Goal: Transaction & Acquisition: Purchase product/service

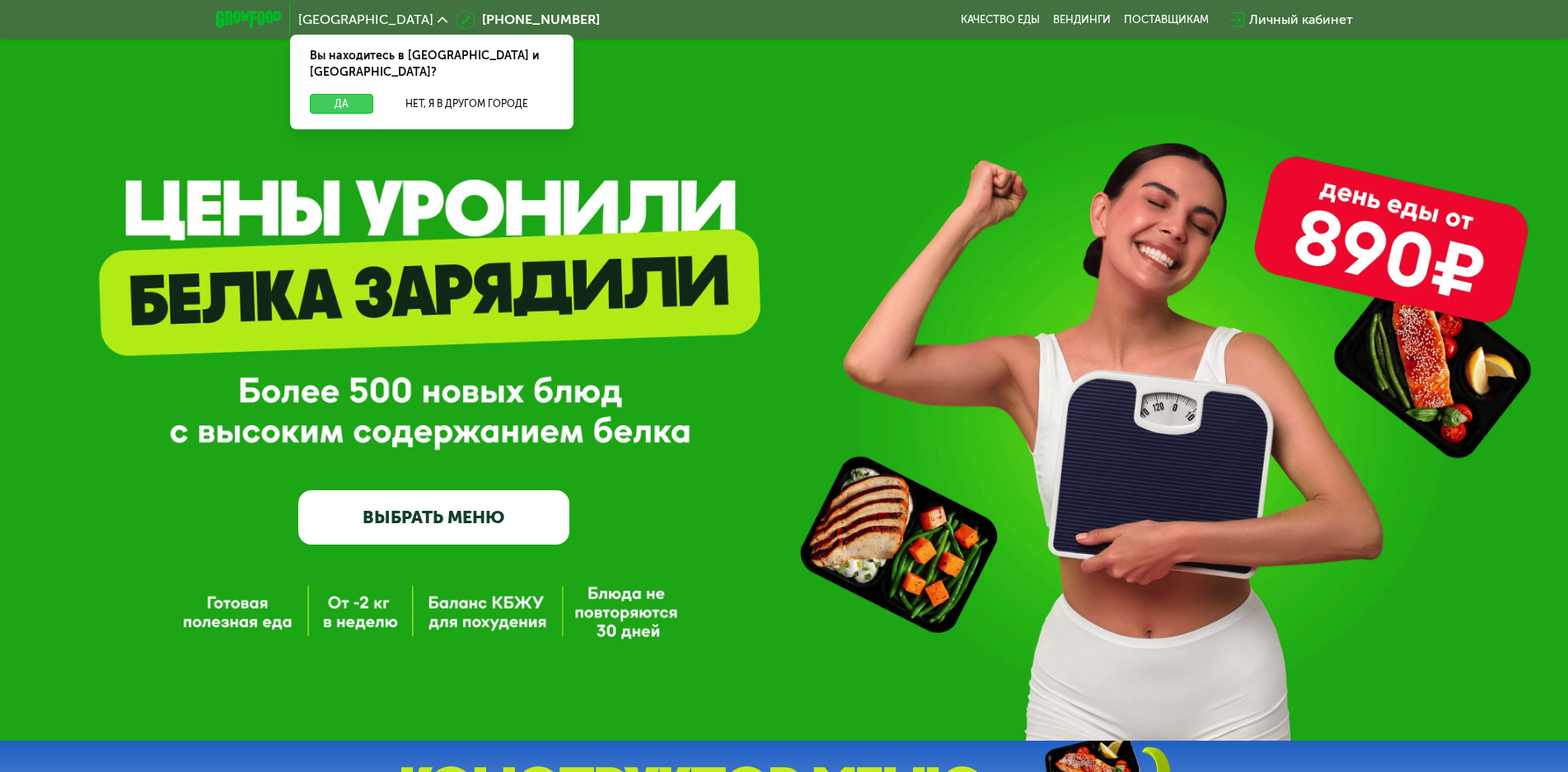
click at [346, 94] on button "Да" at bounding box center [341, 104] width 63 height 20
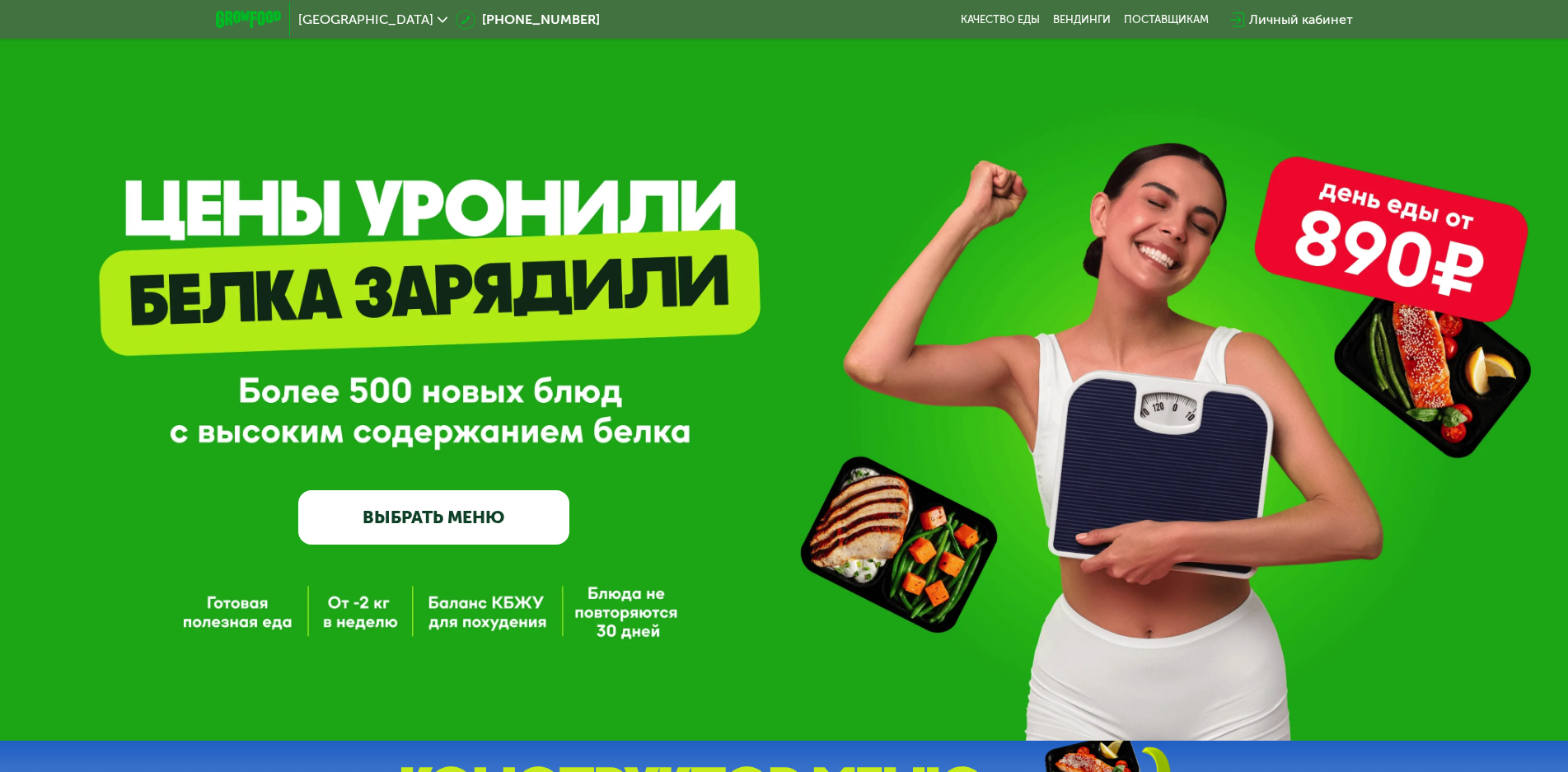
click at [437, 525] on link "ВЫБРАТЬ МЕНЮ" at bounding box center [434, 518] width 271 height 55
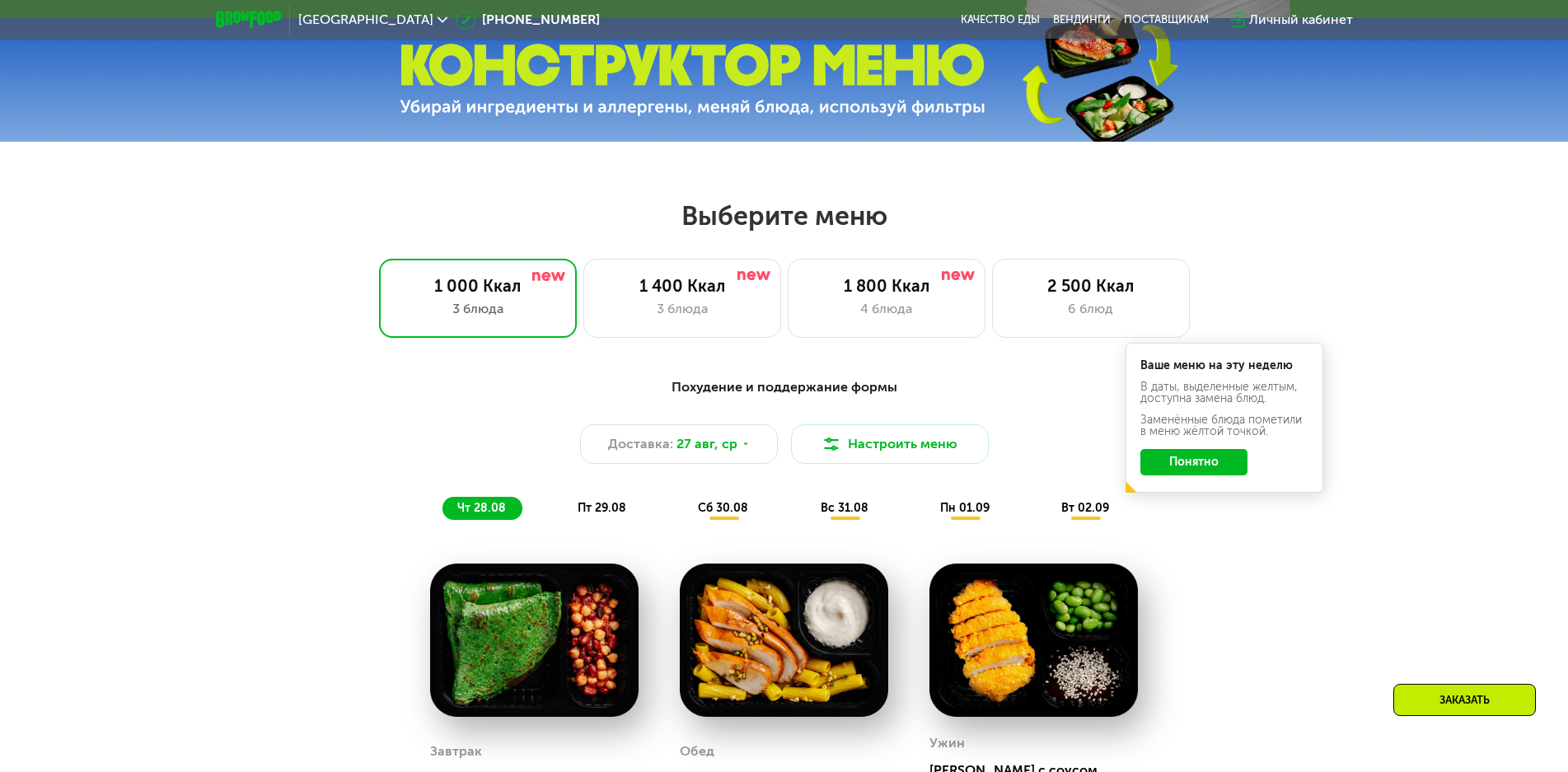
scroll to position [891, 0]
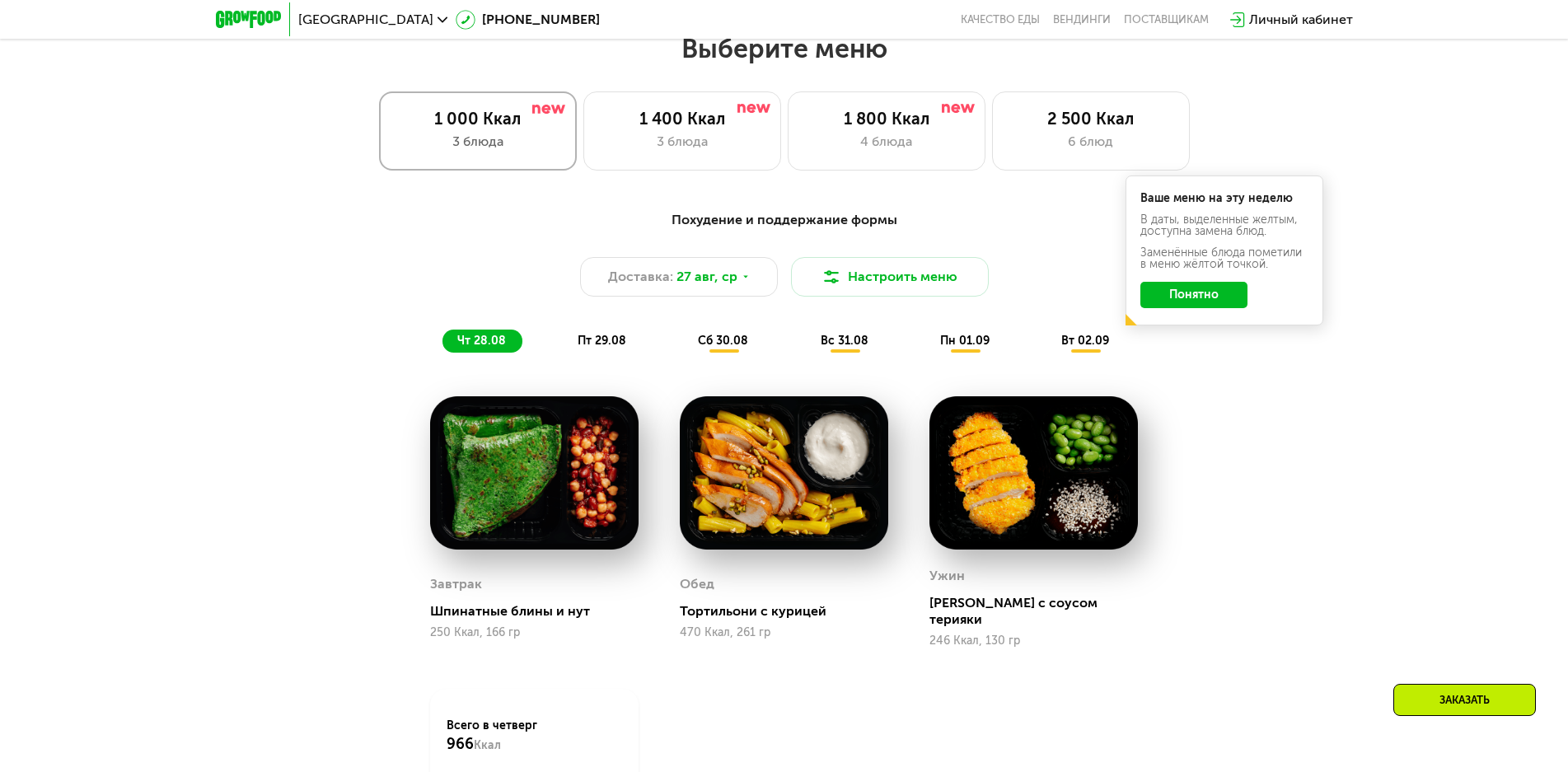
click at [505, 158] on div "1 000 Ккал 3 блюда" at bounding box center [478, 131] width 198 height 79
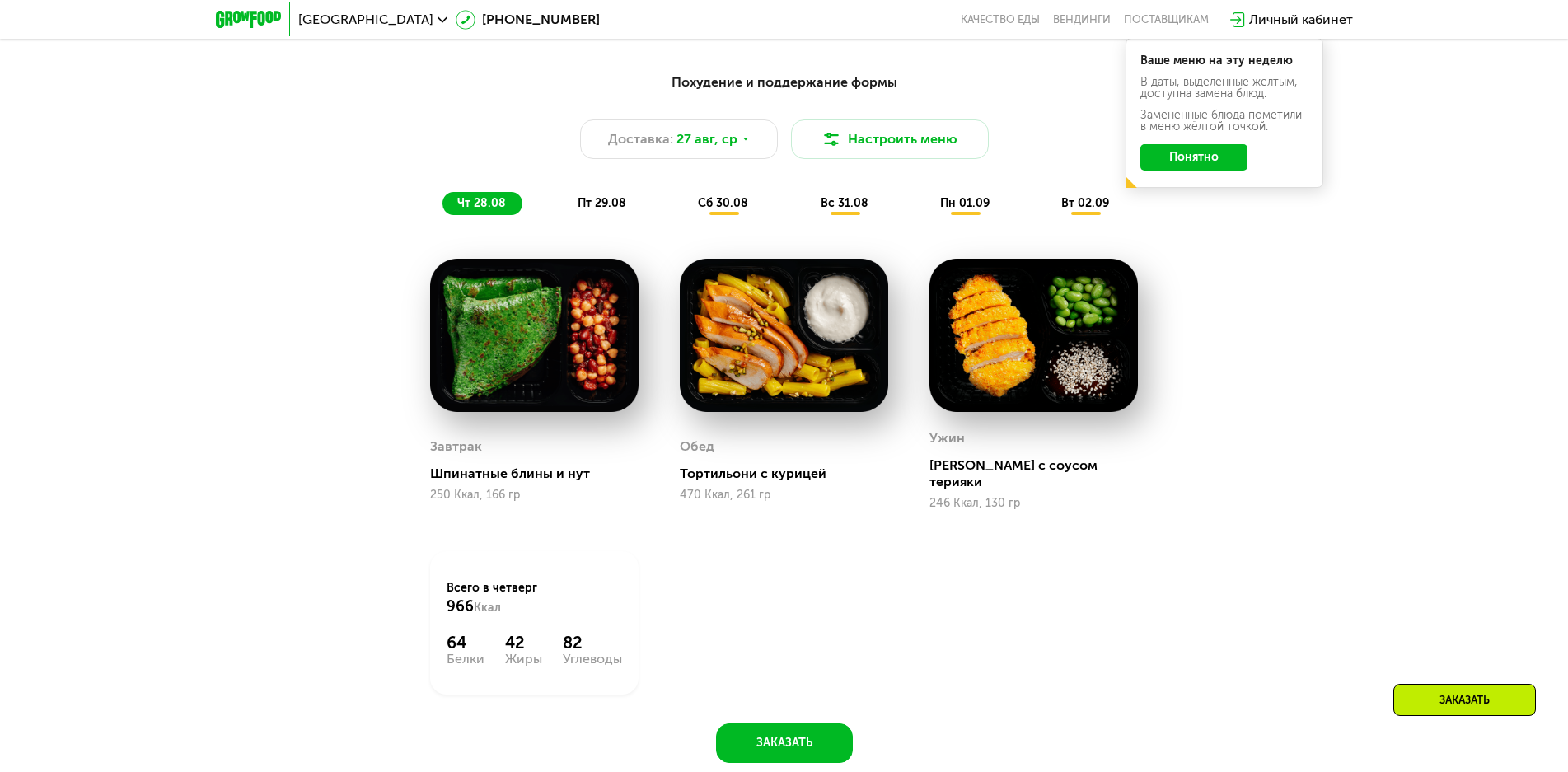
scroll to position [1055, 0]
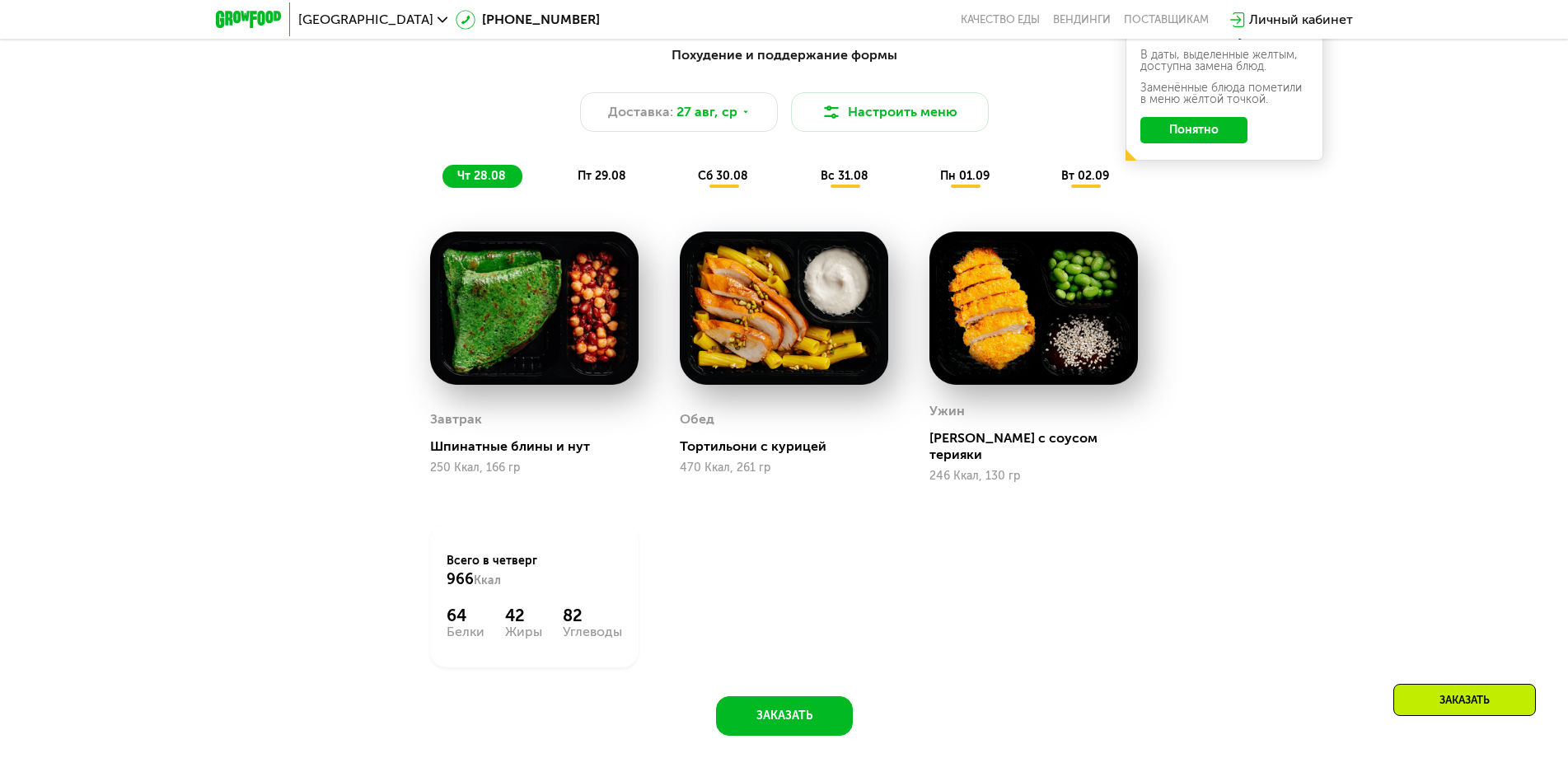
click at [848, 181] on span "вс 31.08" at bounding box center [845, 176] width 48 height 14
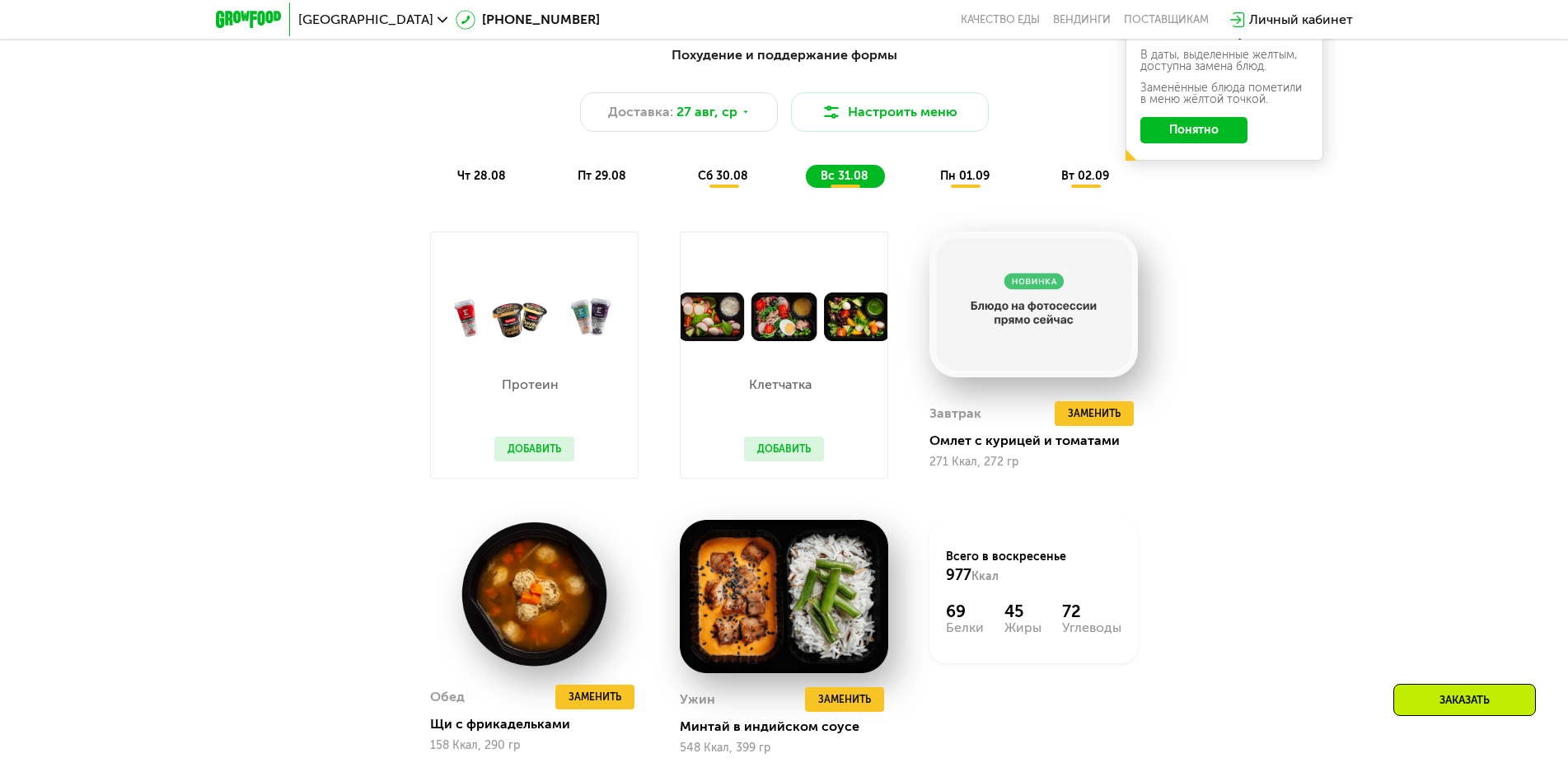
click at [1253, 293] on div "Похудение и поддержание формы Доставка: 27 авг, ср Настроить меню чт 28.08 пт 2…" at bounding box center [784, 429] width 1015 height 788
click at [960, 183] on span "пн 01.09" at bounding box center [965, 176] width 49 height 14
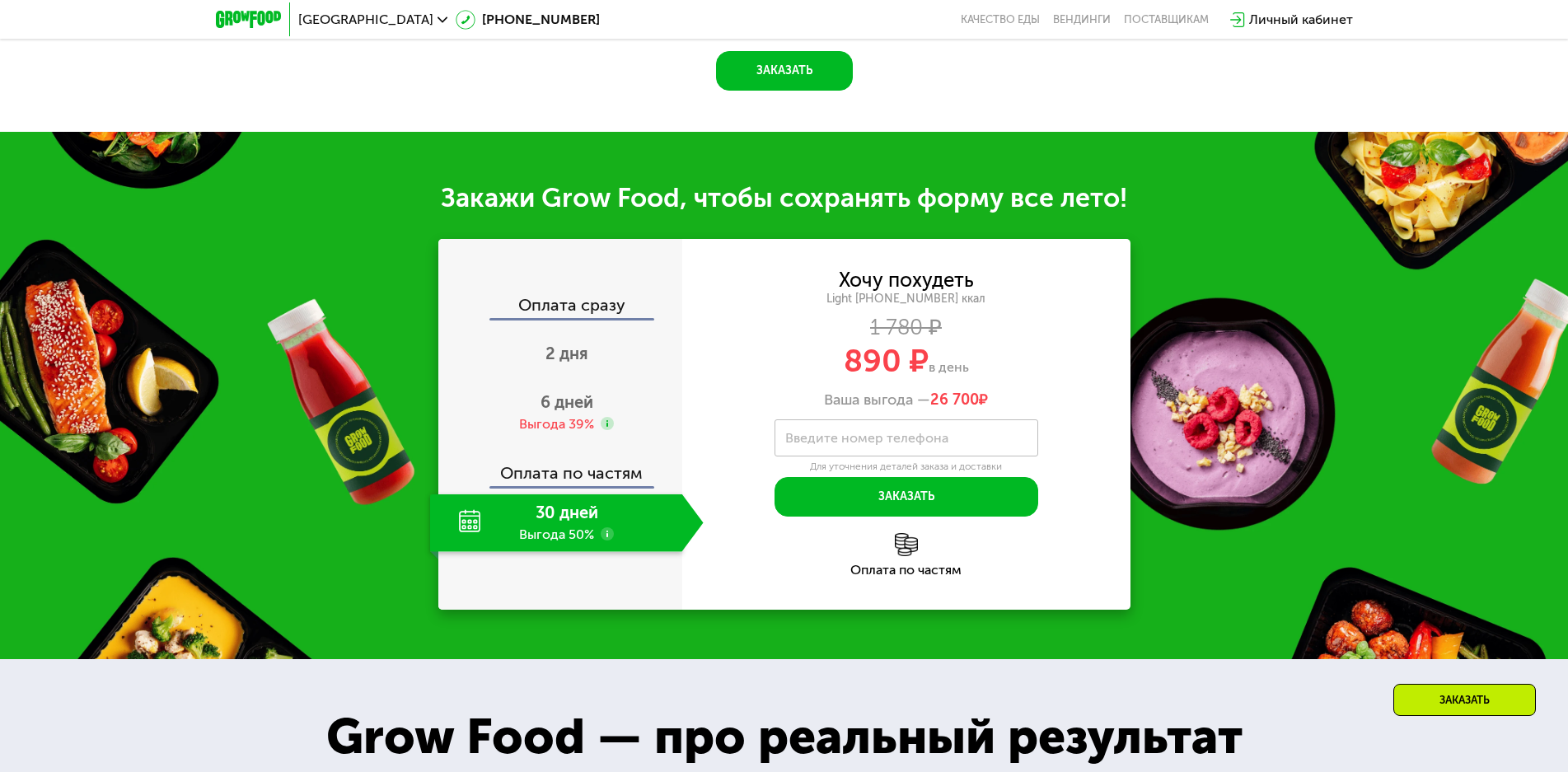
scroll to position [1714, 0]
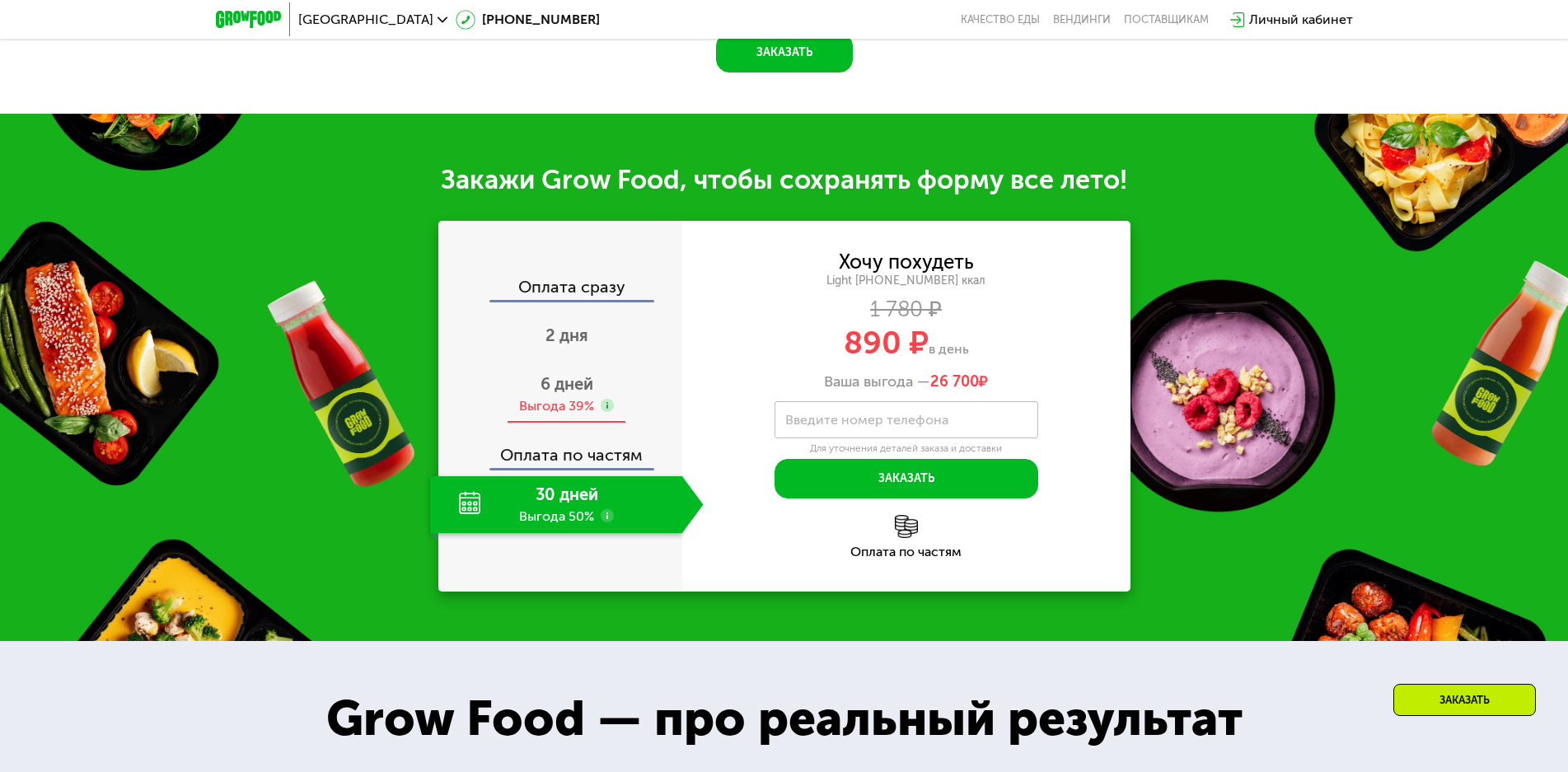
click at [584, 394] on span "6 дней" at bounding box center [567, 383] width 53 height 20
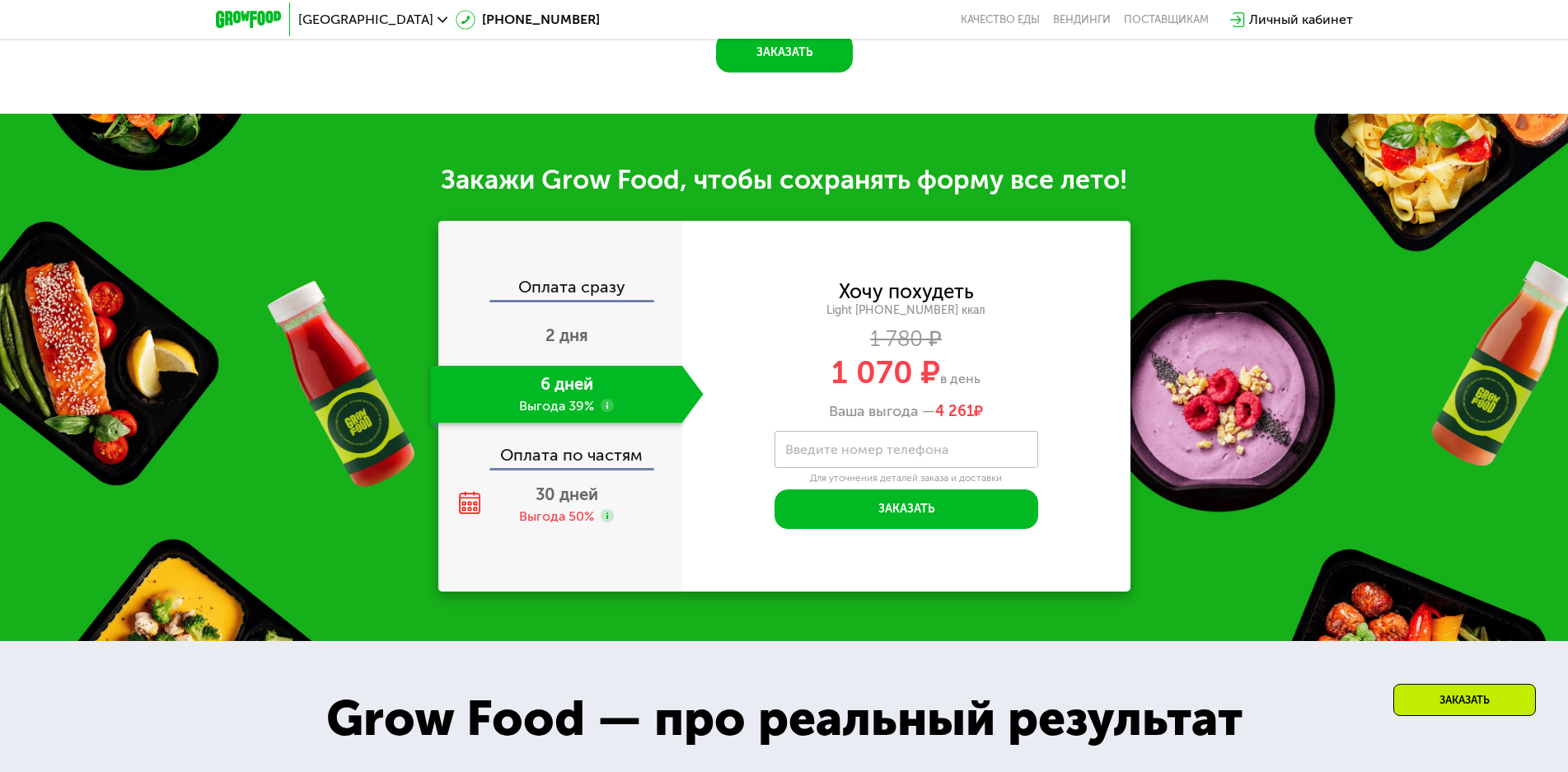
click at [1288, 19] on div "Личный кабинет" at bounding box center [1301, 19] width 104 height 20
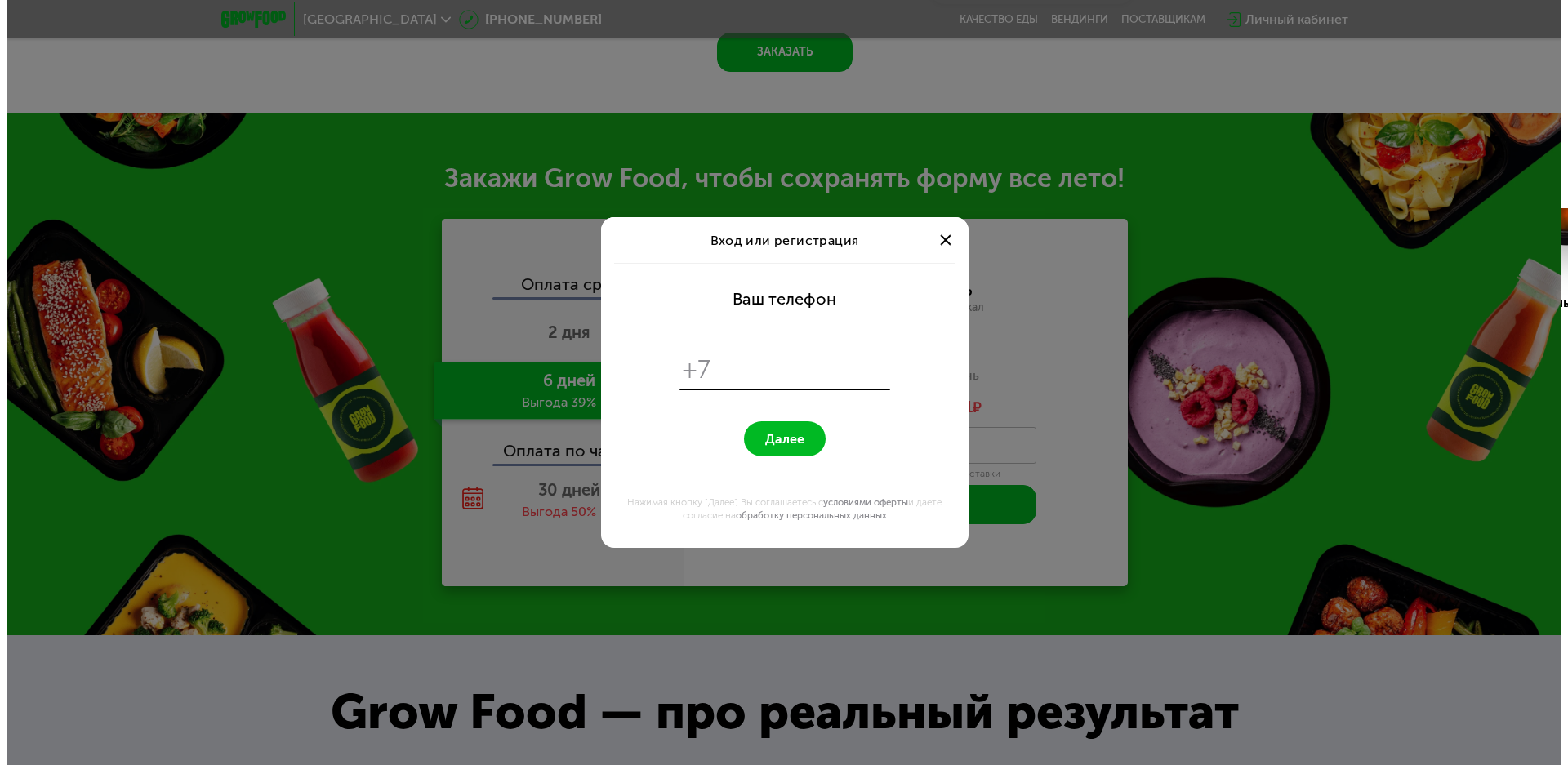
scroll to position [0, 0]
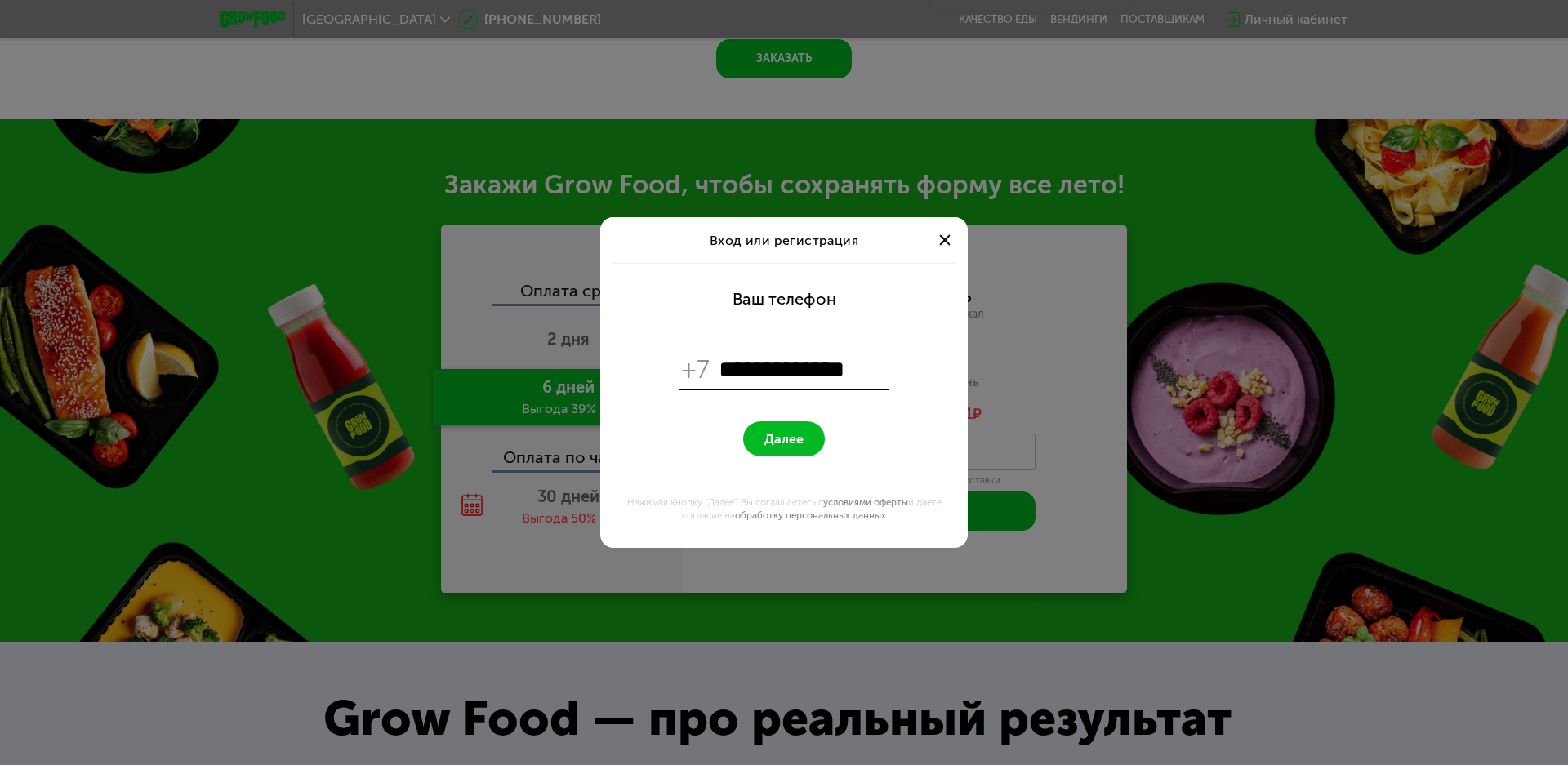
type input "**********"
click at [792, 434] on span "Далее" at bounding box center [784, 439] width 39 height 15
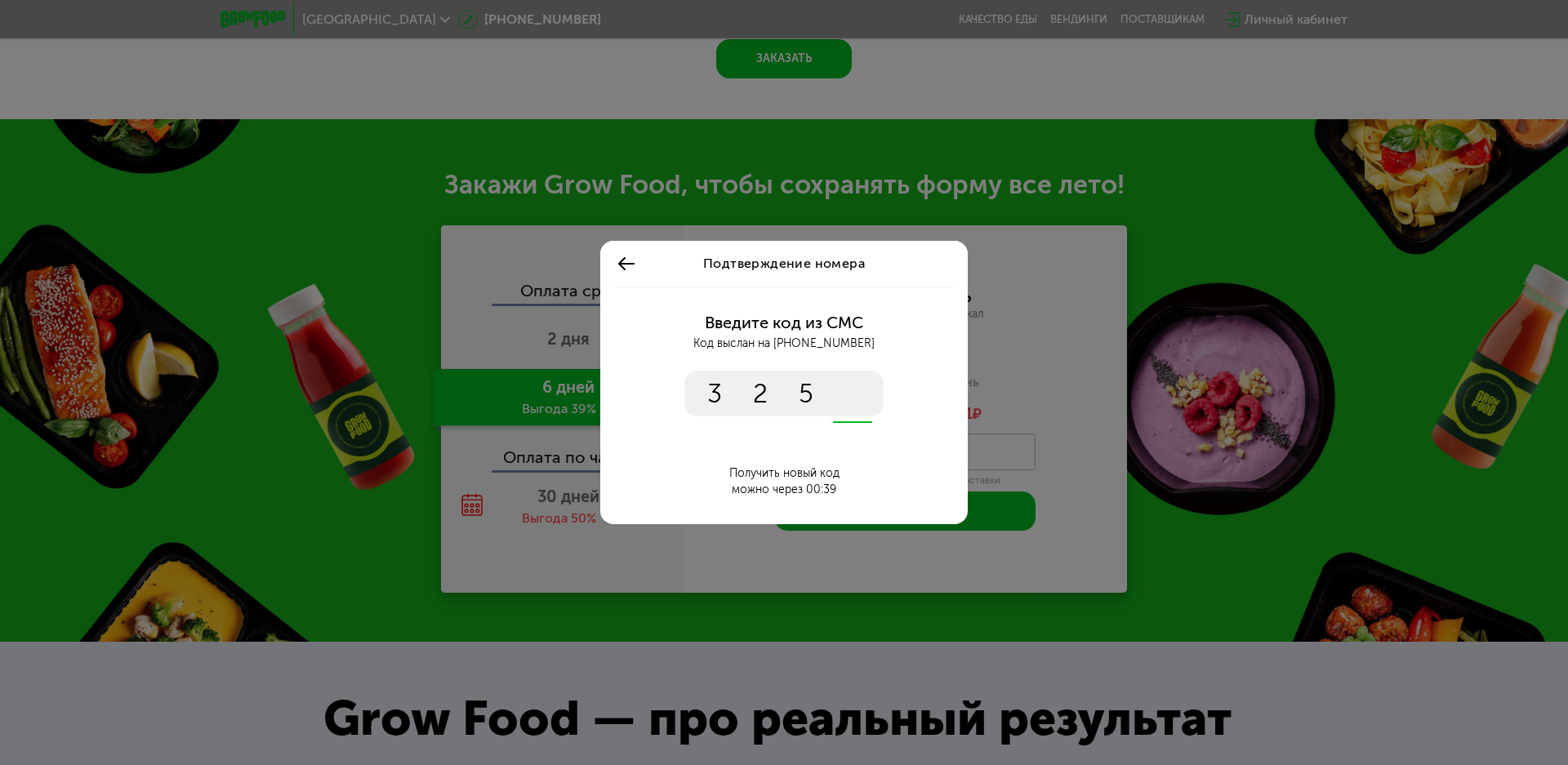
type input "****"
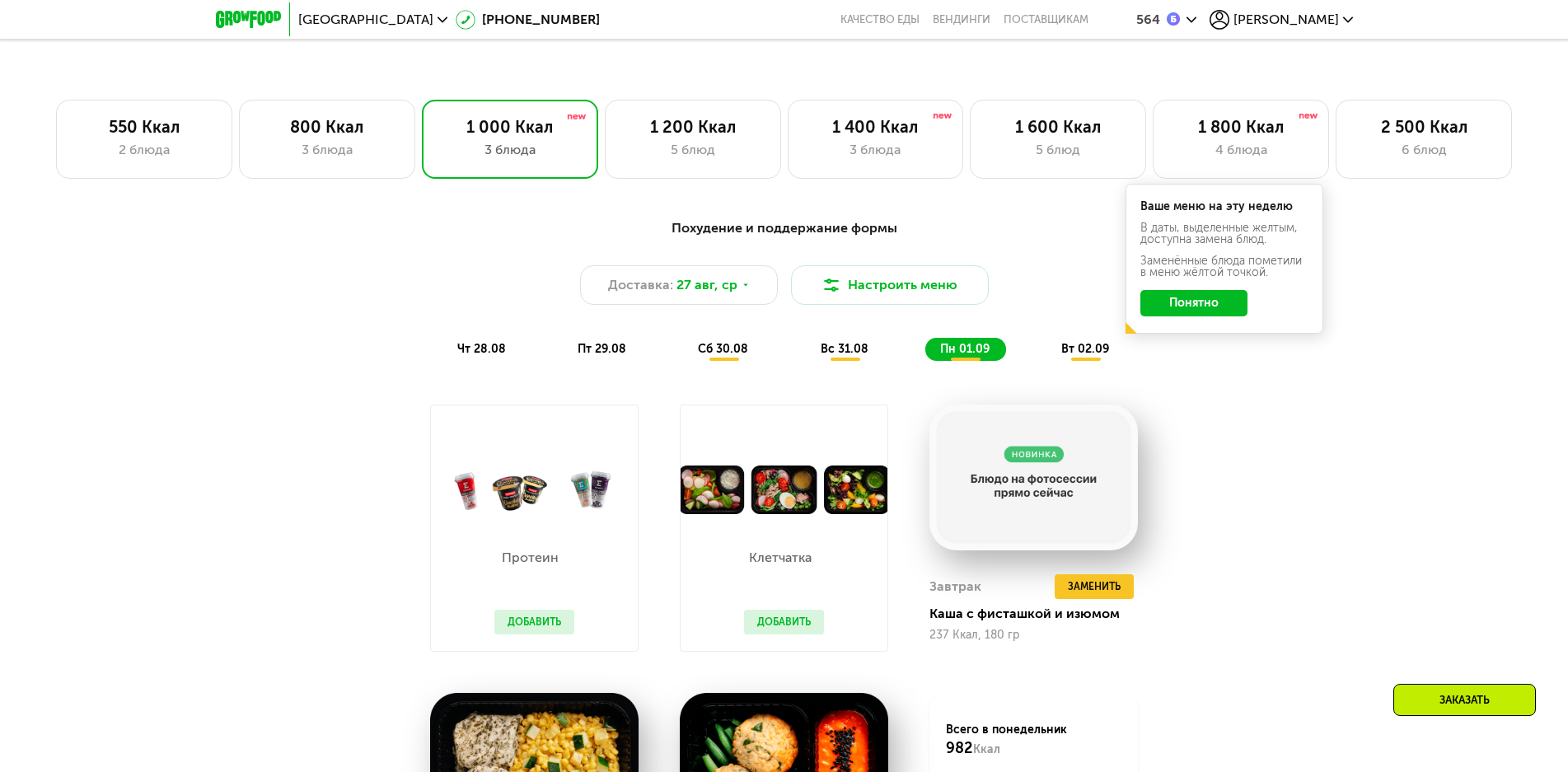
scroll to position [1115, 0]
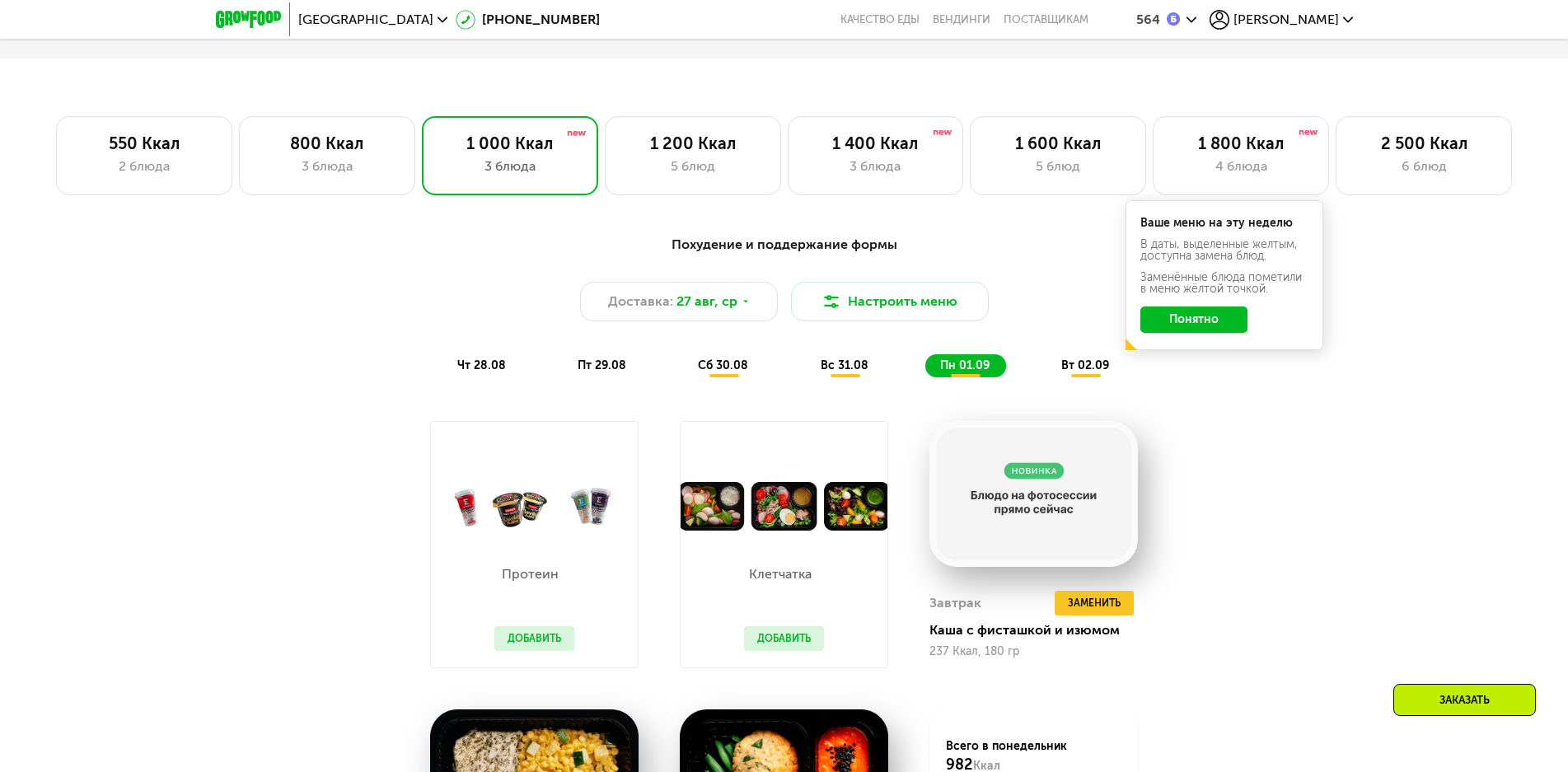
click at [1096, 372] on span "вт 02.09" at bounding box center [1085, 365] width 48 height 14
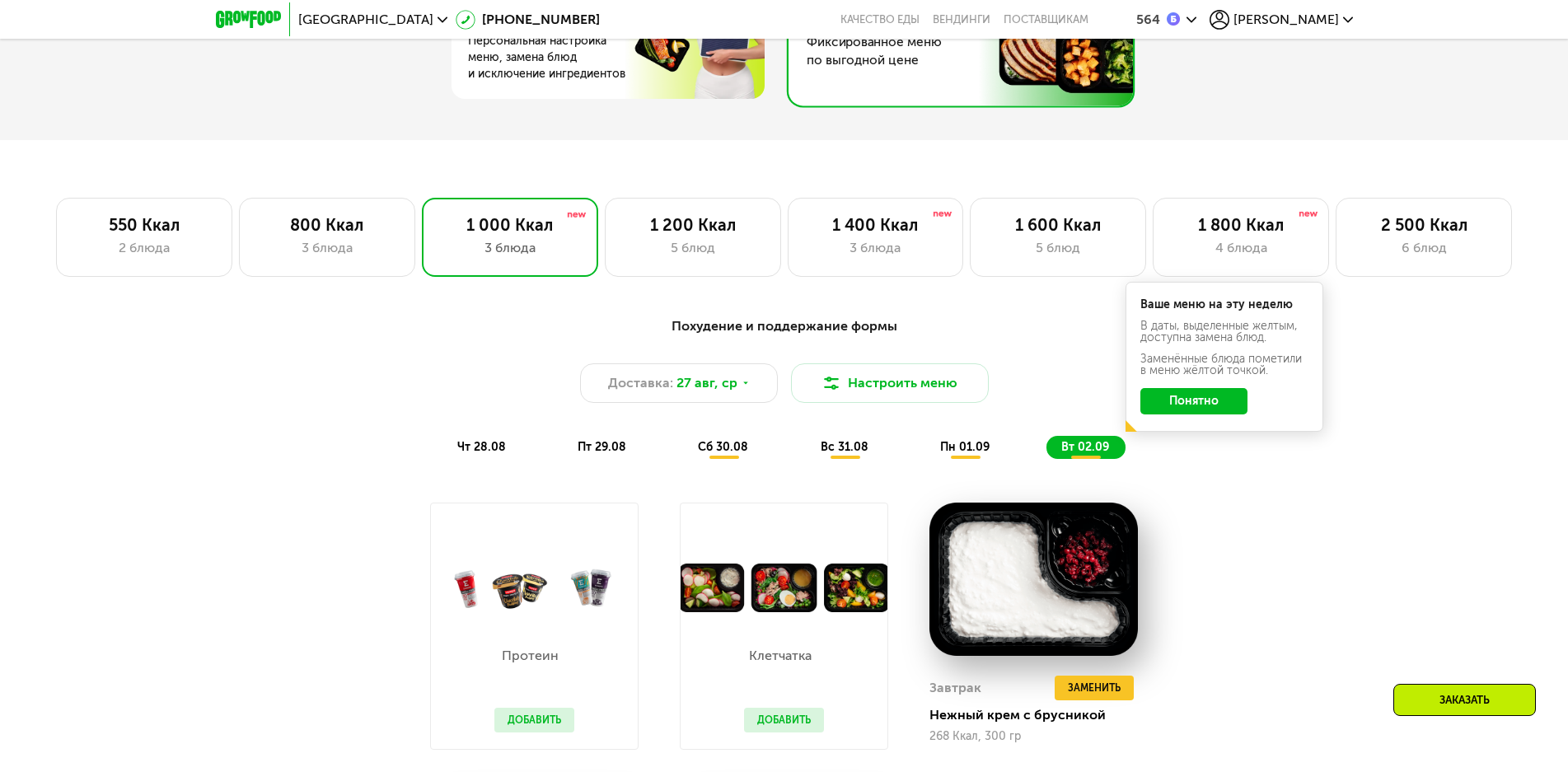
scroll to position [1032, 0]
click at [861, 251] on div "3 блюда" at bounding box center [876, 248] width 142 height 20
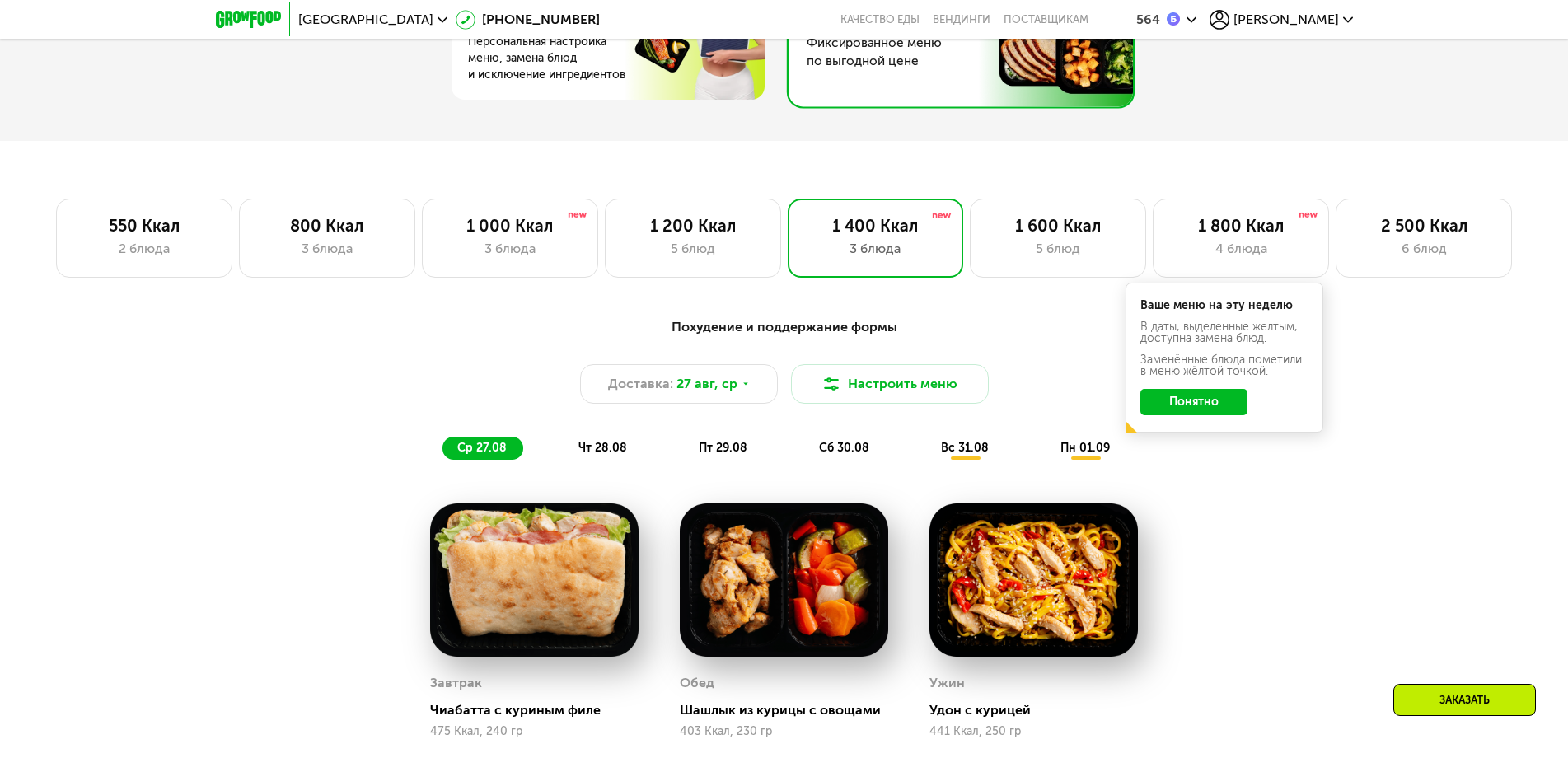
click at [1077, 454] on span "пн 01.09" at bounding box center [1085, 447] width 49 height 14
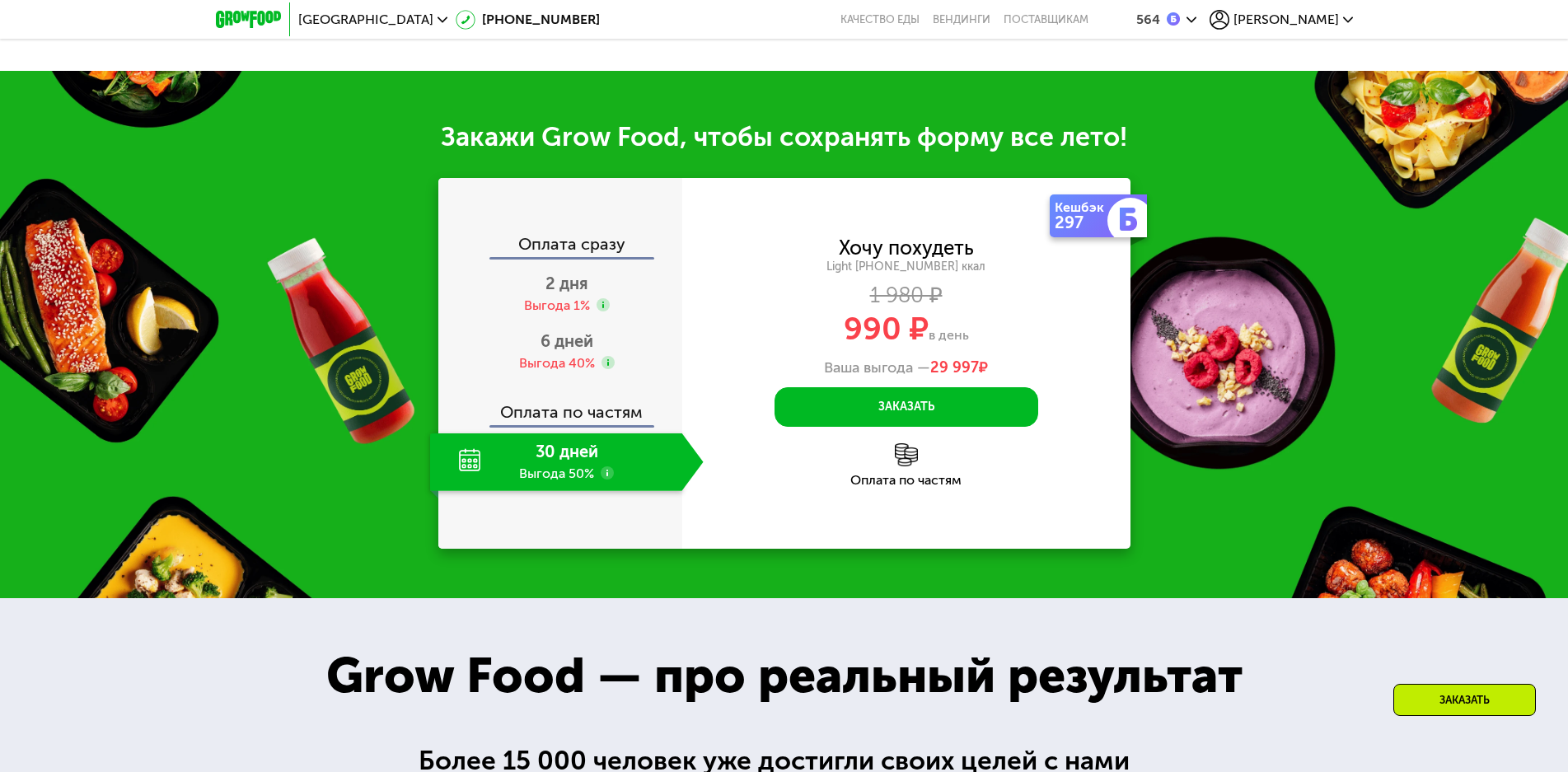
scroll to position [2103, 0]
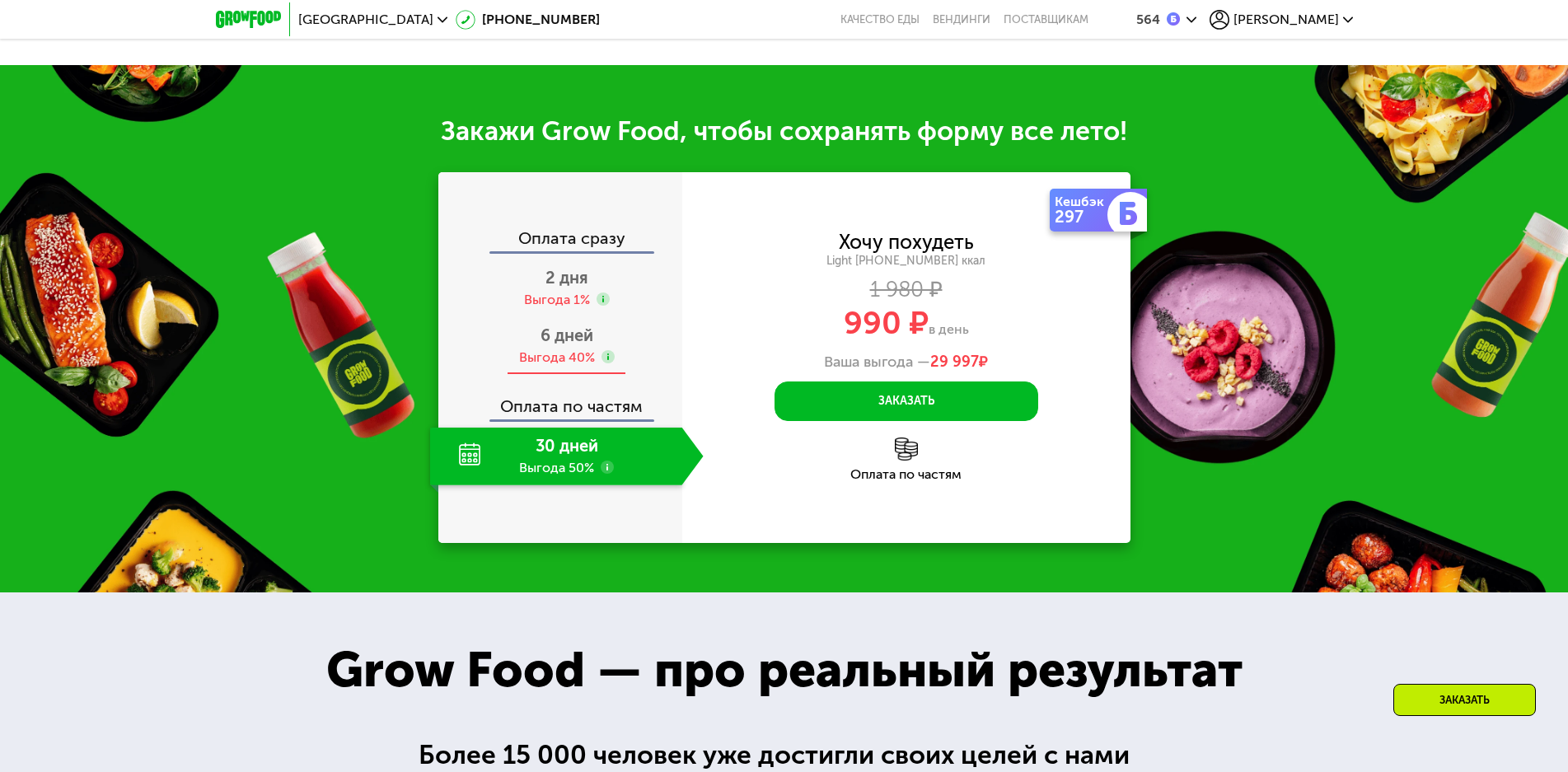
click at [569, 366] on div "Выгода 40%" at bounding box center [557, 357] width 76 height 18
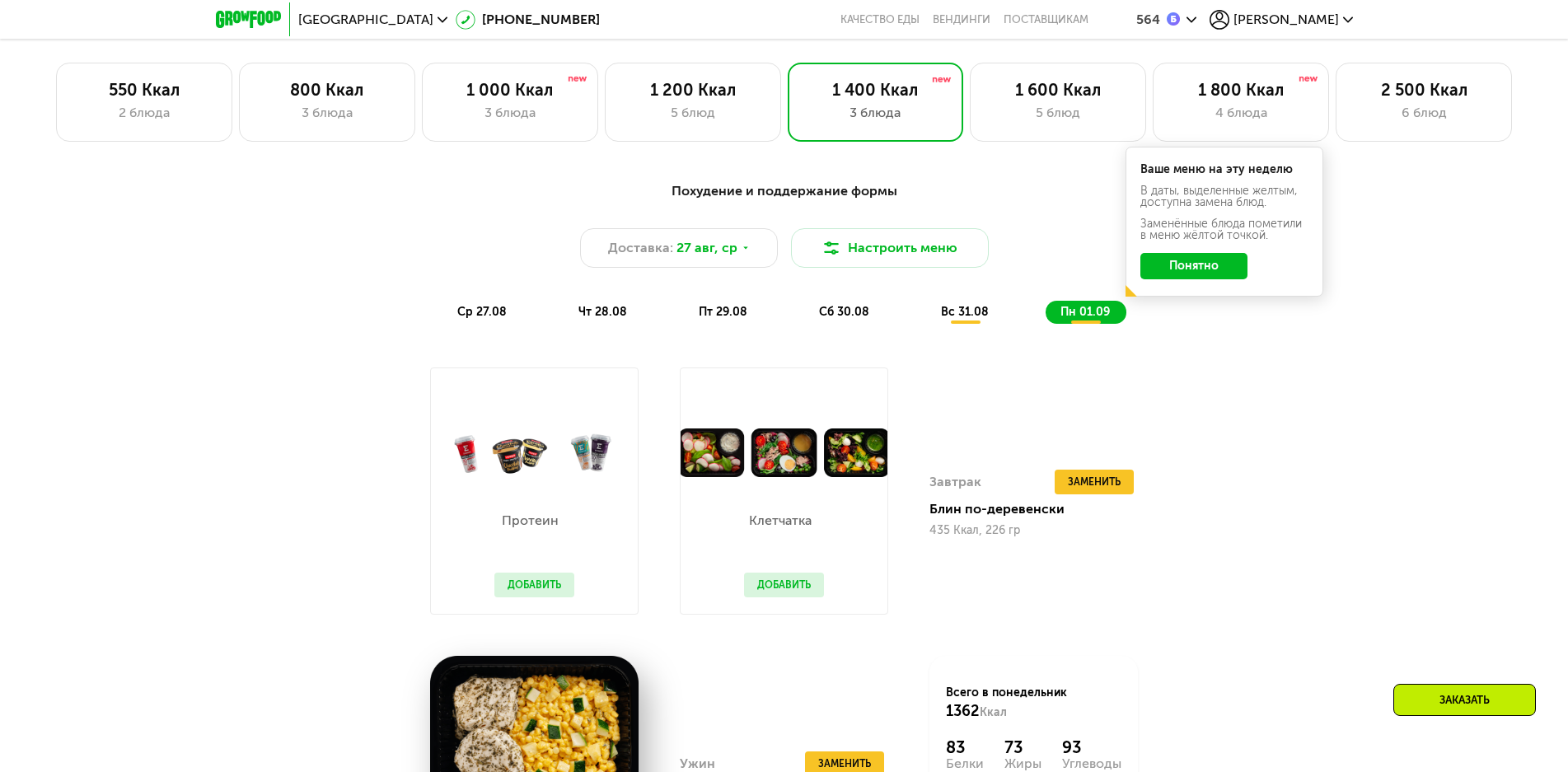
scroll to position [1115, 0]
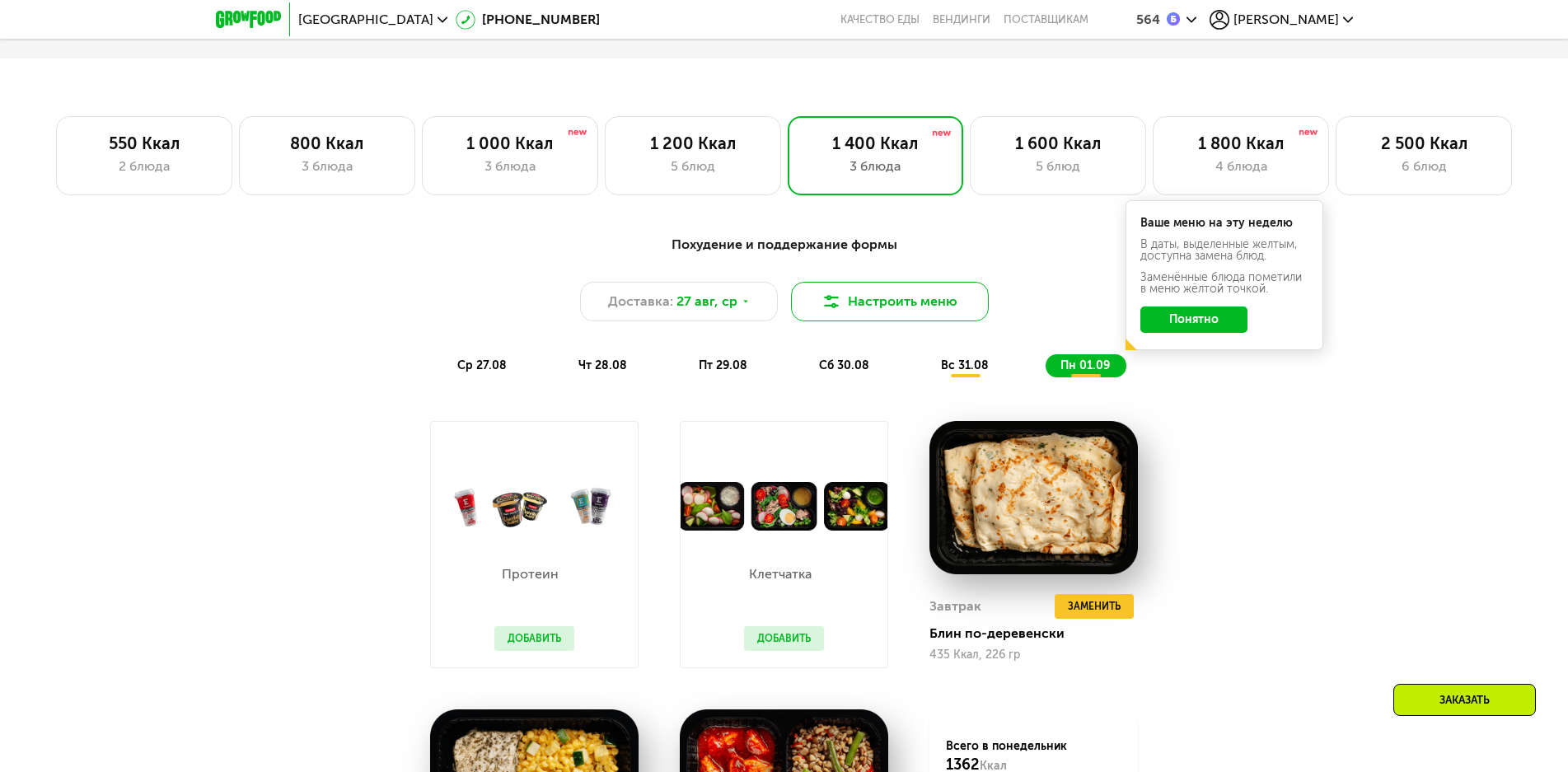
click at [891, 313] on button "Настроить меню" at bounding box center [890, 302] width 198 height 40
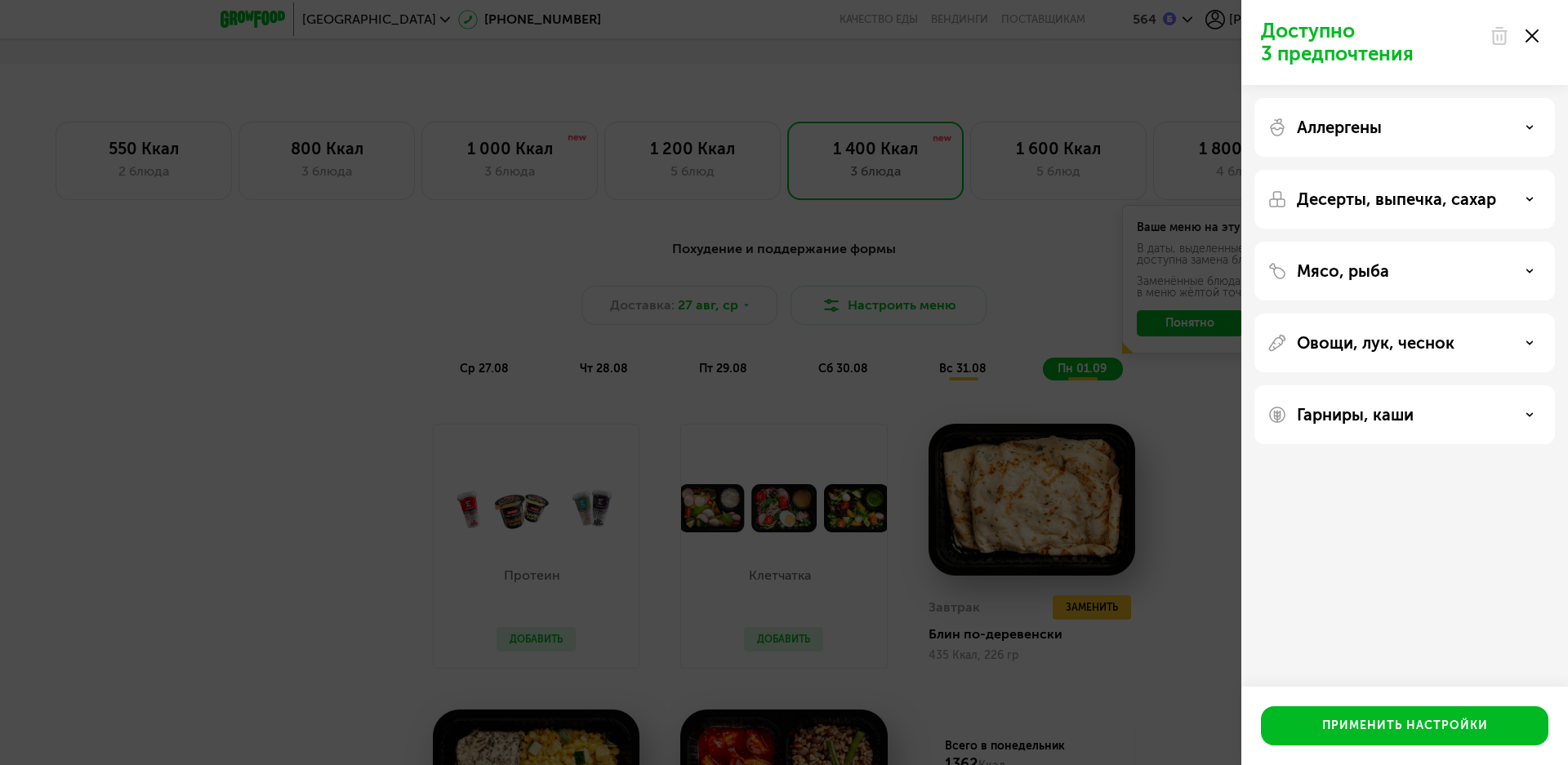
click at [353, 236] on div "Доступно 3 предпочтения Аллергены Десерты, выпечка, сахар Мясо, рыба Овощи, лук…" at bounding box center [784, 382] width 1568 height 765
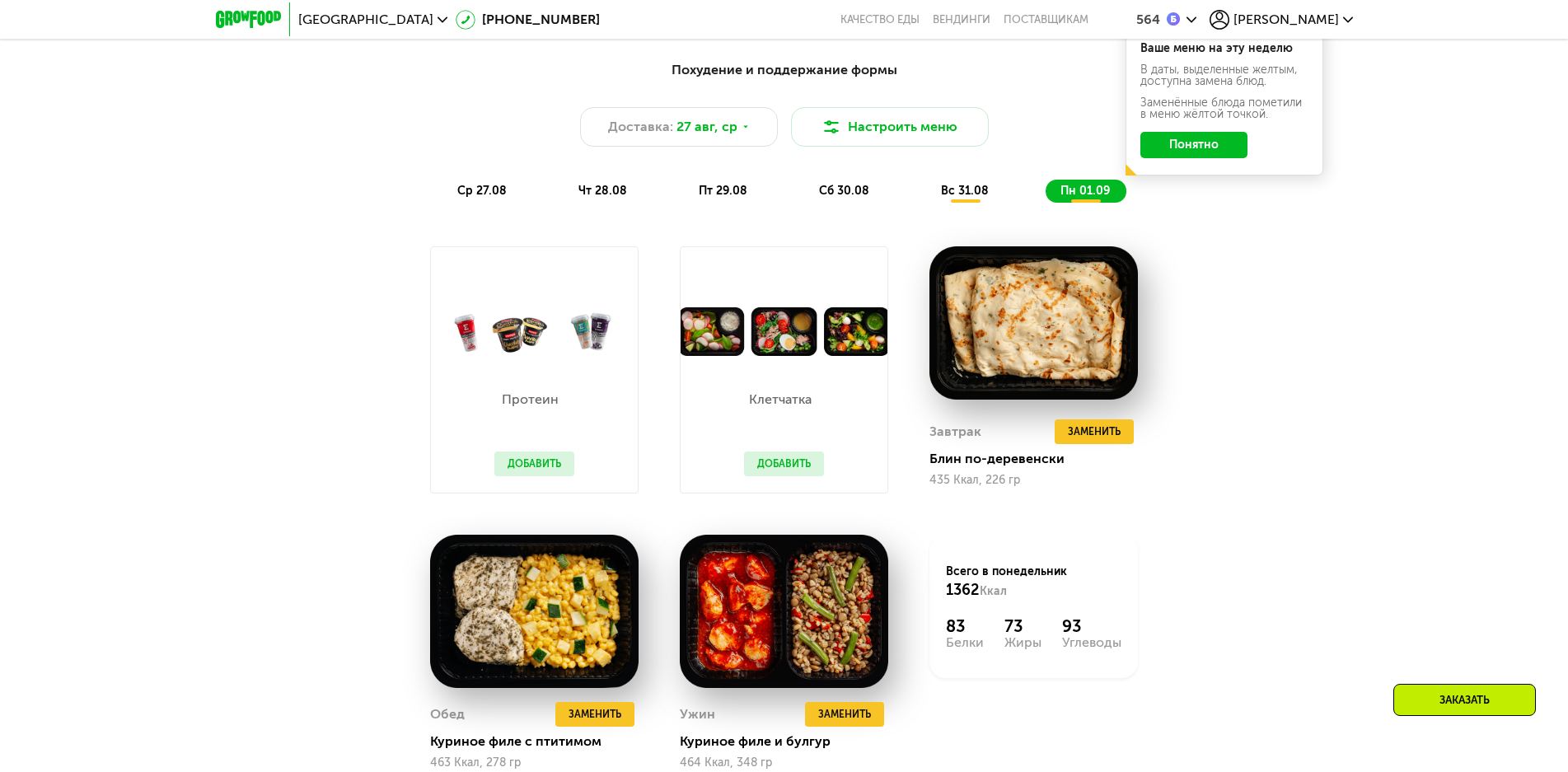
scroll to position [1197, 0]
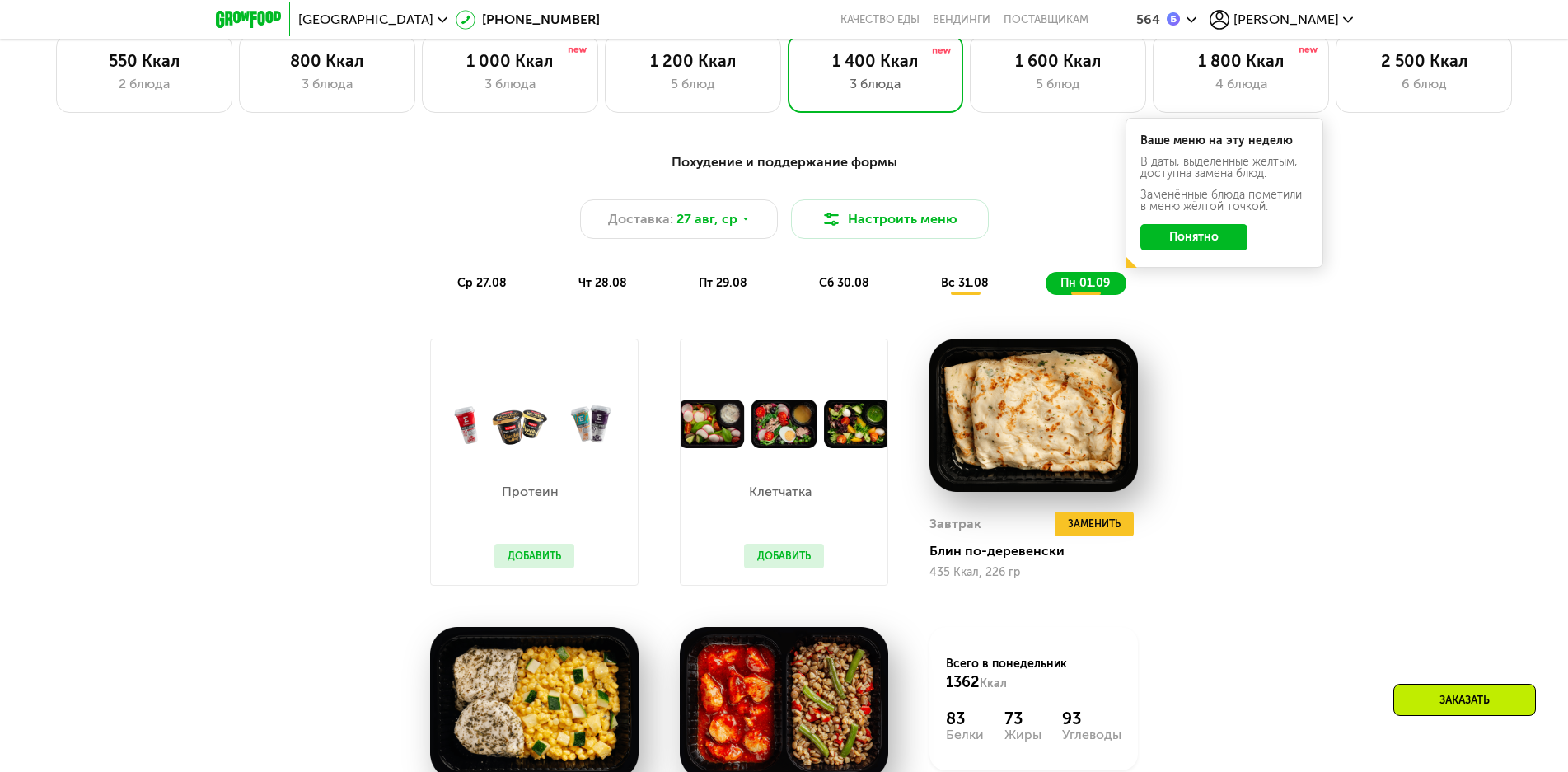
click at [967, 286] on span "вс 31.08" at bounding box center [965, 283] width 48 height 14
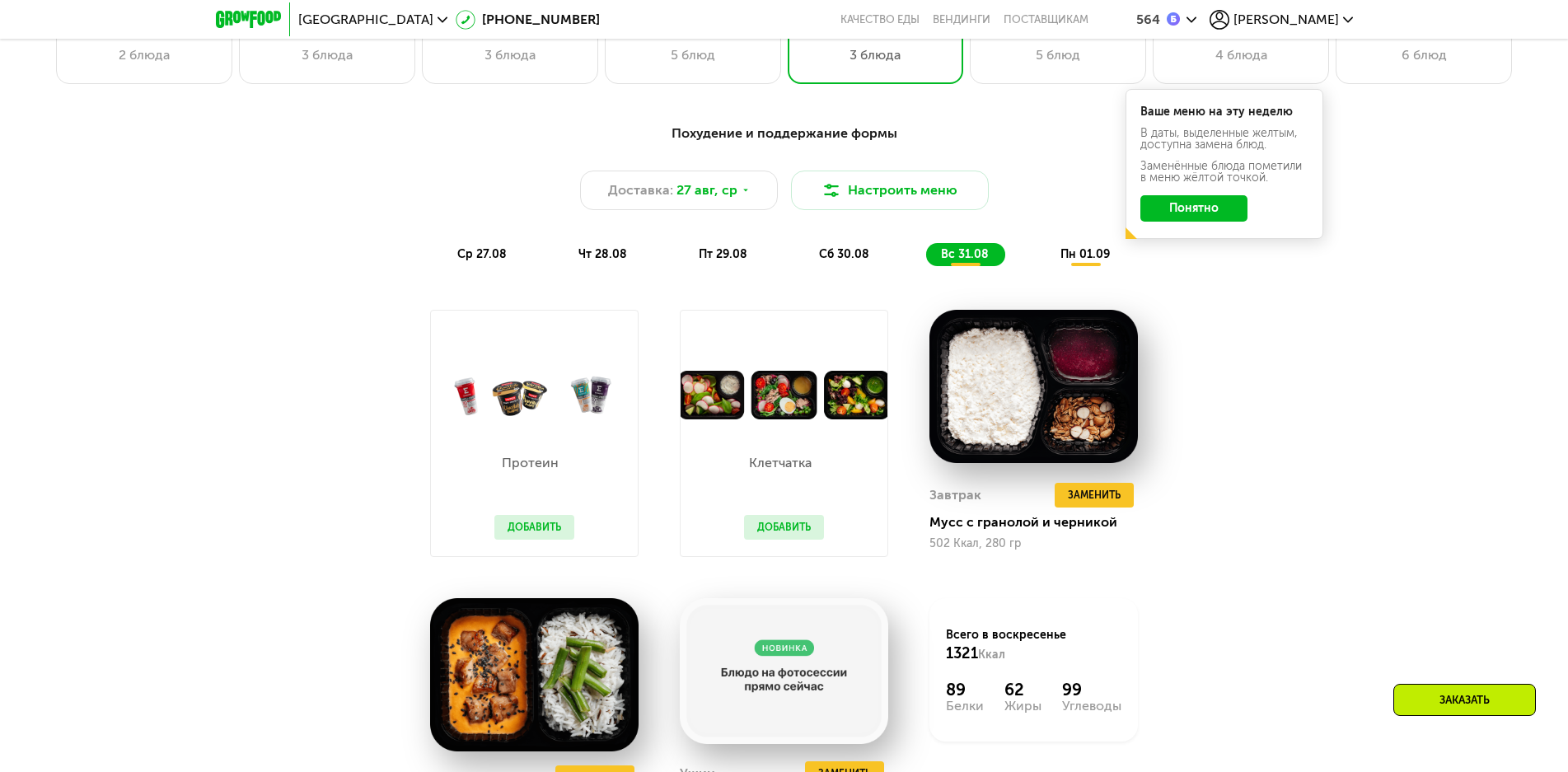
scroll to position [1115, 0]
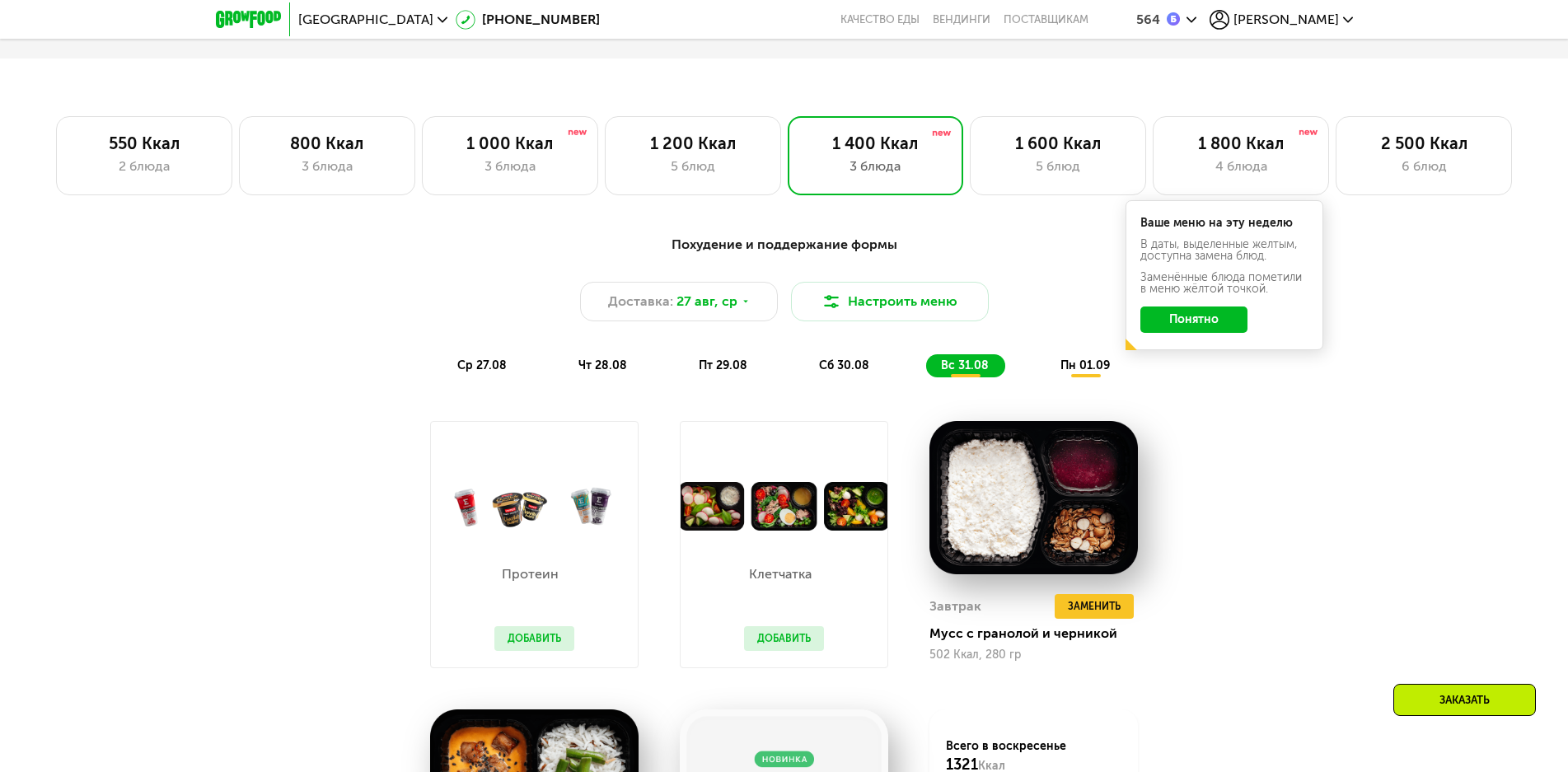
click at [836, 370] on span "сб 30.08" at bounding box center [845, 365] width 50 height 14
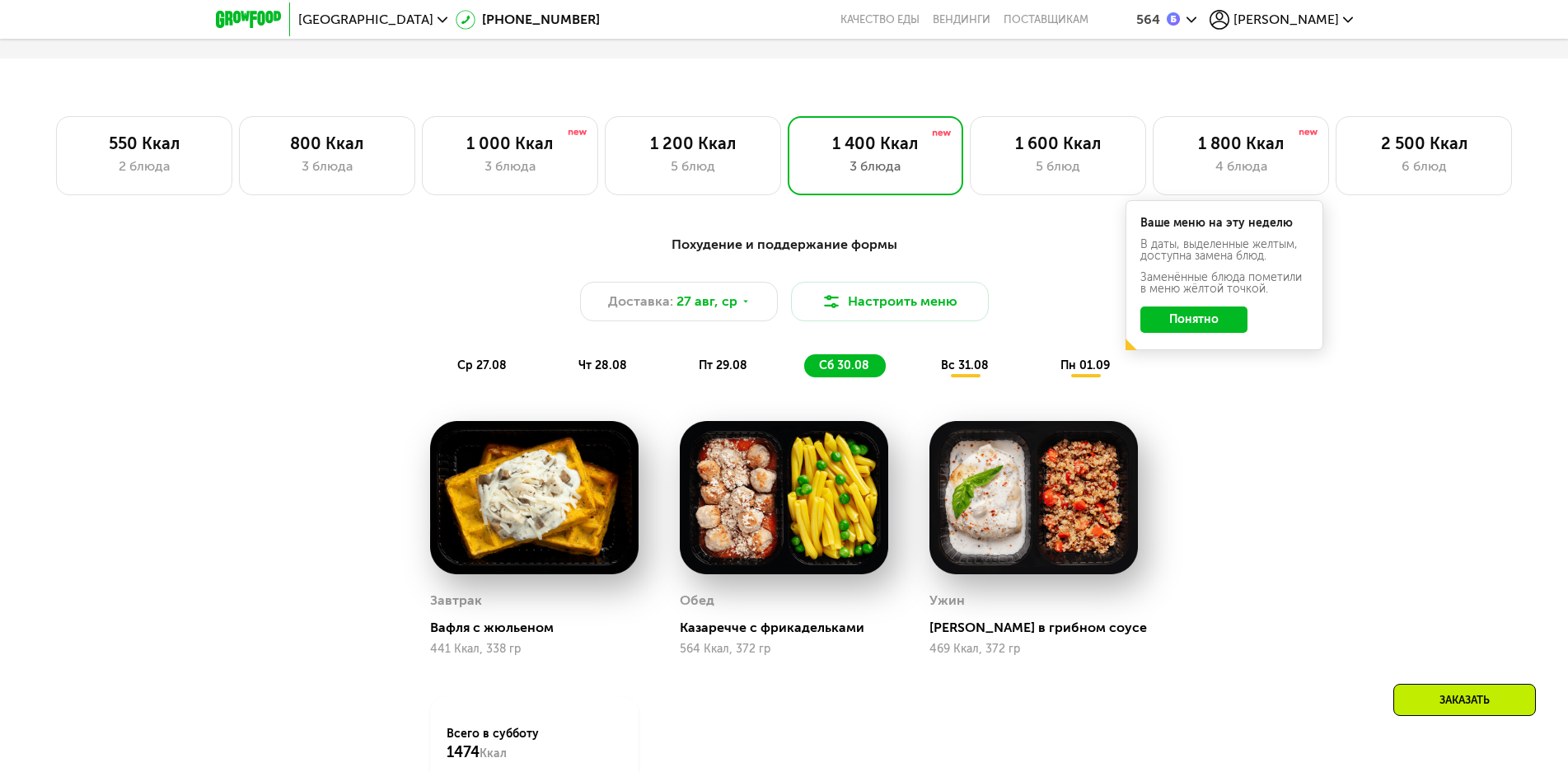
click at [708, 372] on span "пт 29.08" at bounding box center [723, 365] width 48 height 14
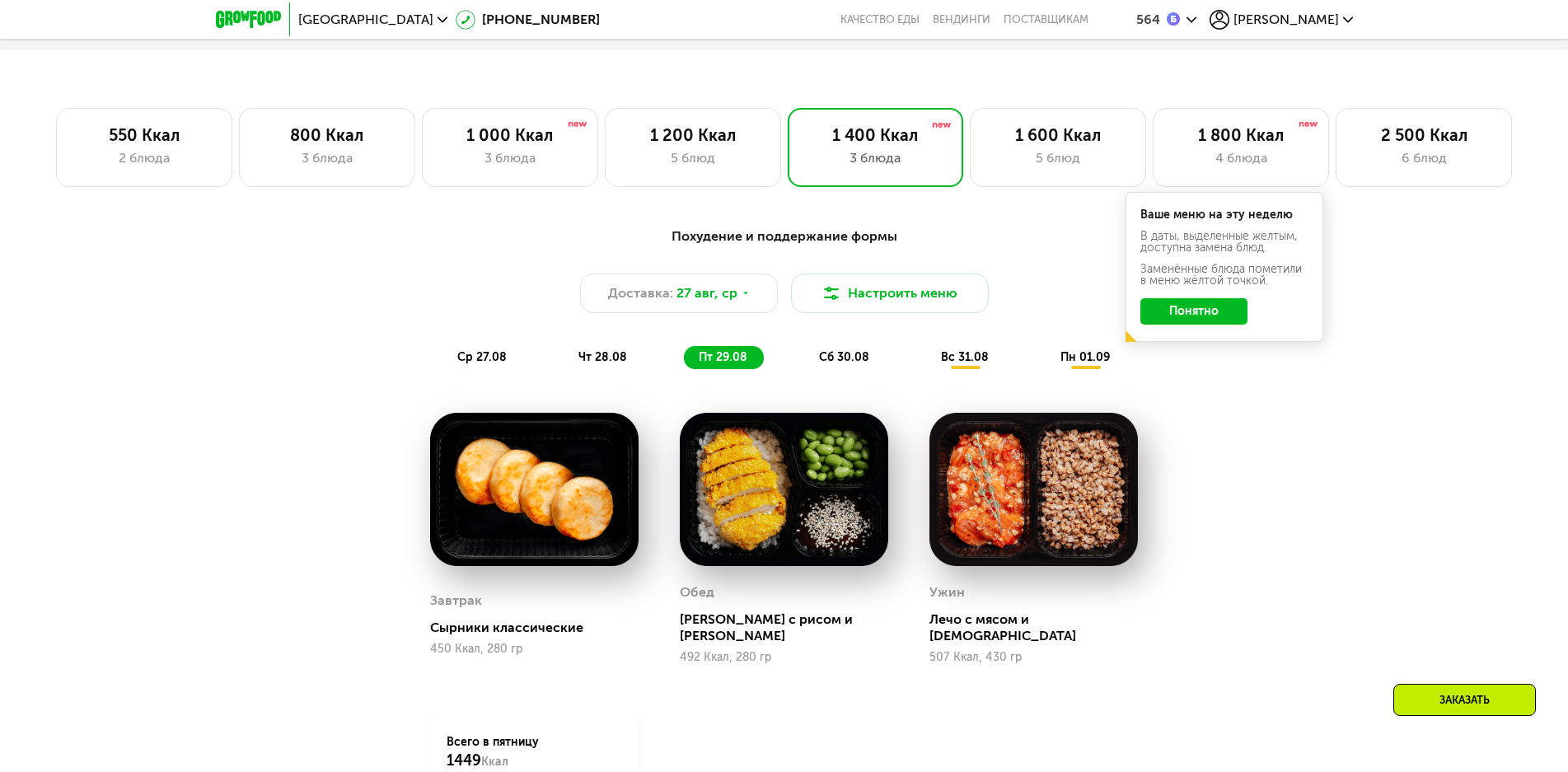
scroll to position [1032, 0]
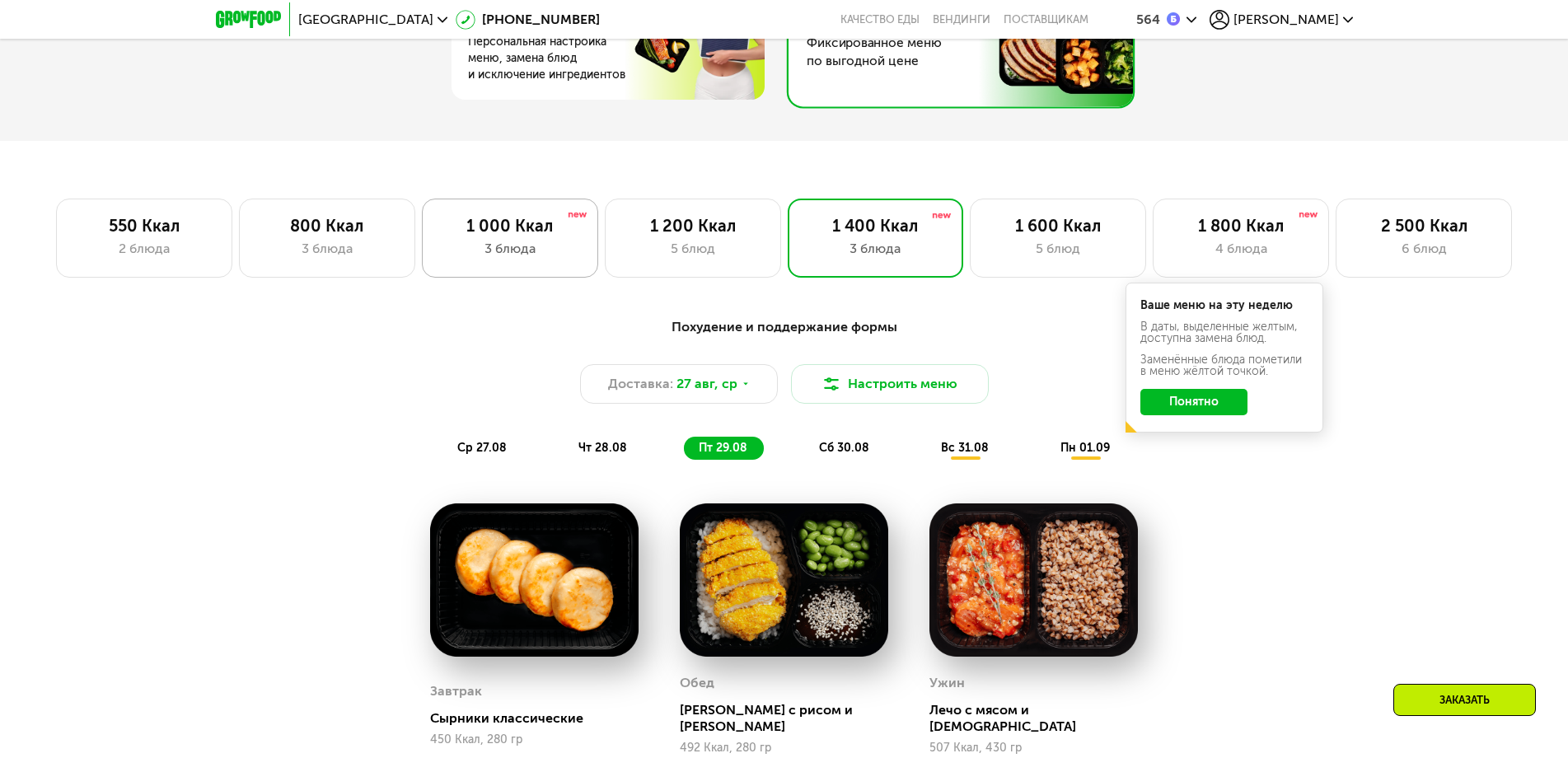
click at [498, 235] on div "1 000 Ккал" at bounding box center [511, 226] width 142 height 20
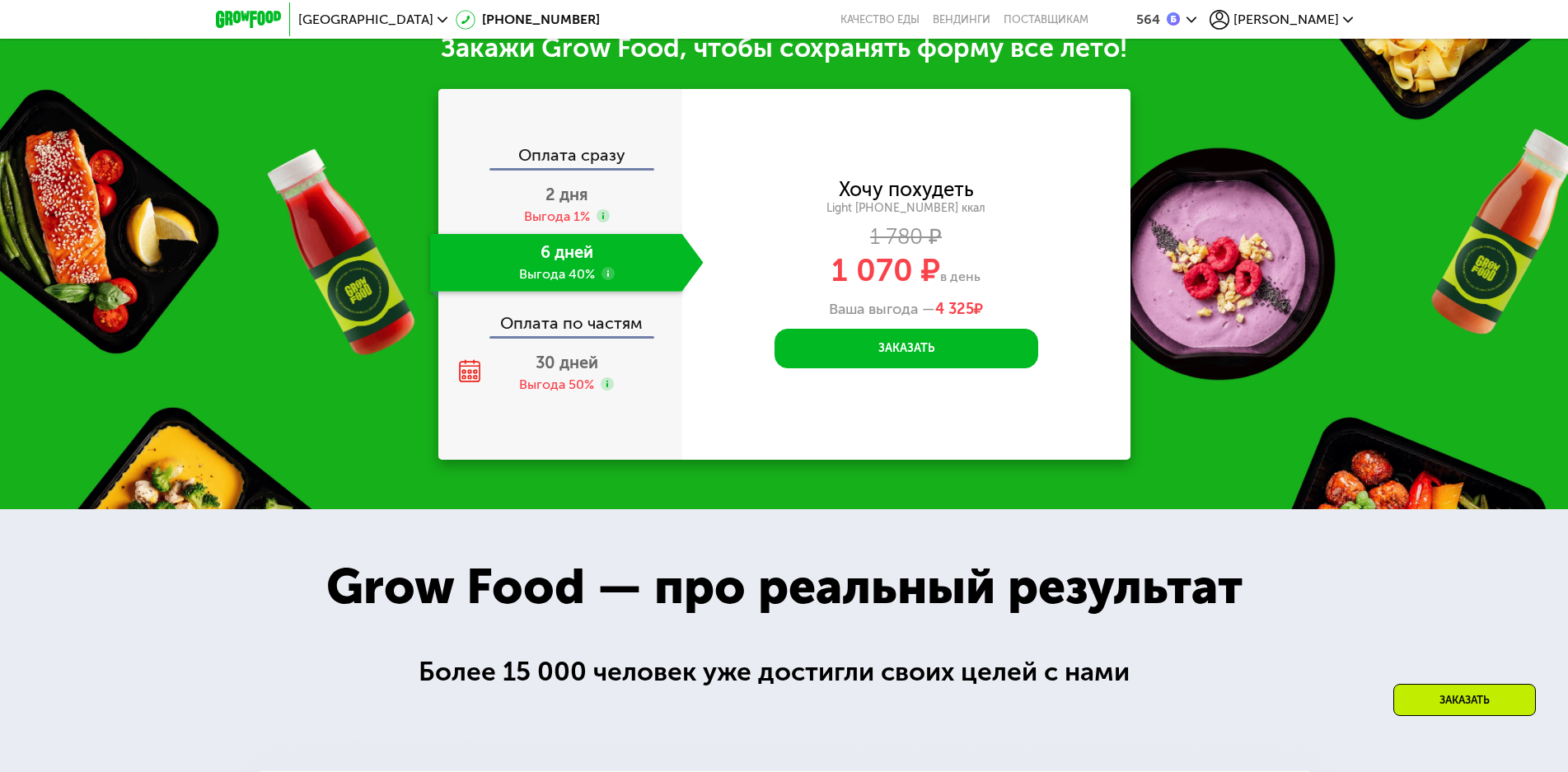
scroll to position [2103, 0]
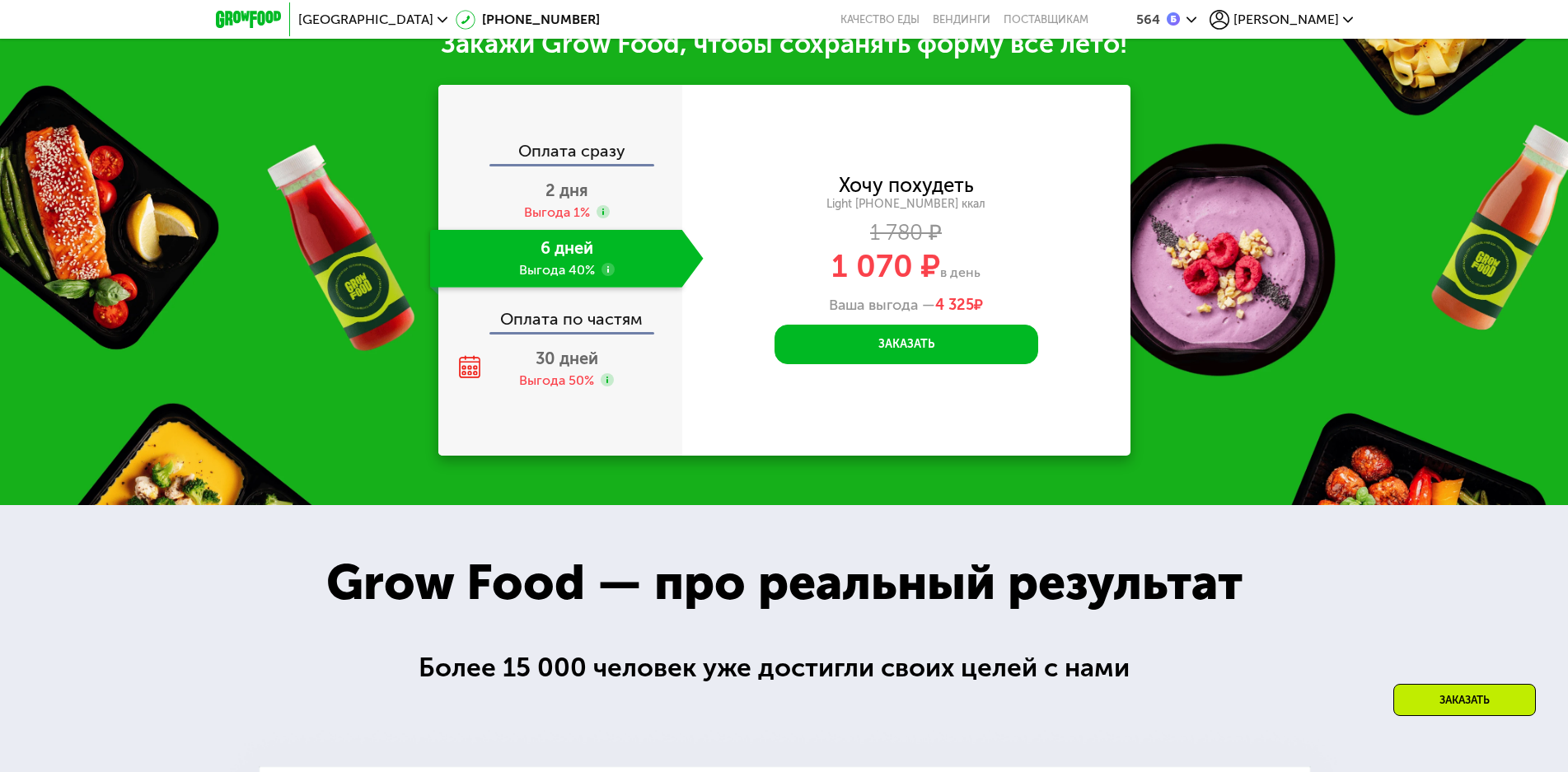
click at [651, 247] on div "6 дней Выгода 40%" at bounding box center [556, 259] width 252 height 58
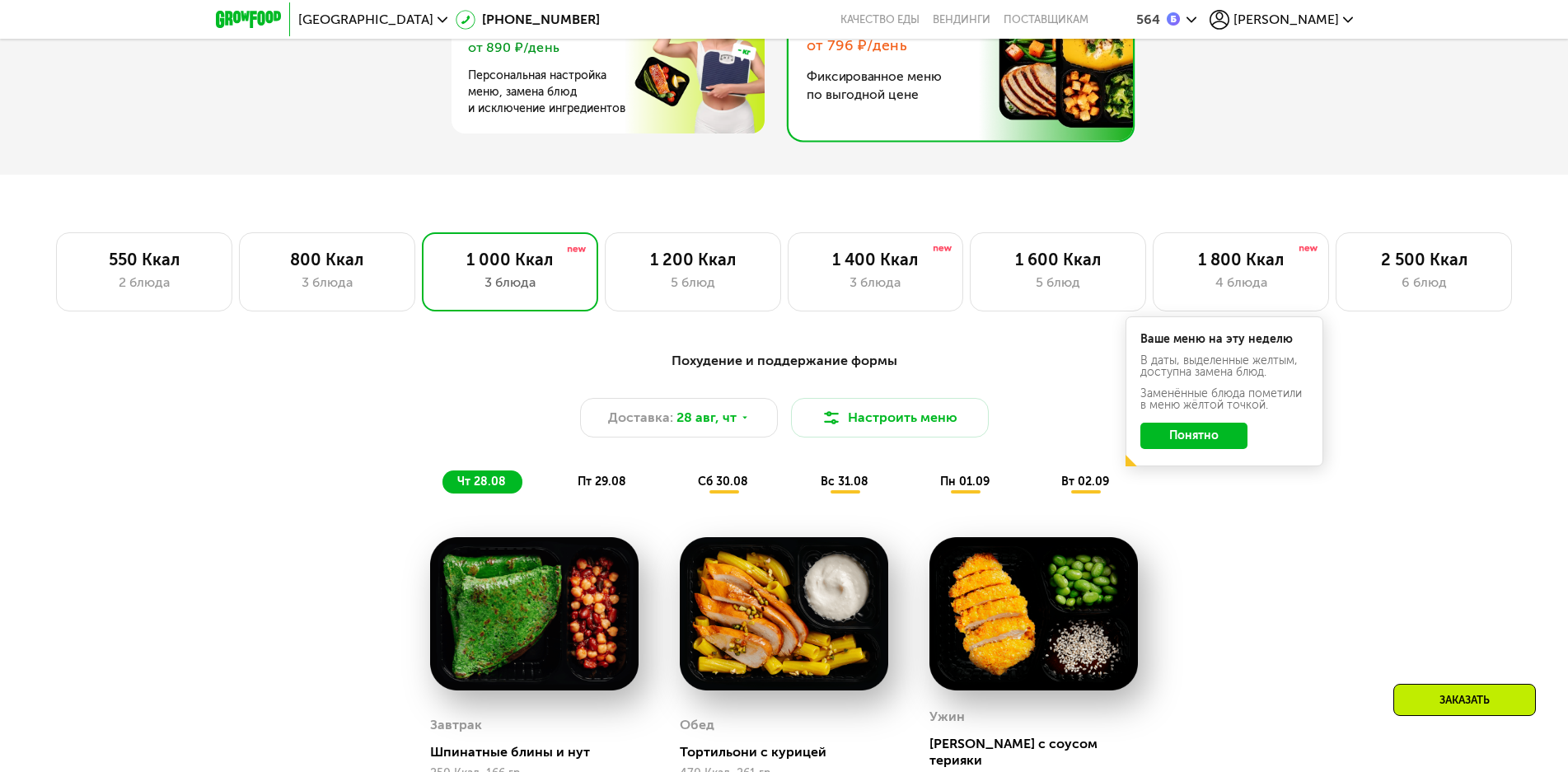
scroll to position [867, 0]
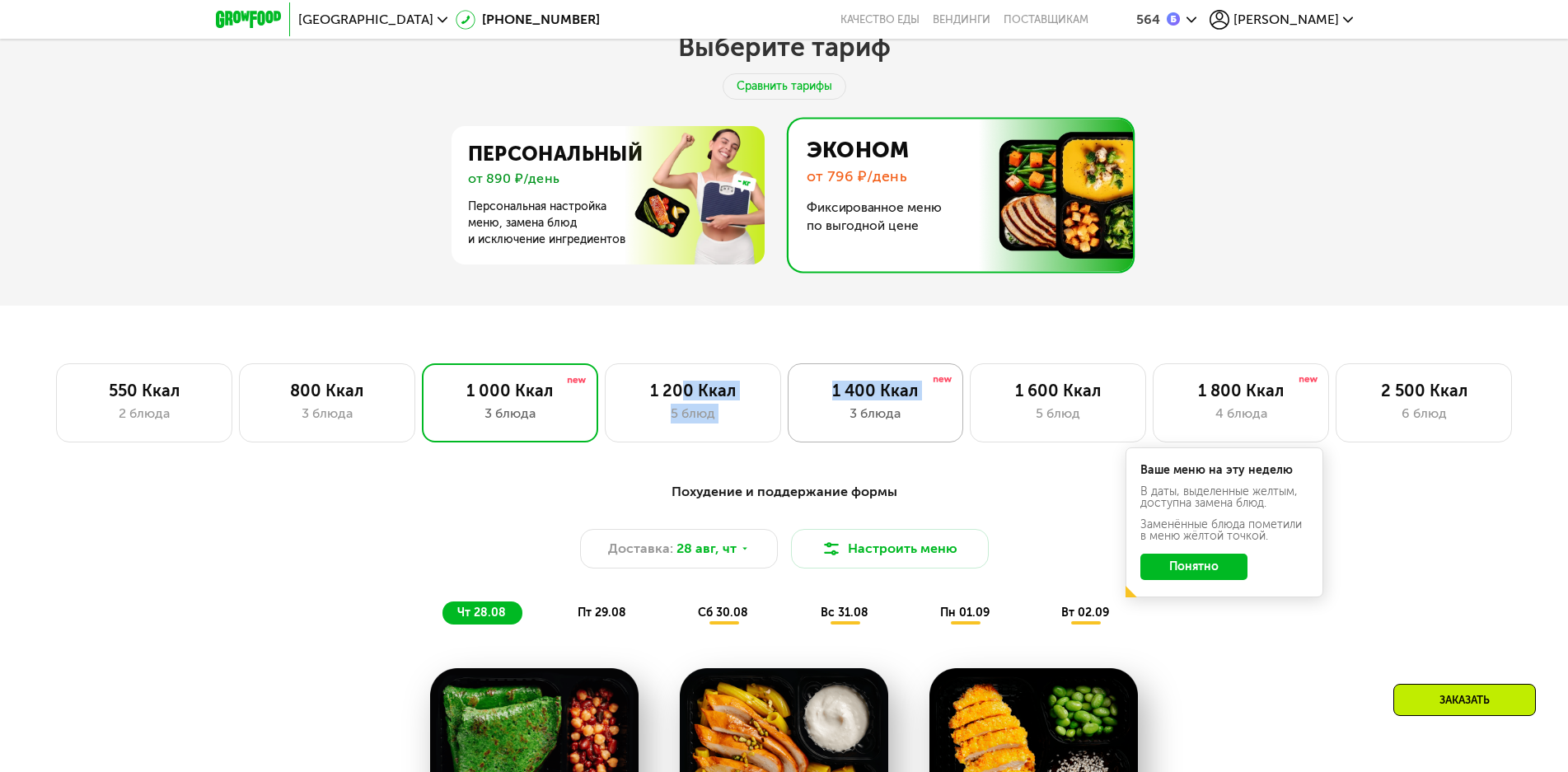
drag, startPoint x: 678, startPoint y: 405, endPoint x: 845, endPoint y: 418, distance: 167.5
click at [840, 418] on div "550 Ккал 2 блюда 800 Ккал 3 блюда 1 000 Ккал 3 блюда 1 200 Ккал 5 блюд 1 400 Кк…" at bounding box center [784, 402] width 1462 height 79
click at [880, 415] on div "3 блюда" at bounding box center [876, 414] width 142 height 20
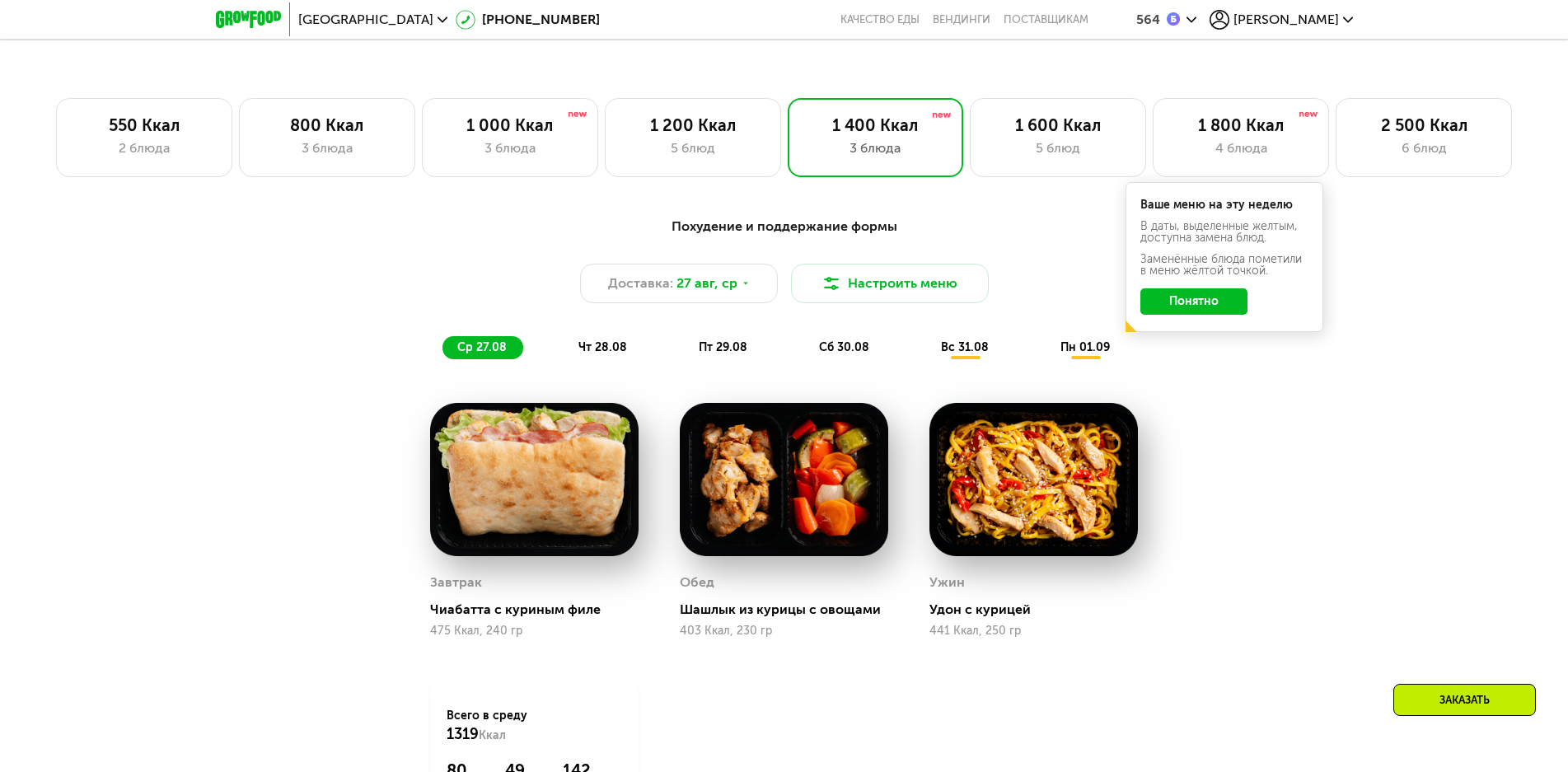
scroll to position [1032, 0]
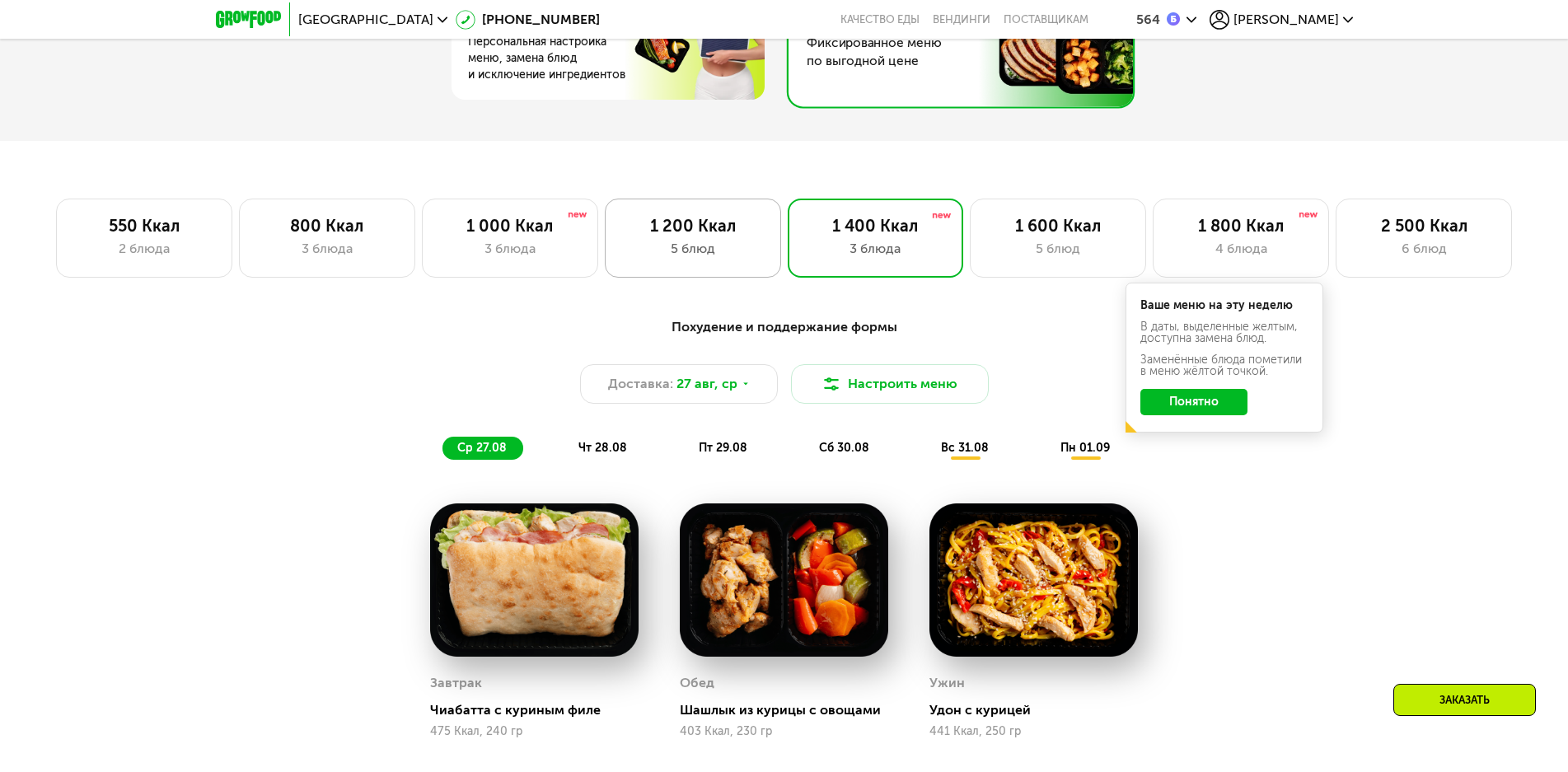
click at [673, 245] on div "5 блюд" at bounding box center [693, 248] width 142 height 20
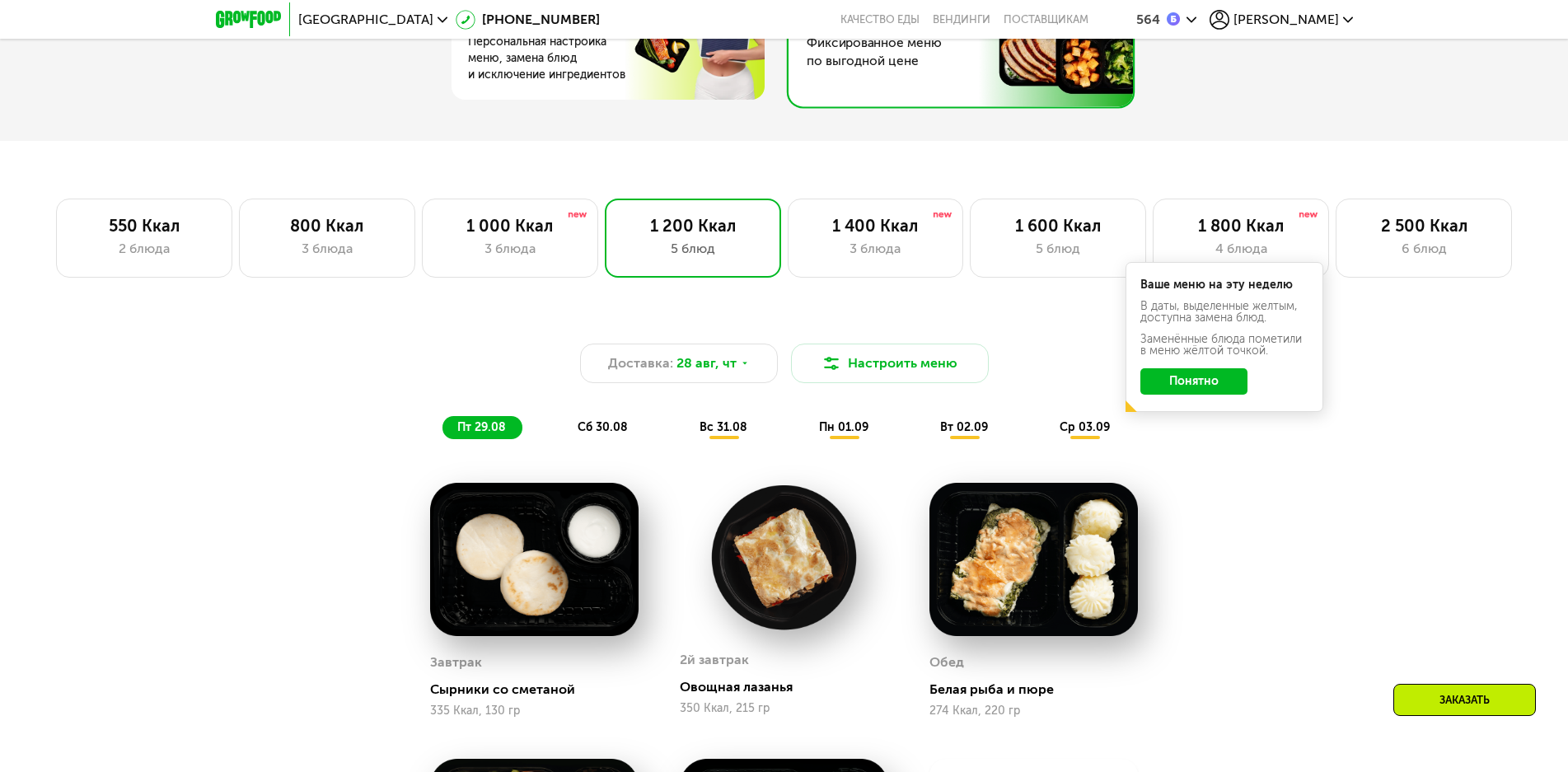
click at [839, 432] on span "пн 01.09" at bounding box center [844, 428] width 49 height 14
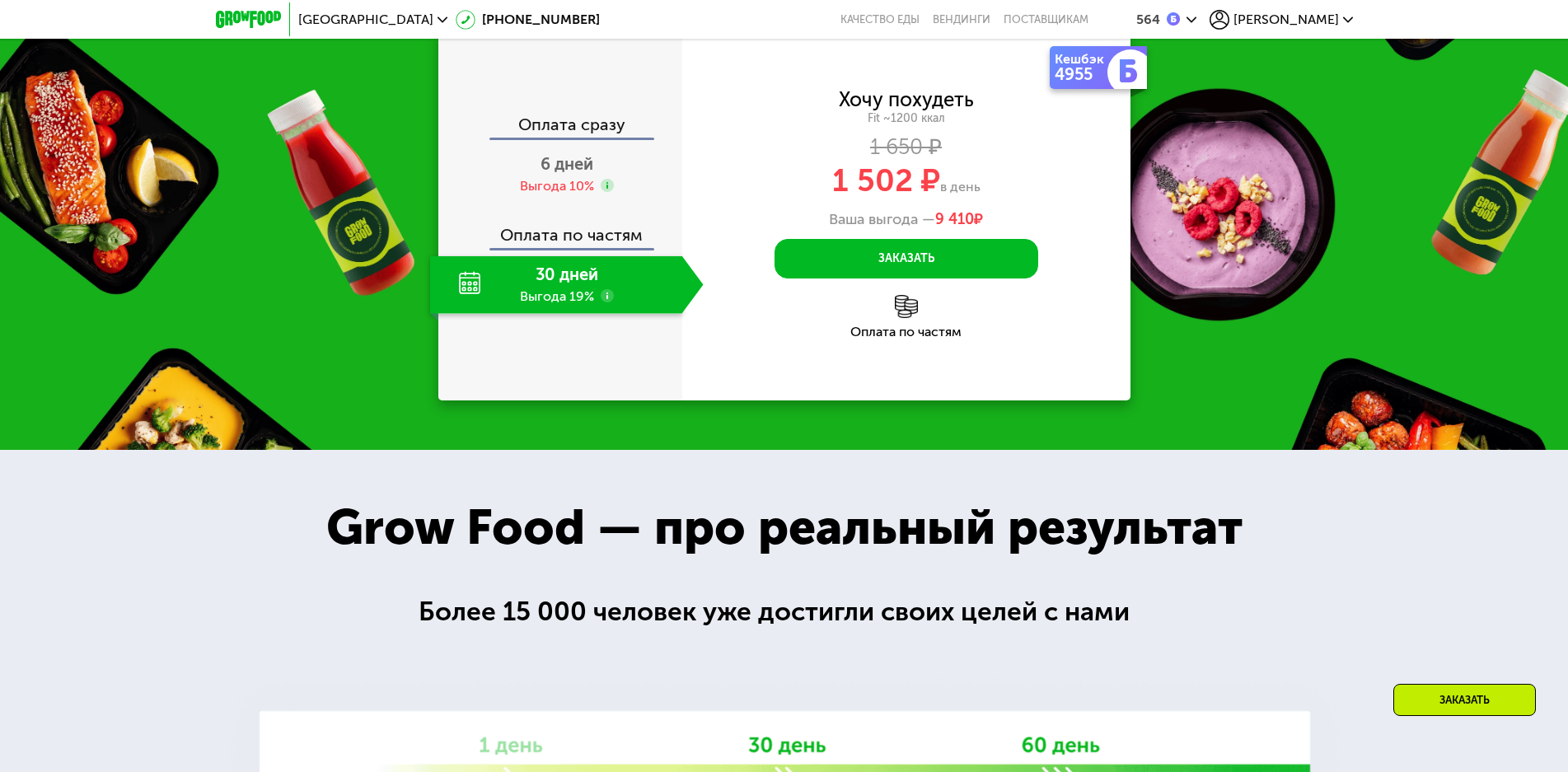
scroll to position [2268, 0]
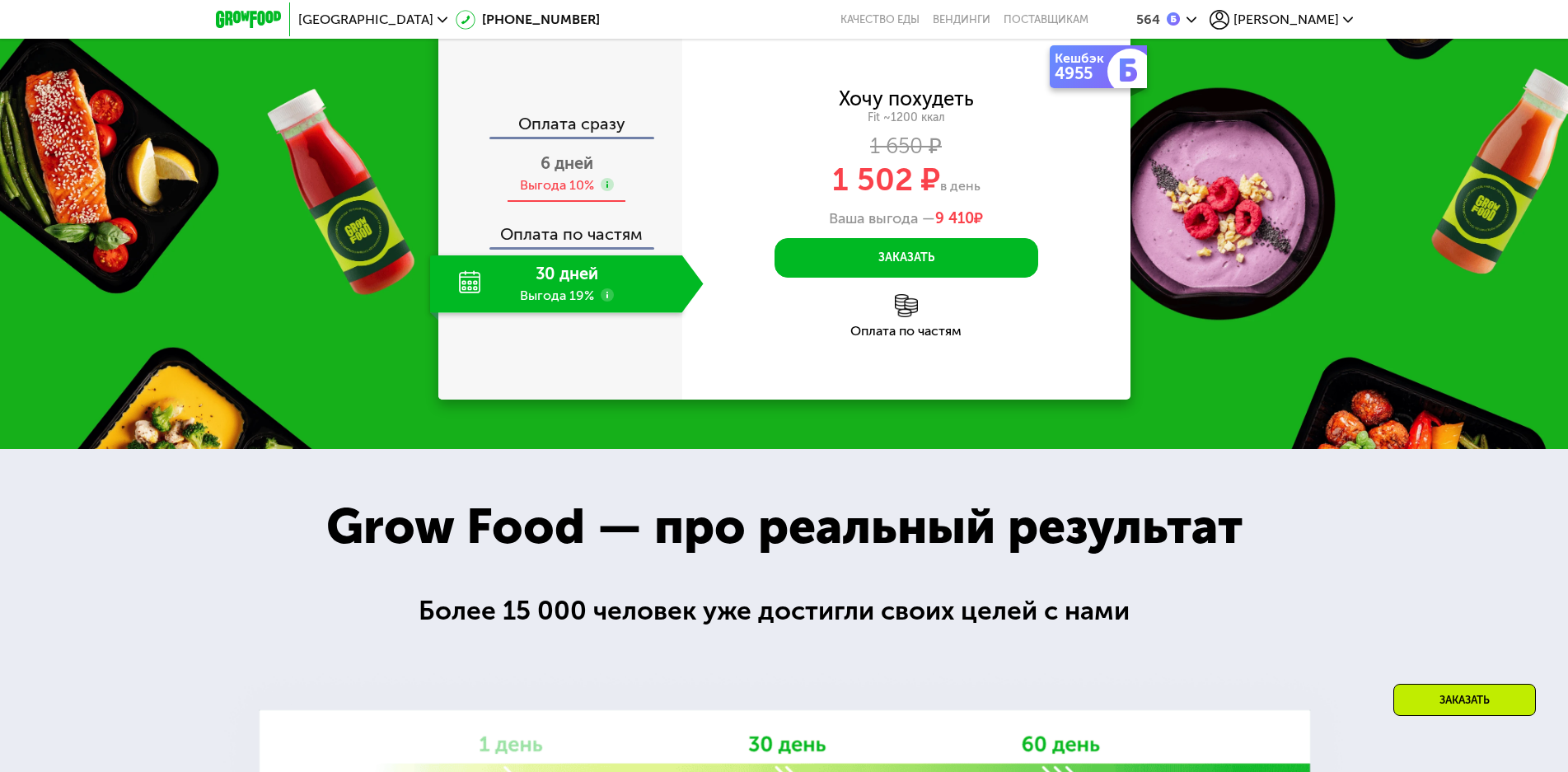
click at [541, 195] on div "Выгода 10%" at bounding box center [557, 185] width 74 height 18
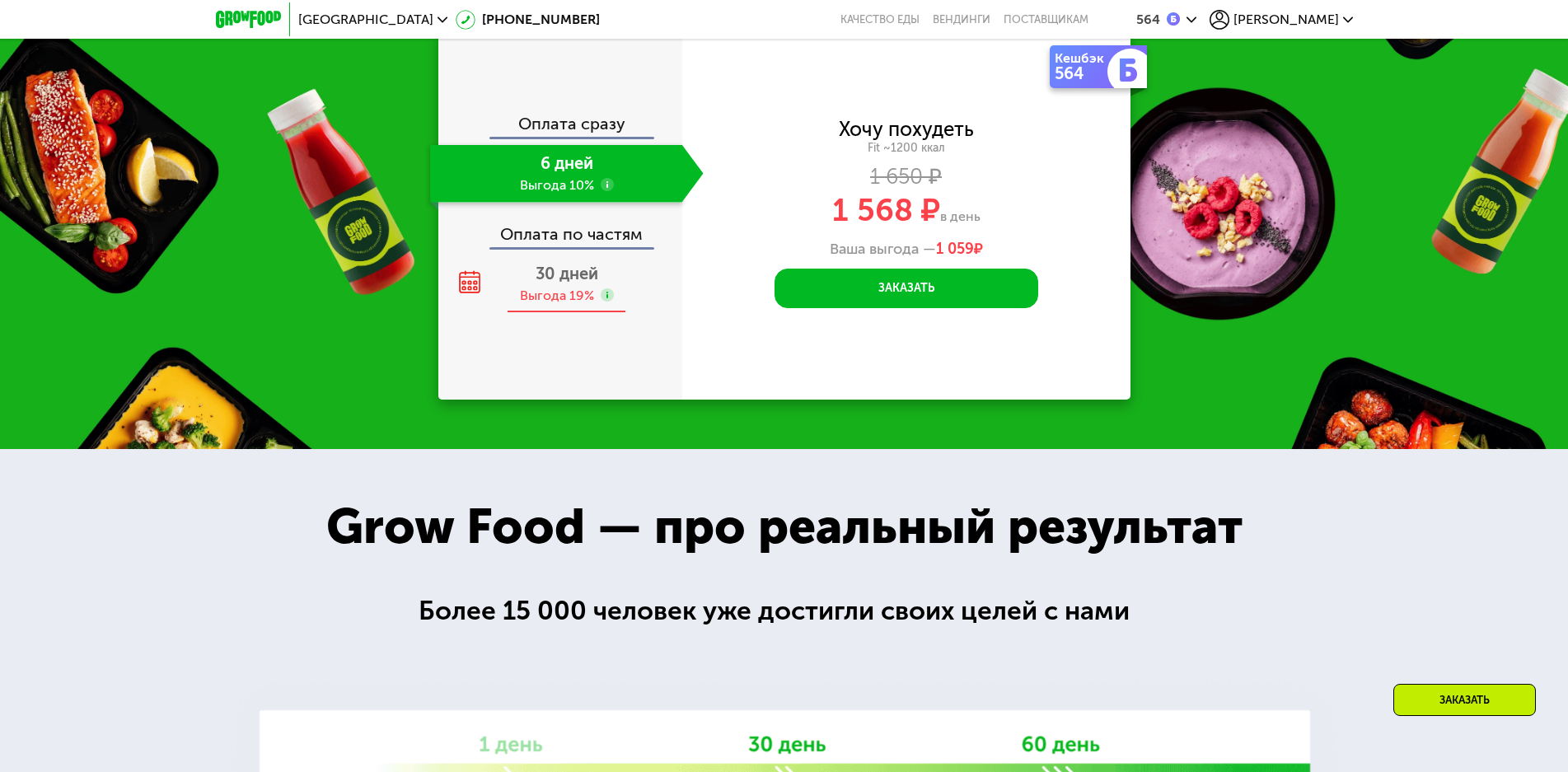
click at [574, 284] on span "30 дней" at bounding box center [567, 273] width 62 height 20
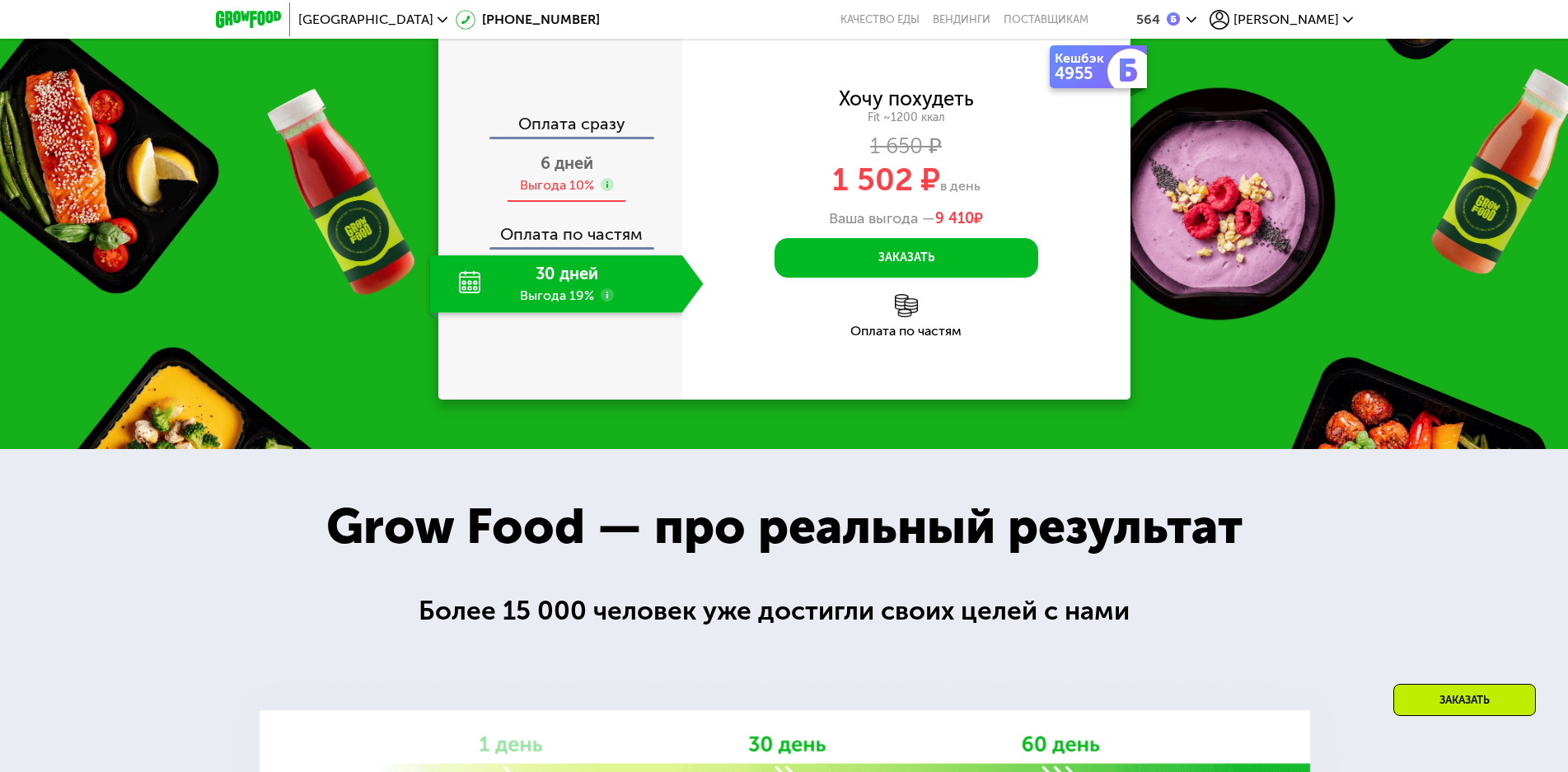
click at [554, 195] on div "Выгода 10%" at bounding box center [557, 185] width 74 height 18
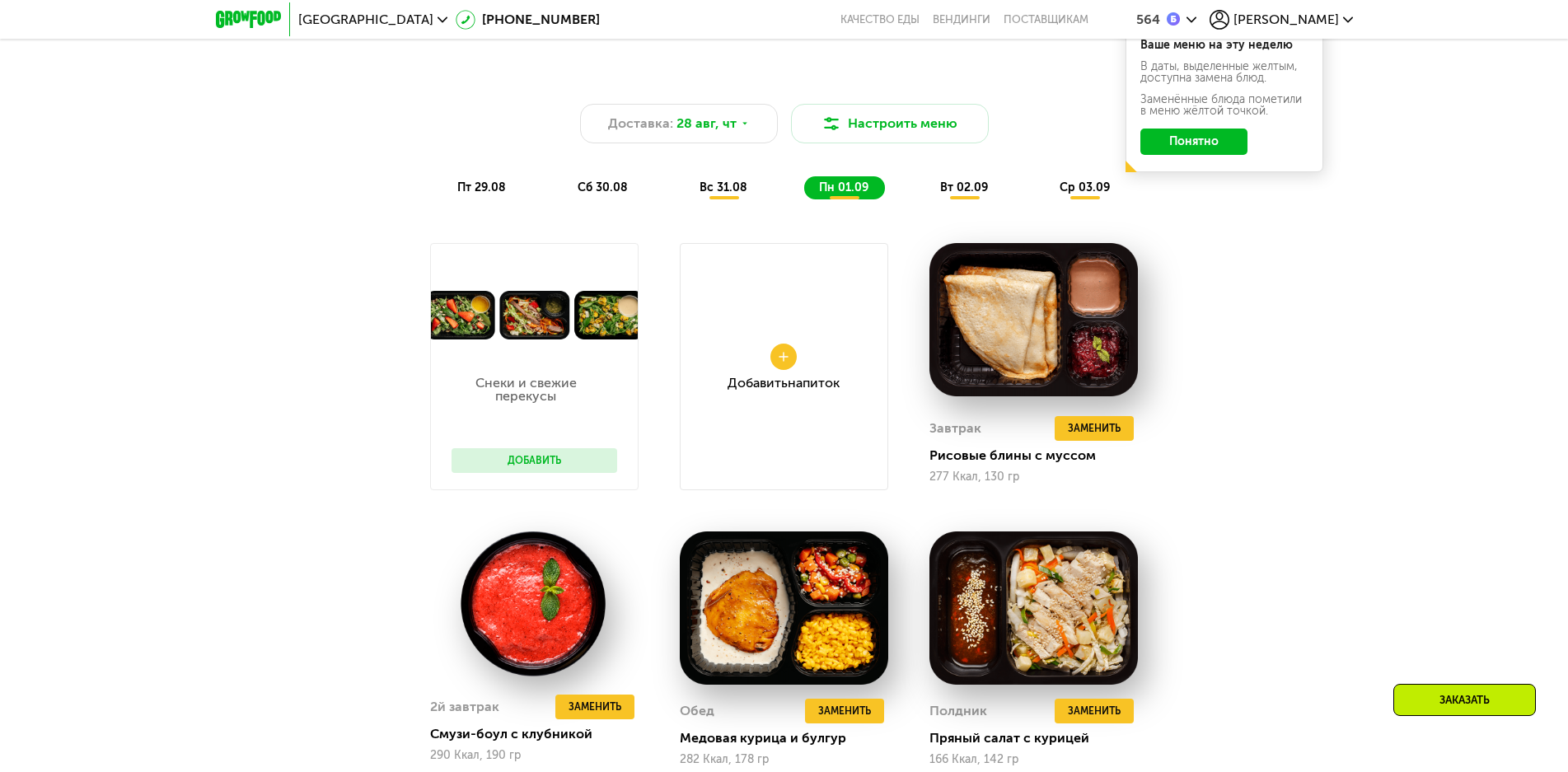
scroll to position [1032, 0]
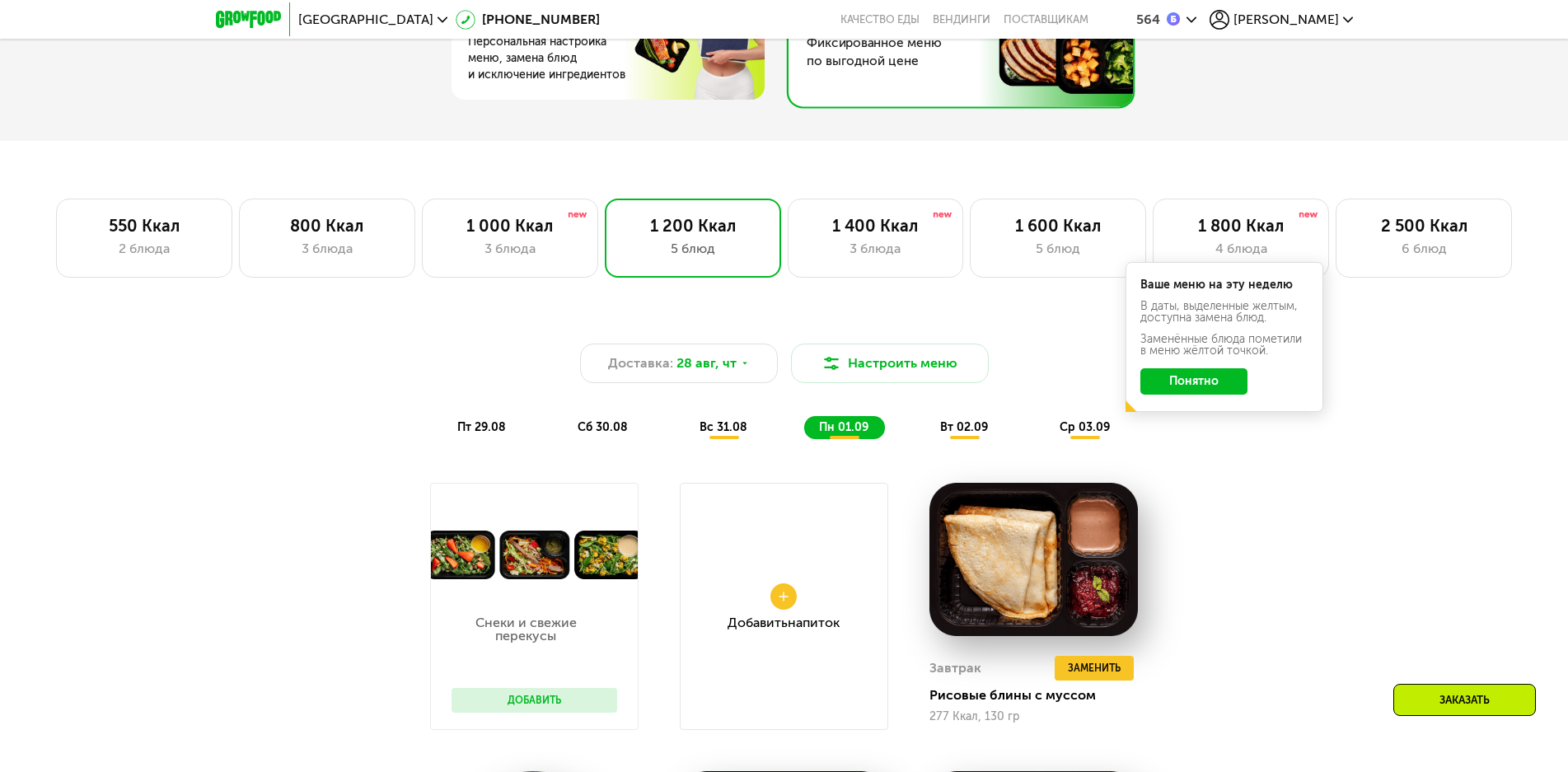
click at [967, 430] on span "вт 02.09" at bounding box center [964, 428] width 48 height 14
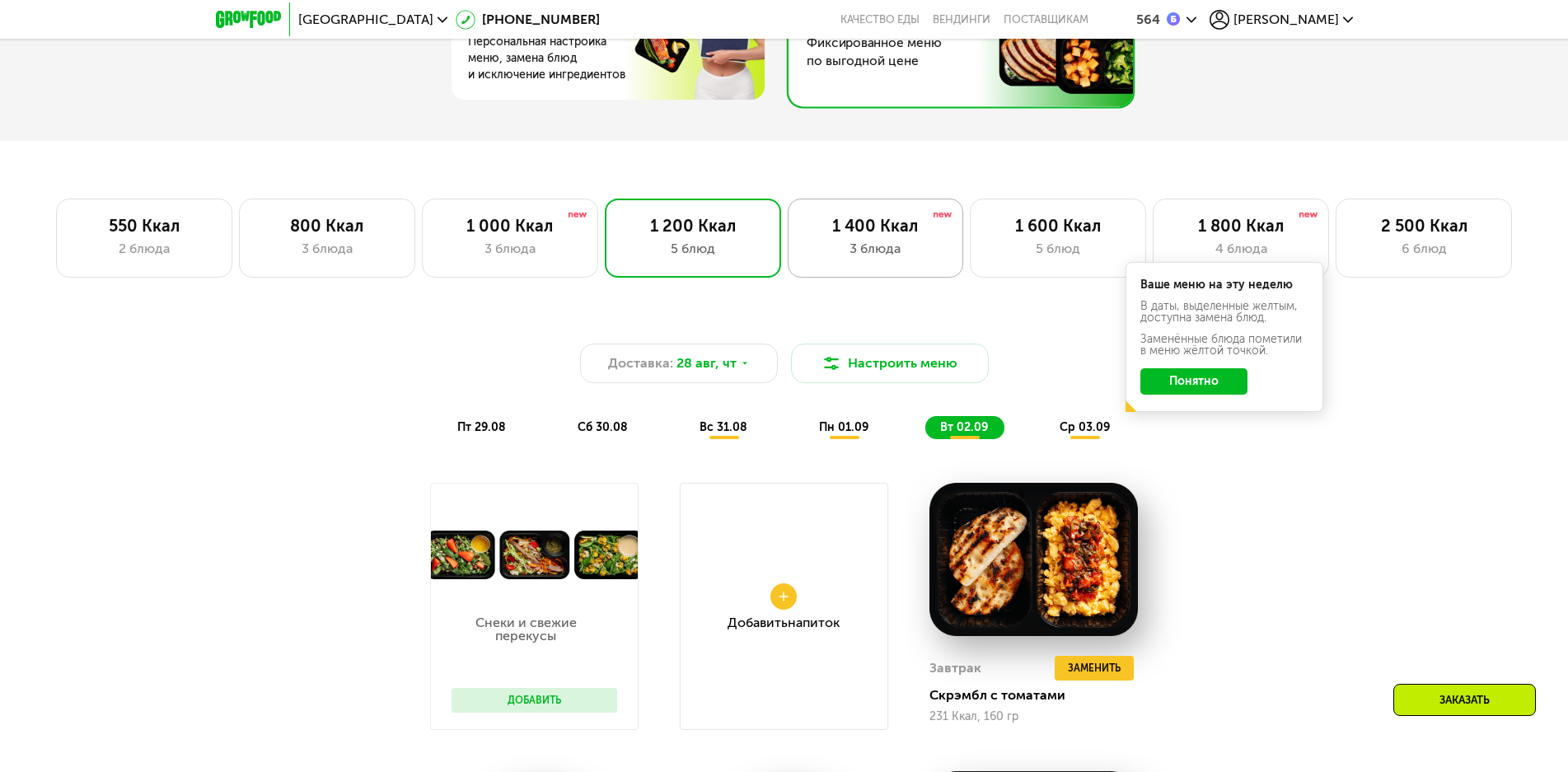
click at [858, 235] on div "1 400 Ккал" at bounding box center [876, 226] width 142 height 20
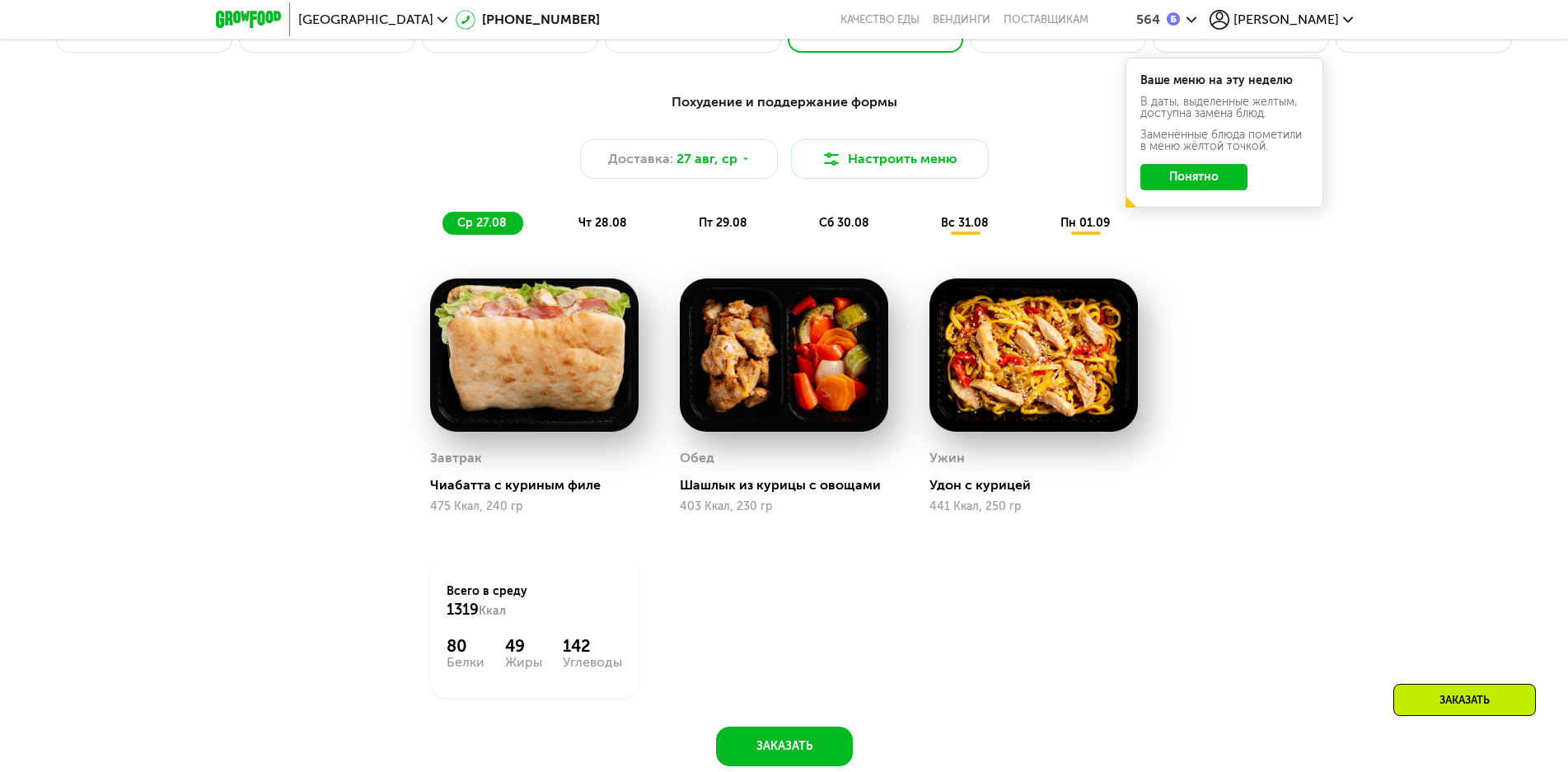
scroll to position [1279, 0]
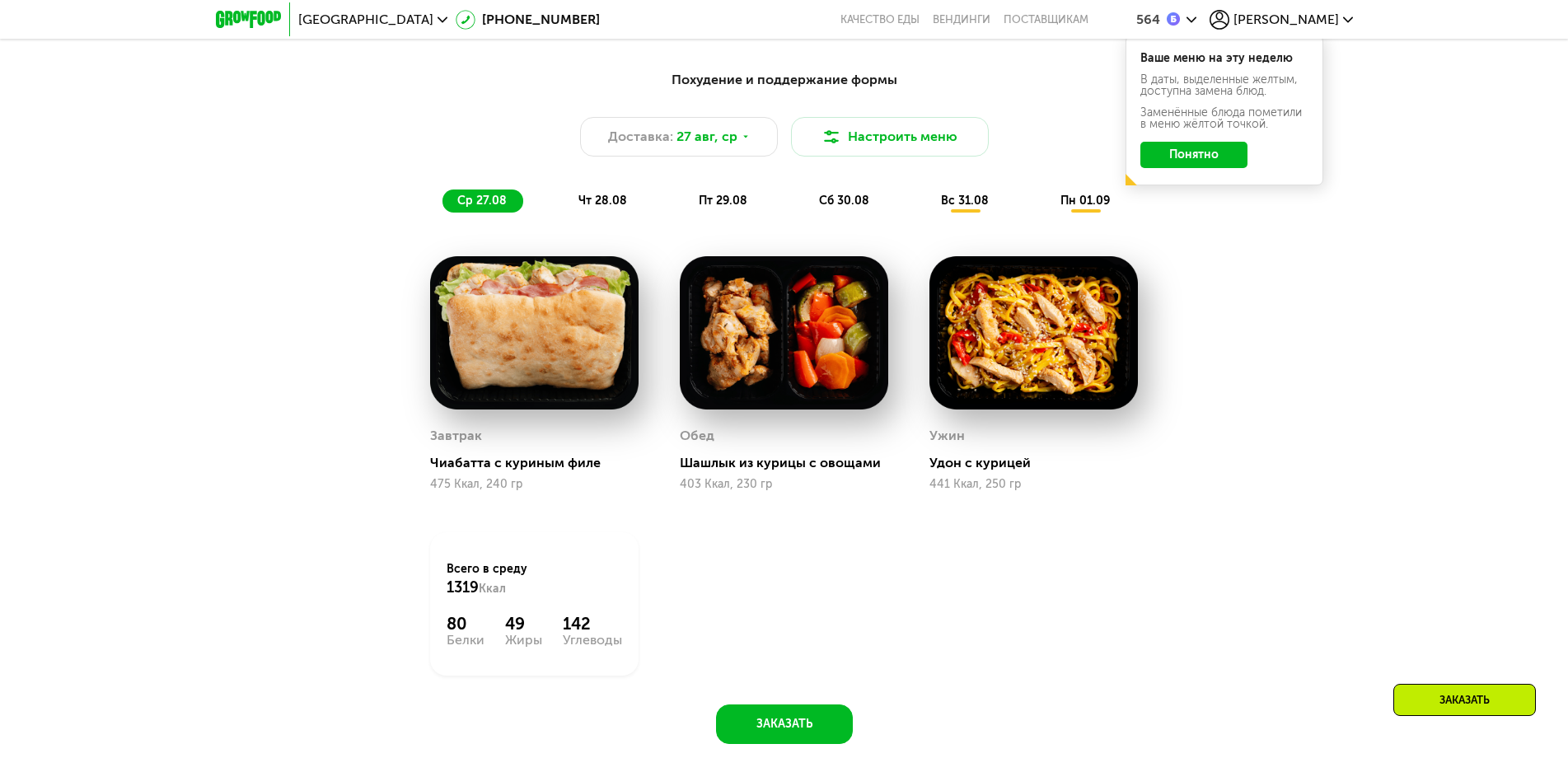
click at [501, 203] on span "ср 27.08" at bounding box center [482, 201] width 49 height 14
click at [605, 206] on span "чт 28.08" at bounding box center [603, 201] width 48 height 14
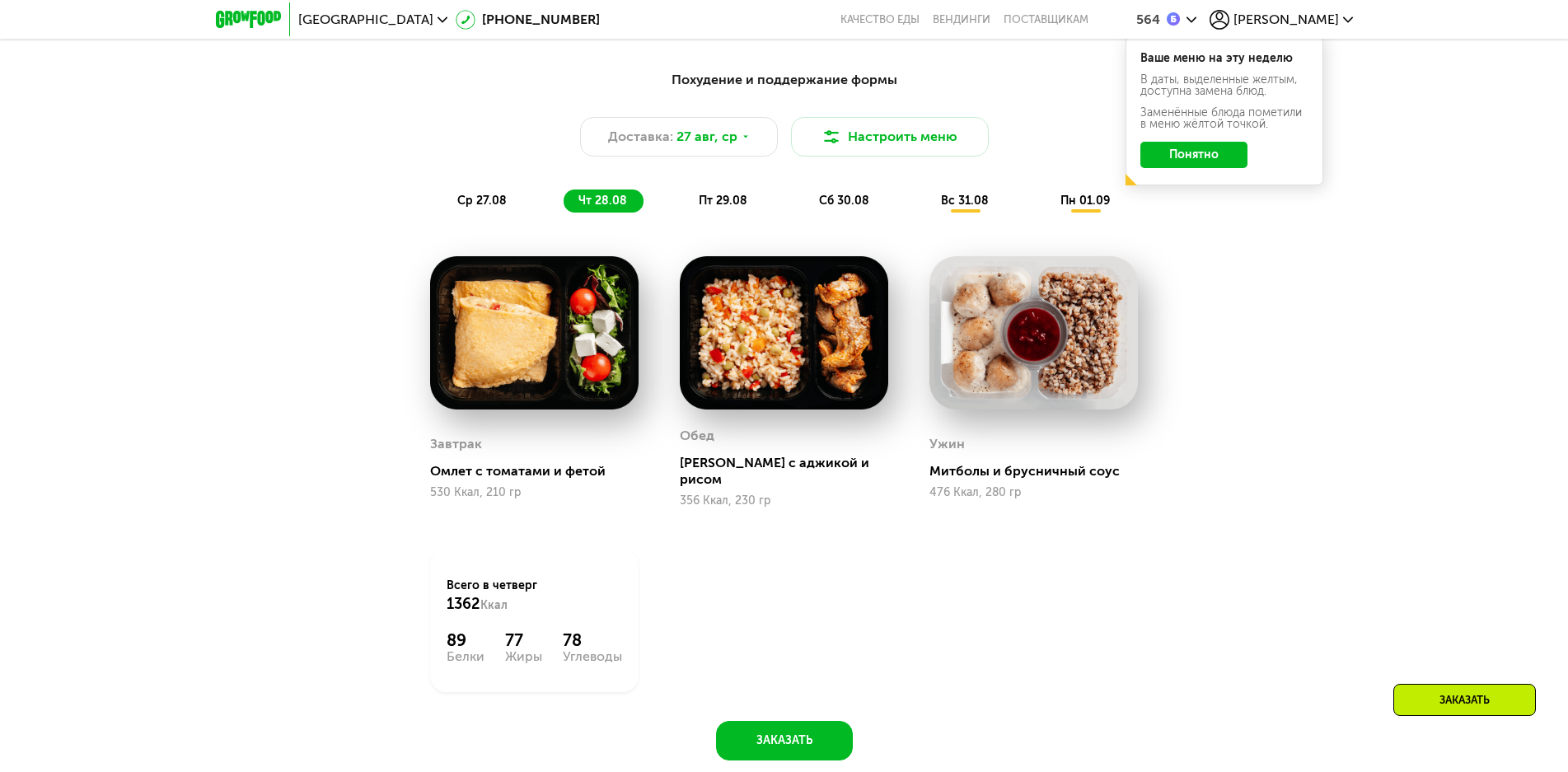
click at [722, 203] on span "пт 29.08" at bounding box center [723, 201] width 48 height 14
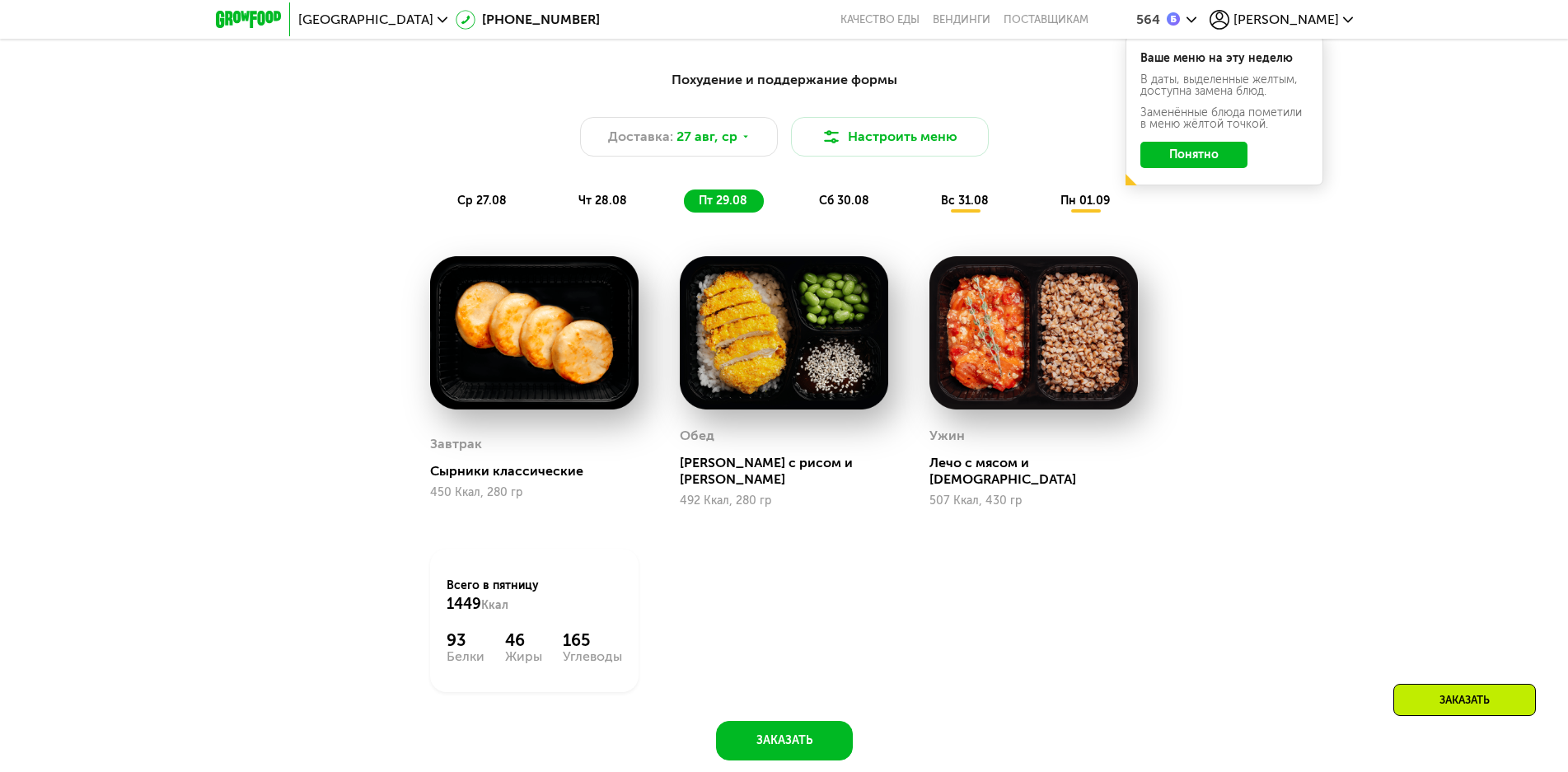
click at [847, 201] on span "сб 30.08" at bounding box center [845, 201] width 50 height 14
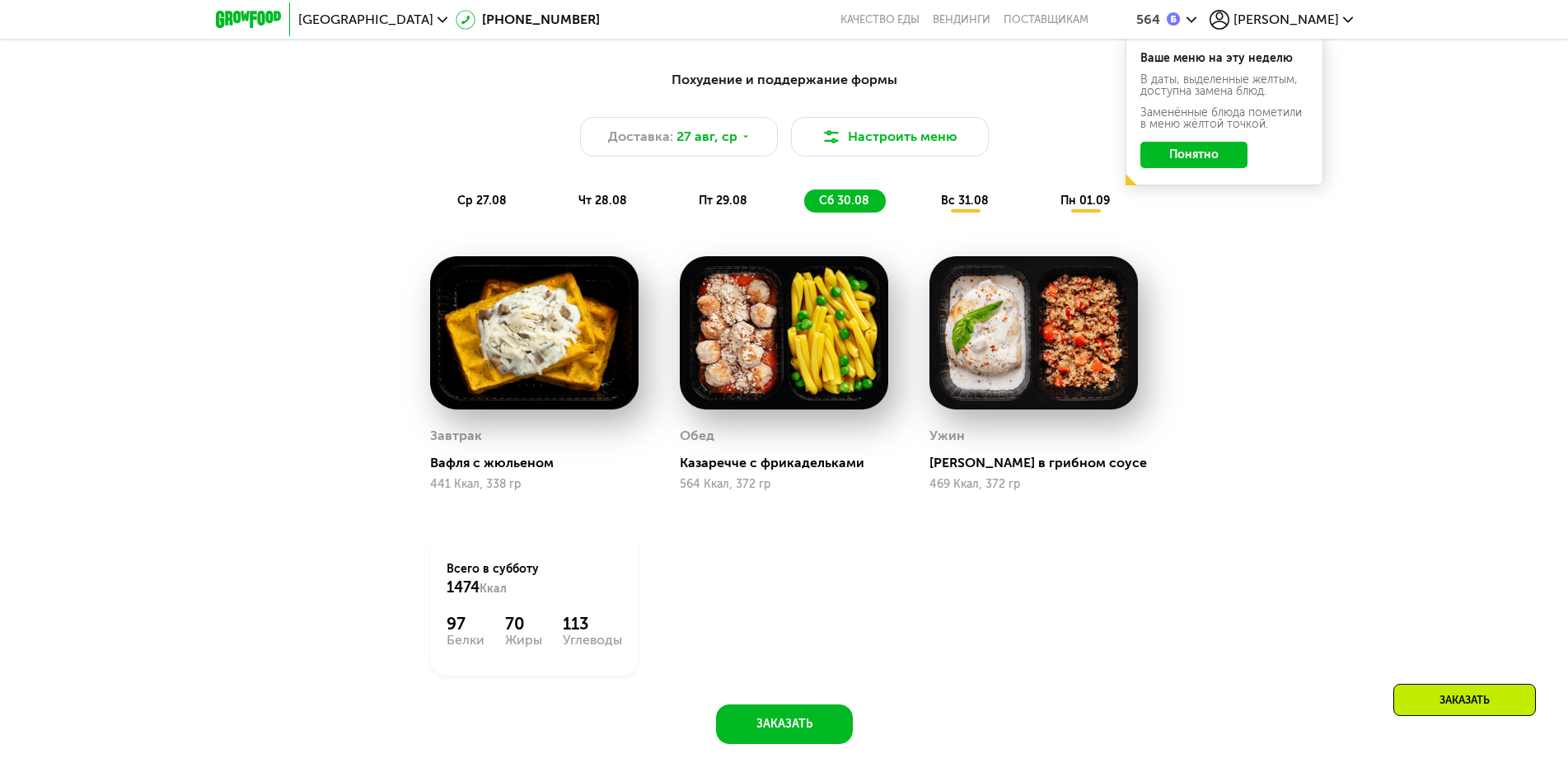
click at [967, 201] on span "вс 31.08" at bounding box center [965, 201] width 48 height 14
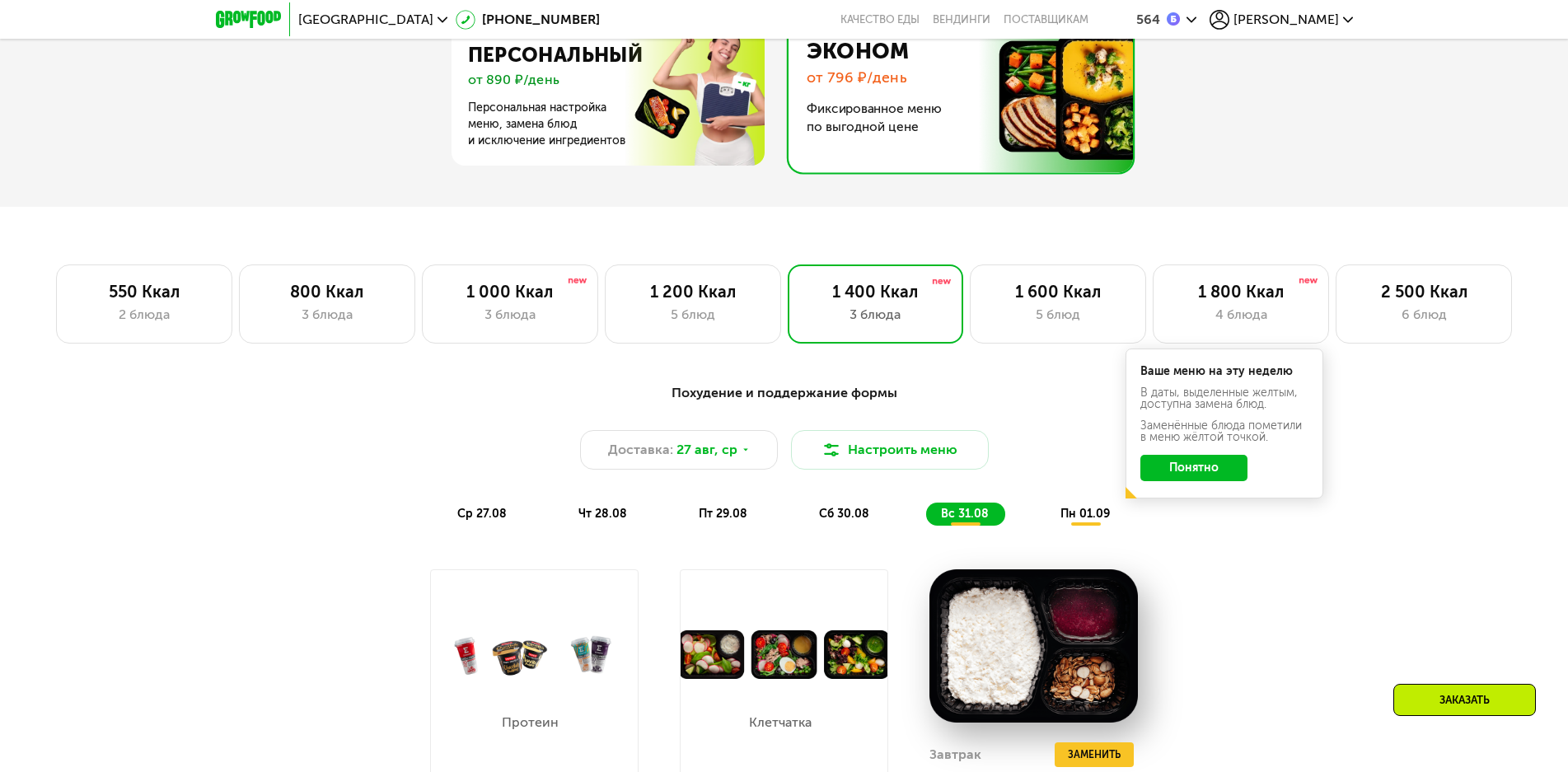
scroll to position [949, 0]
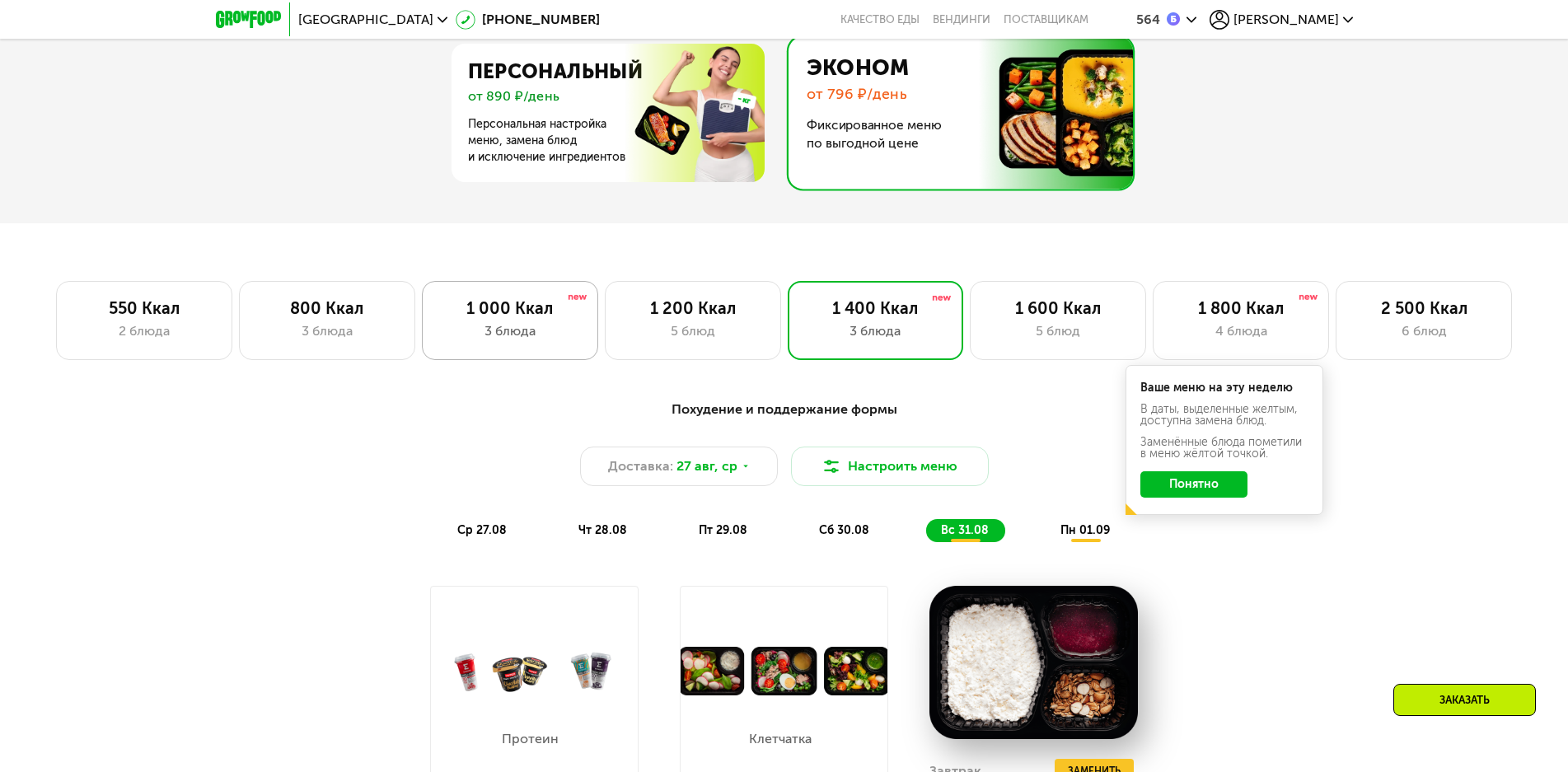
click at [521, 335] on div "3 блюда" at bounding box center [511, 331] width 142 height 20
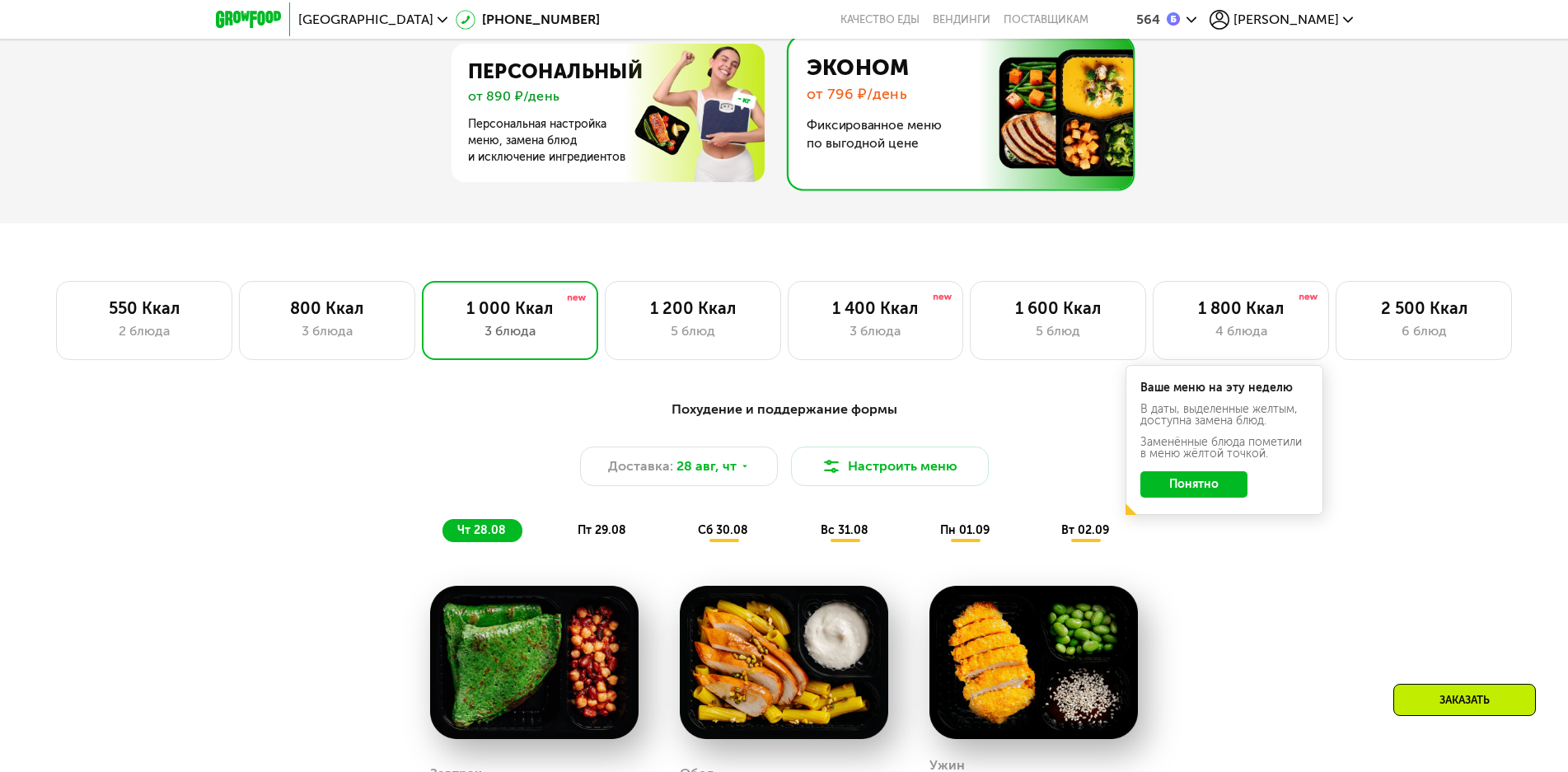
click at [957, 536] on span "пн 01.09" at bounding box center [965, 531] width 49 height 14
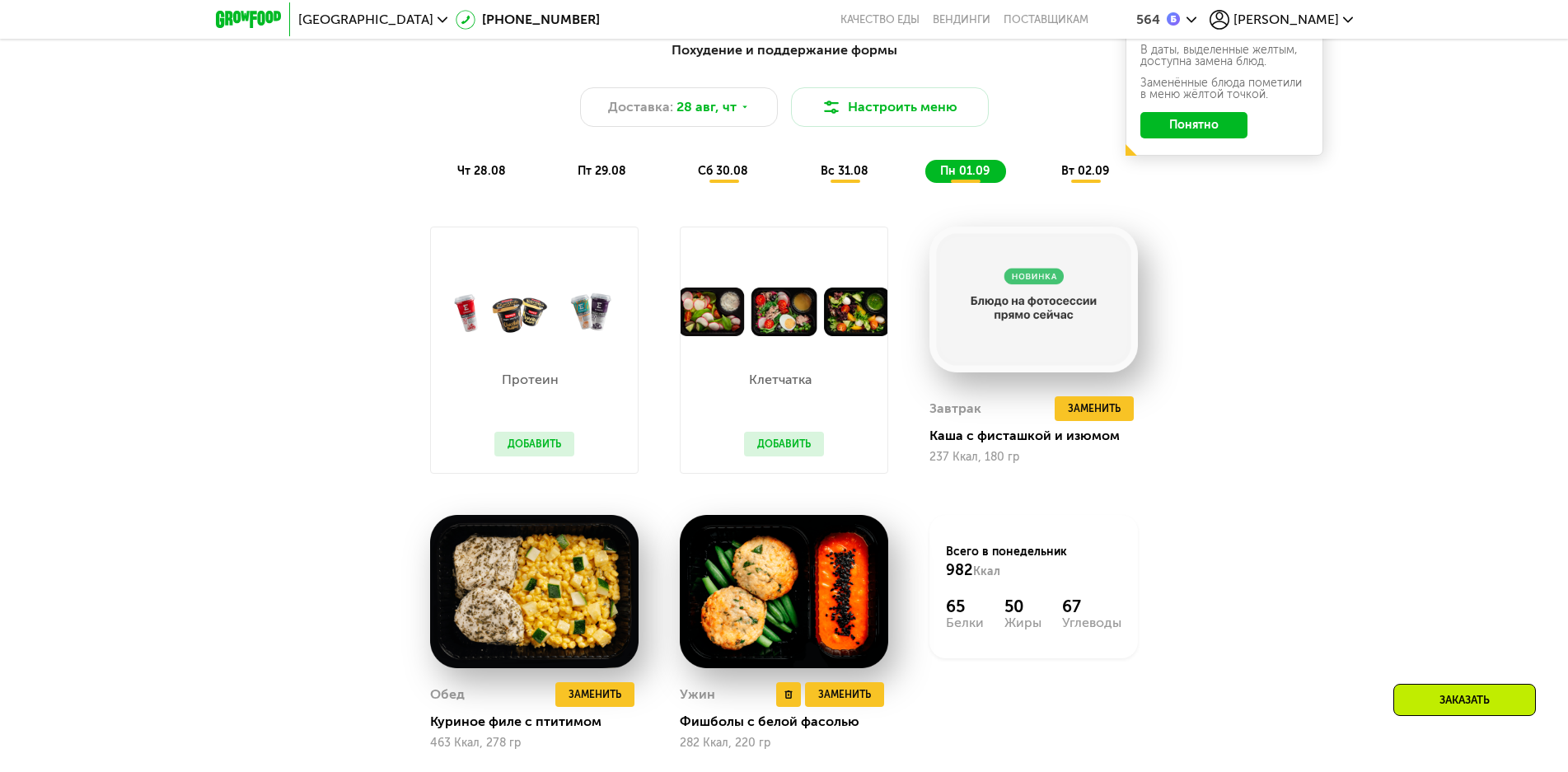
scroll to position [1279, 0]
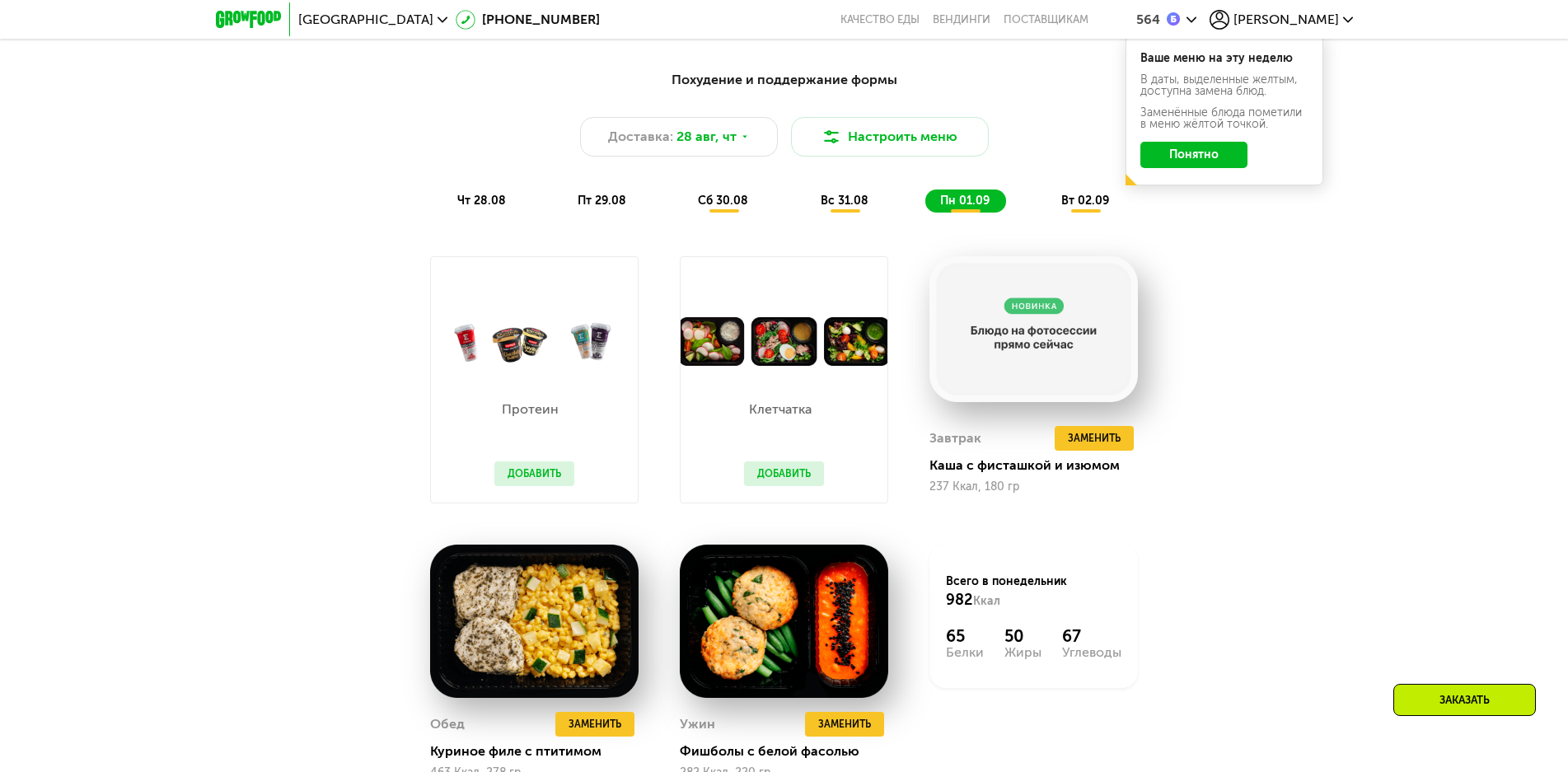
click at [1079, 208] on span "вт 02.09" at bounding box center [1085, 201] width 48 height 14
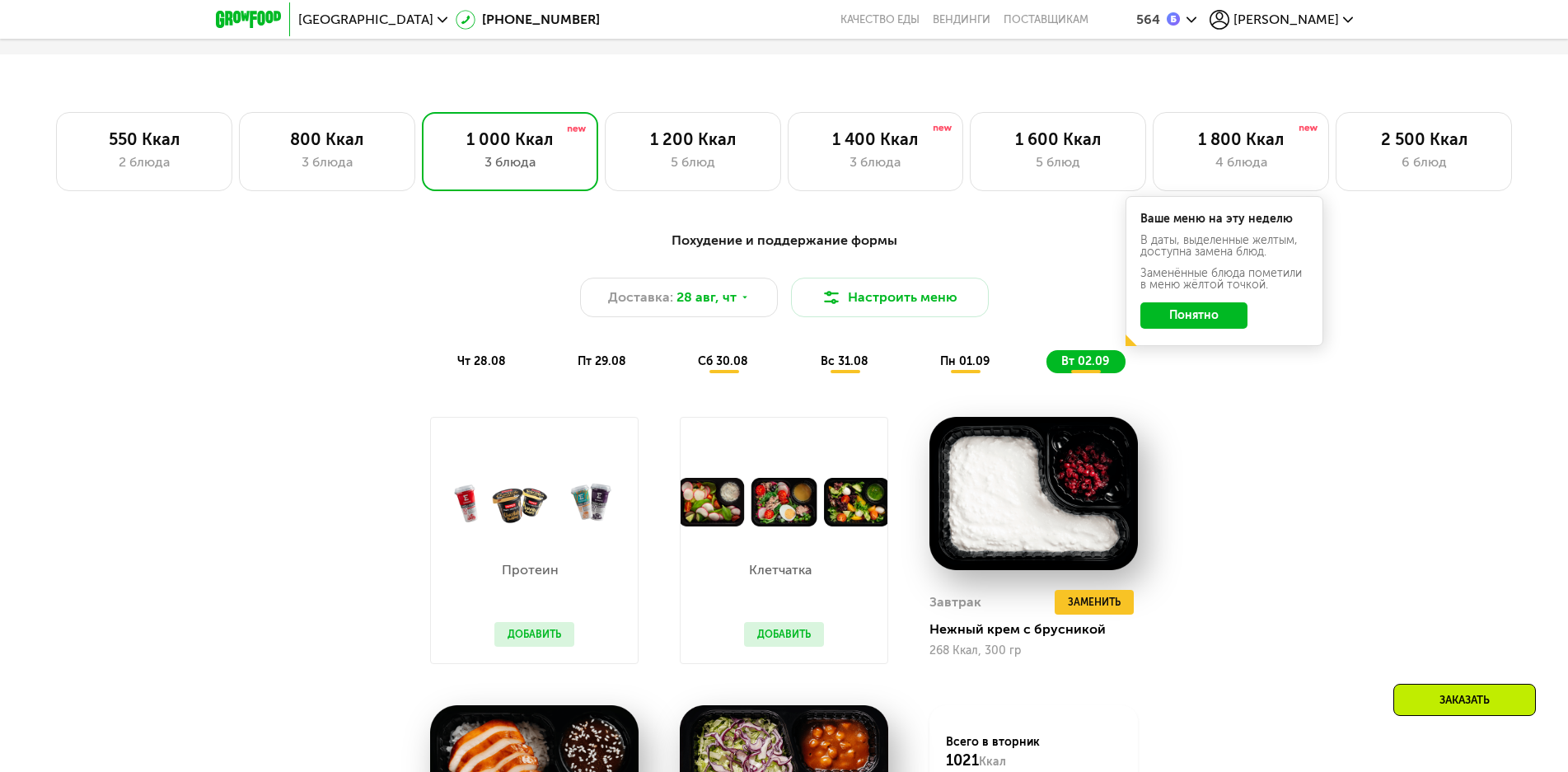
scroll to position [1115, 0]
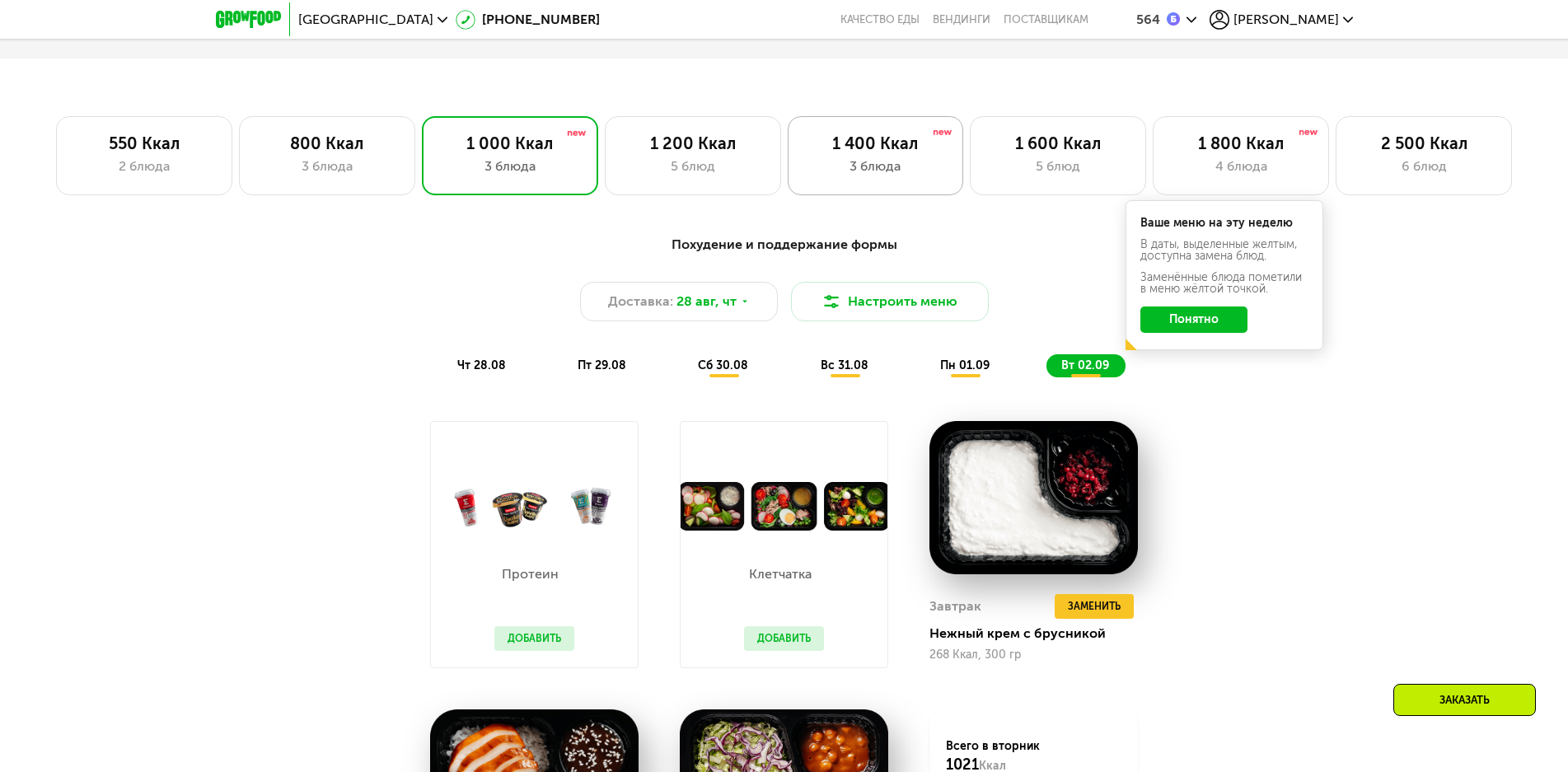
click at [858, 177] on div "3 блюда" at bounding box center [876, 166] width 142 height 20
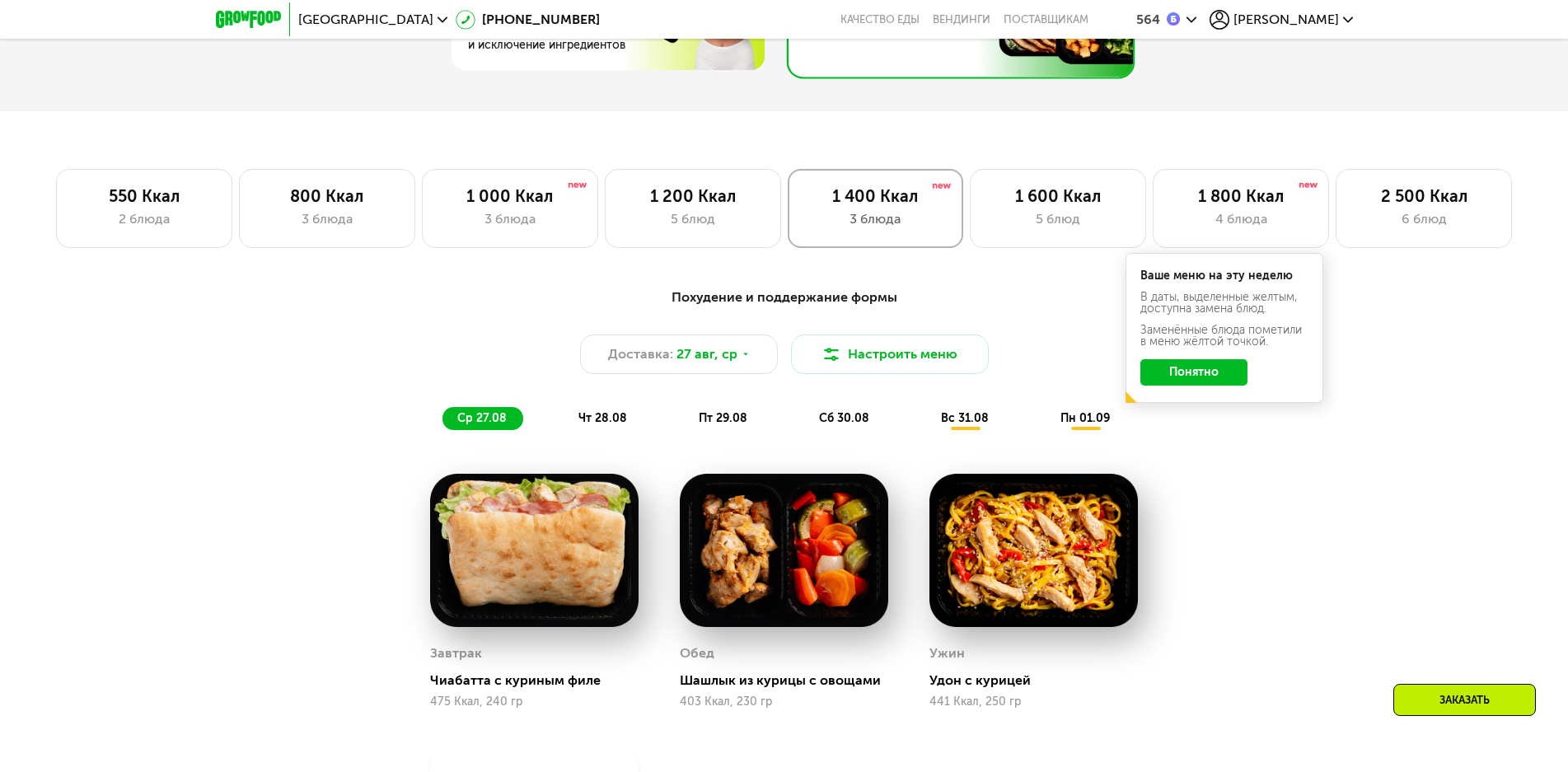
scroll to position [1032, 0]
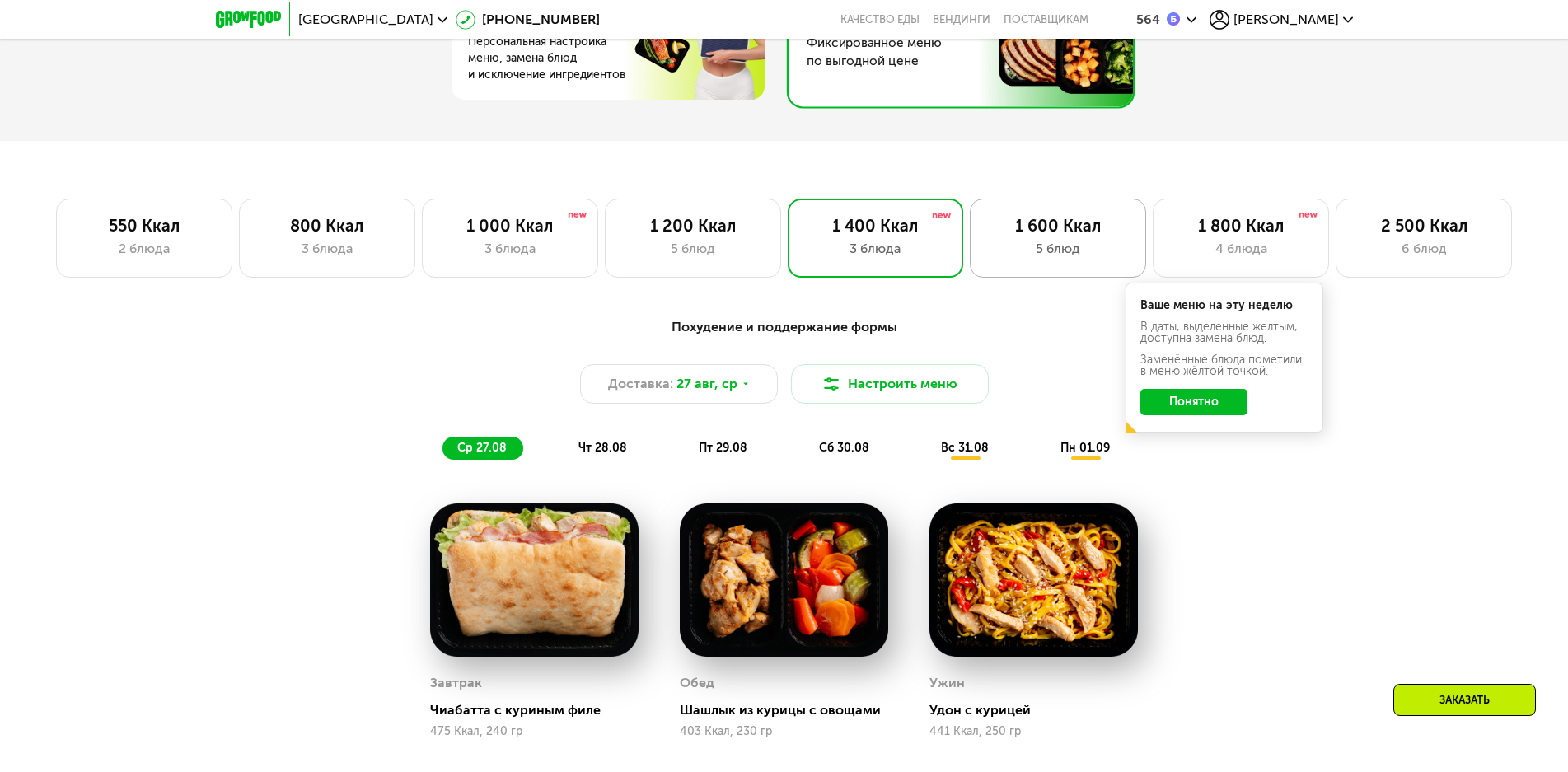
click at [1044, 246] on div "5 блюд" at bounding box center [1058, 248] width 142 height 20
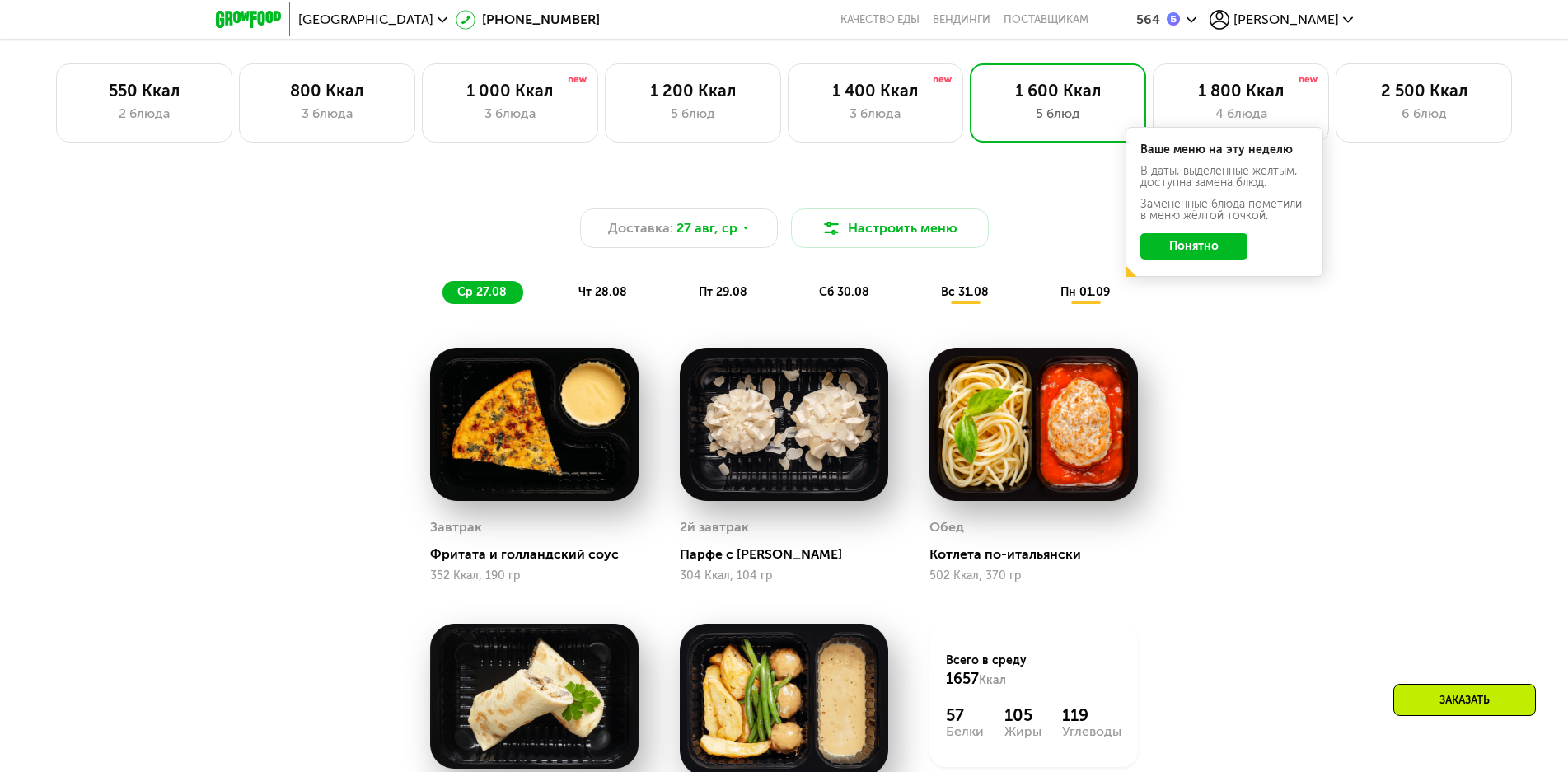
scroll to position [1141, 0]
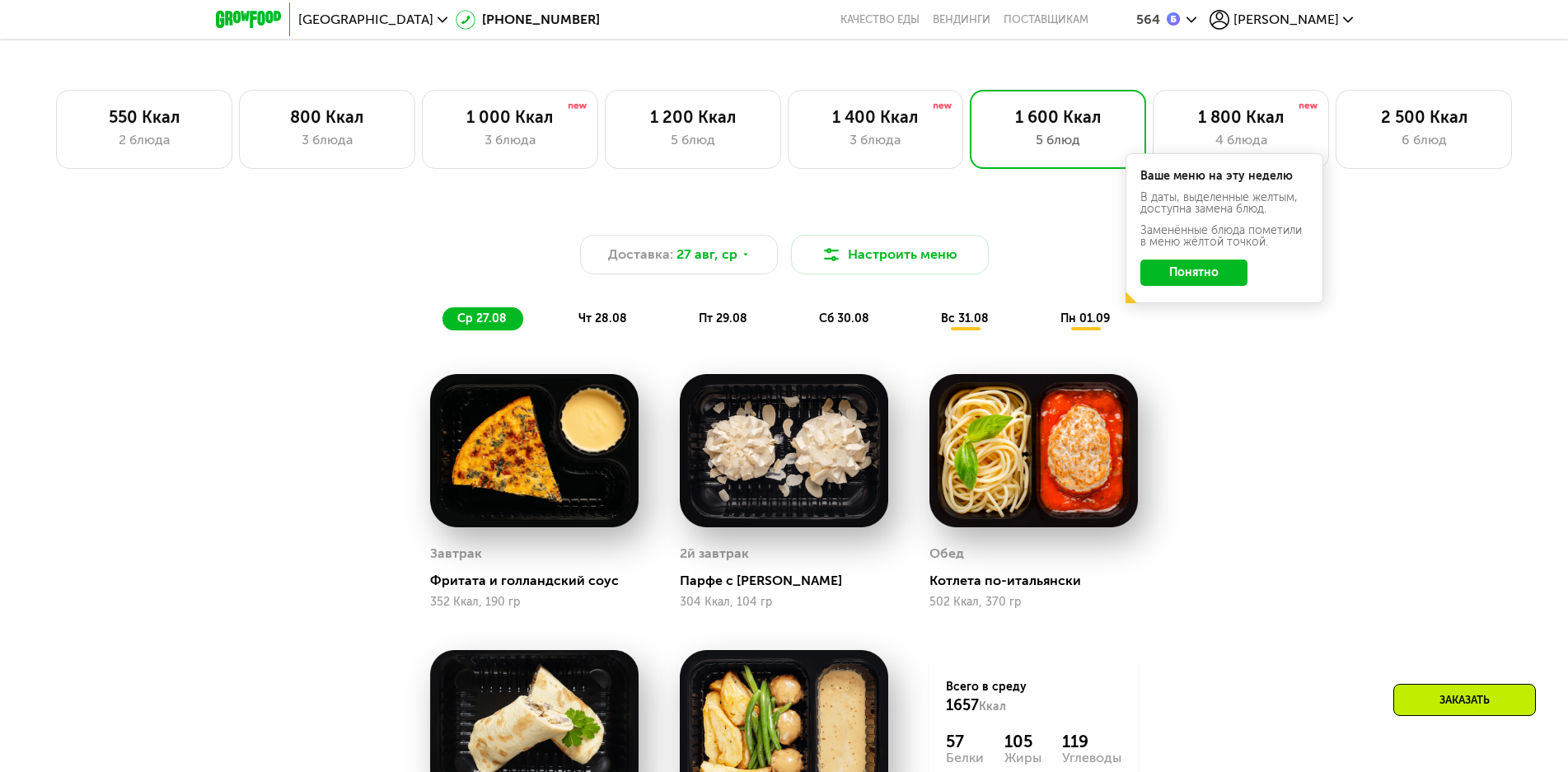
click at [968, 325] on span "вс 31.08" at bounding box center [965, 318] width 48 height 14
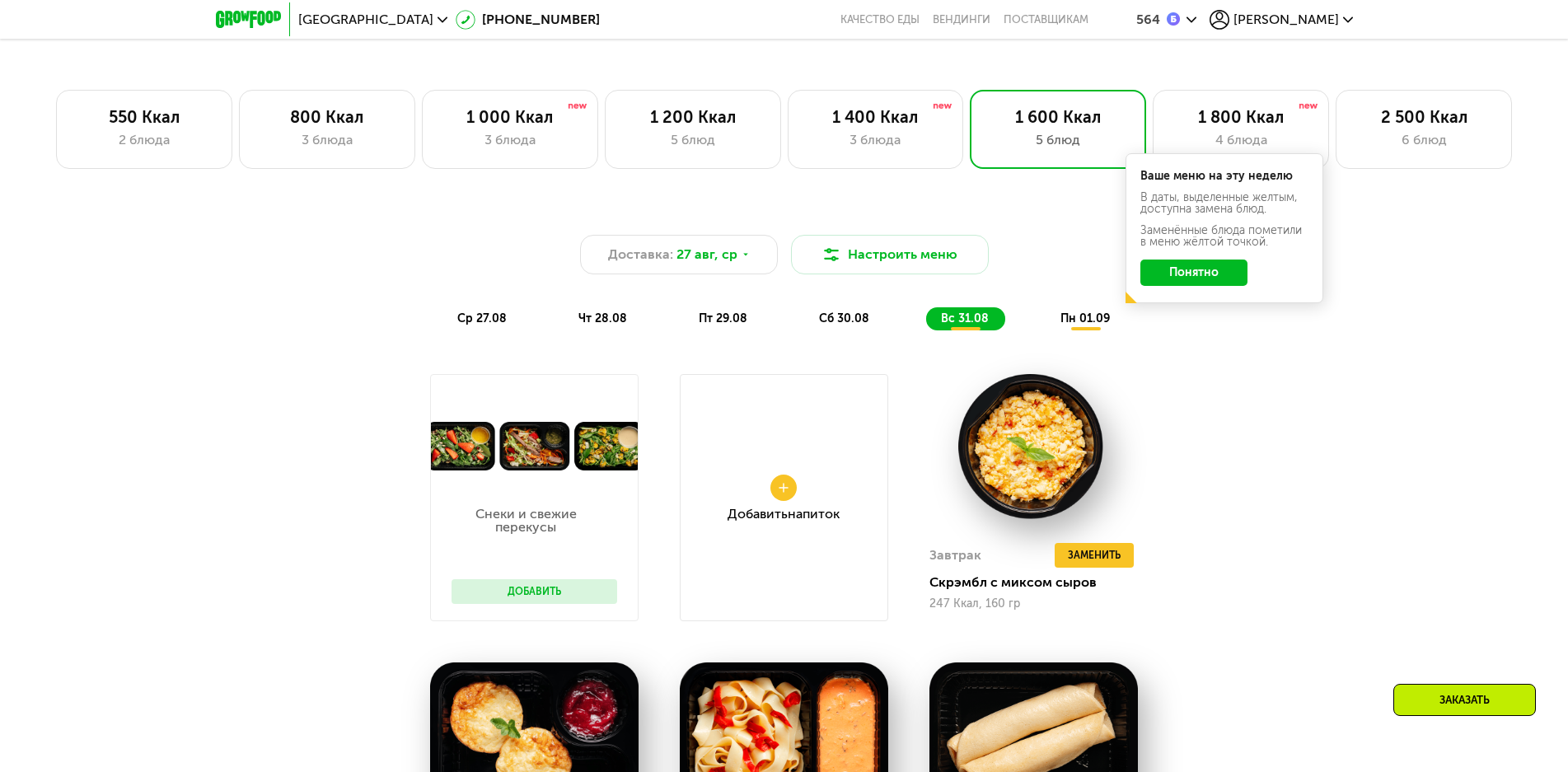
click at [1072, 331] on div "пн 01.09" at bounding box center [1086, 318] width 80 height 23
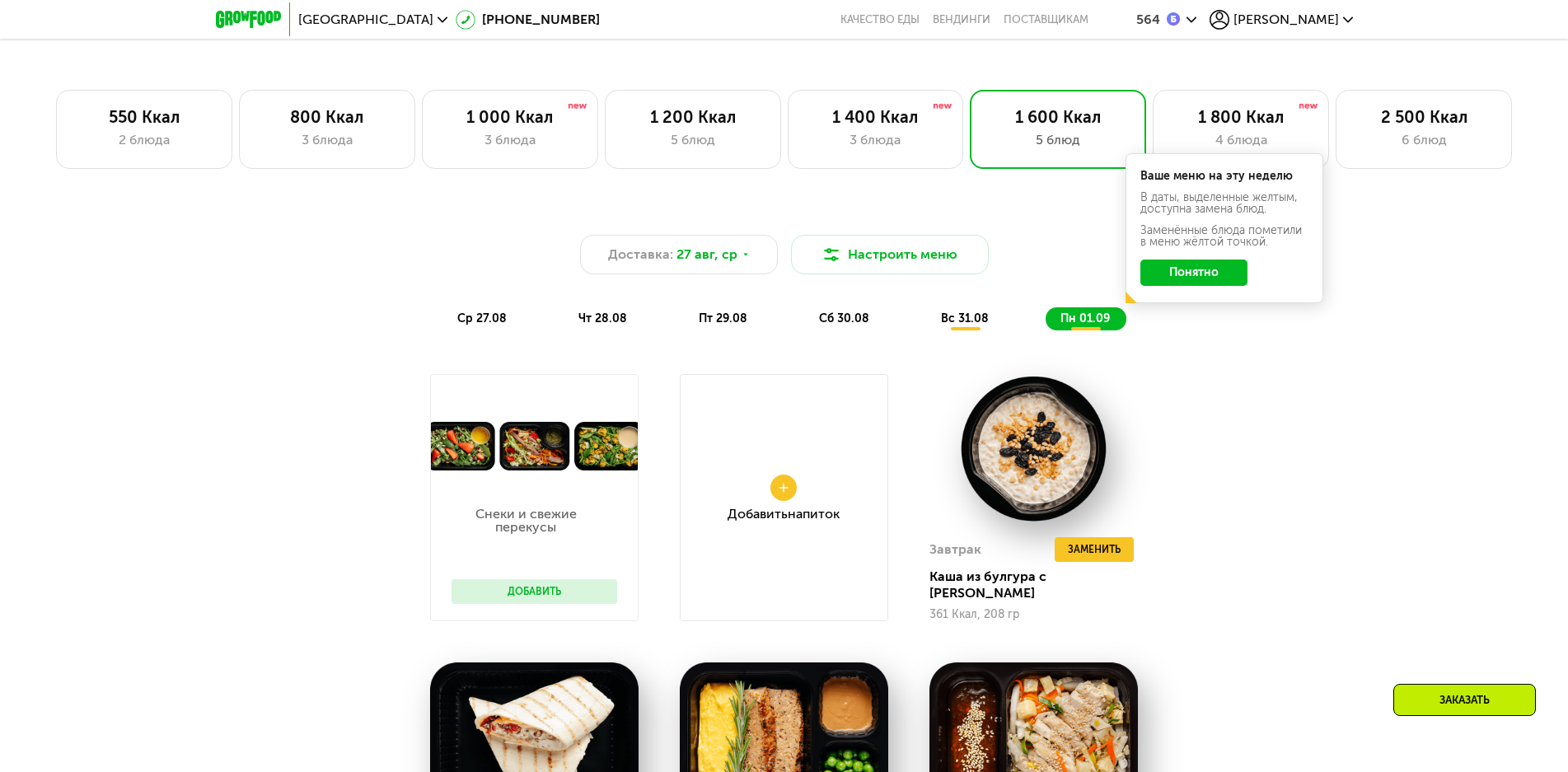
click at [1195, 286] on button "Понятно" at bounding box center [1194, 273] width 107 height 26
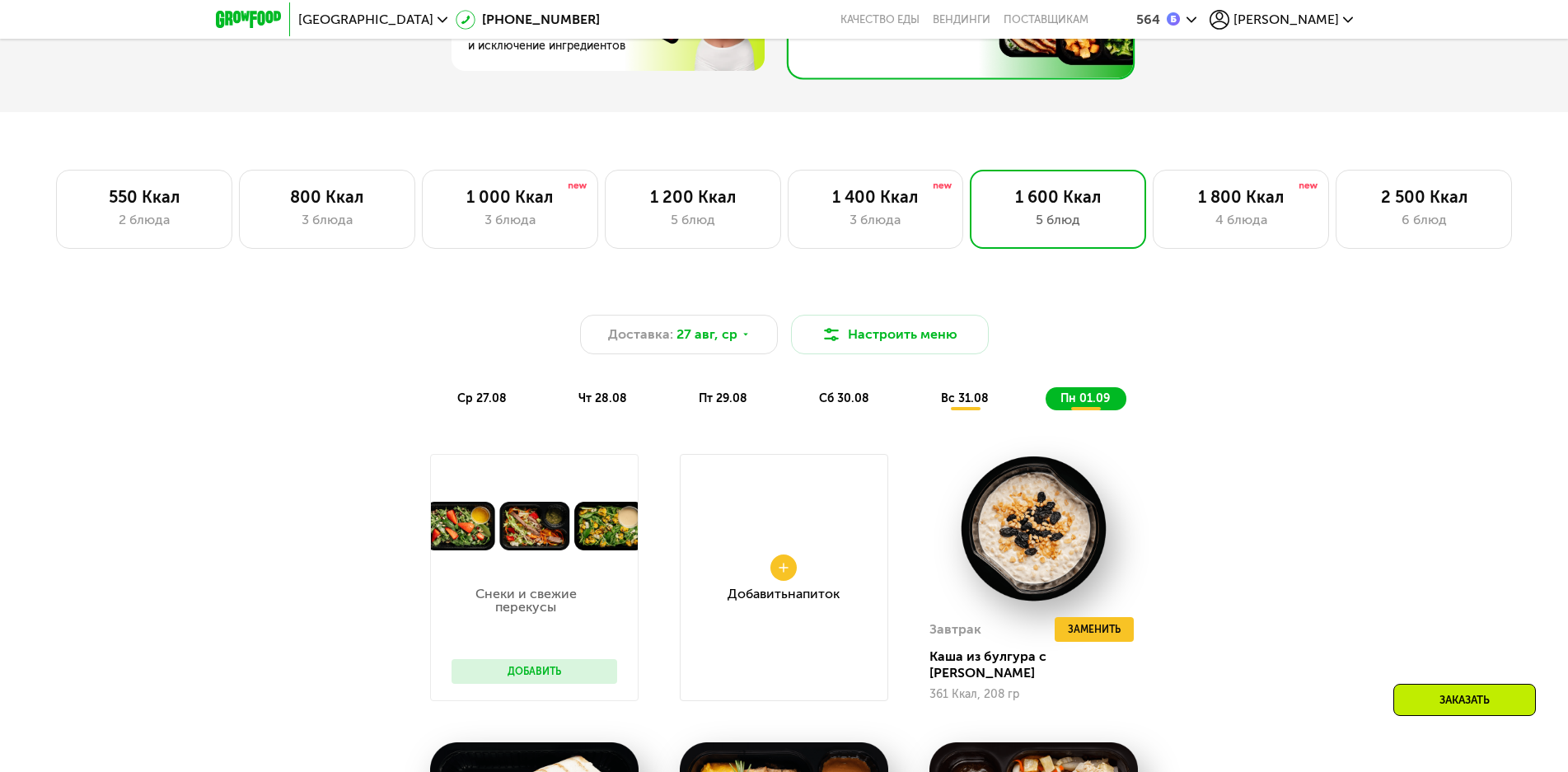
scroll to position [811, 0]
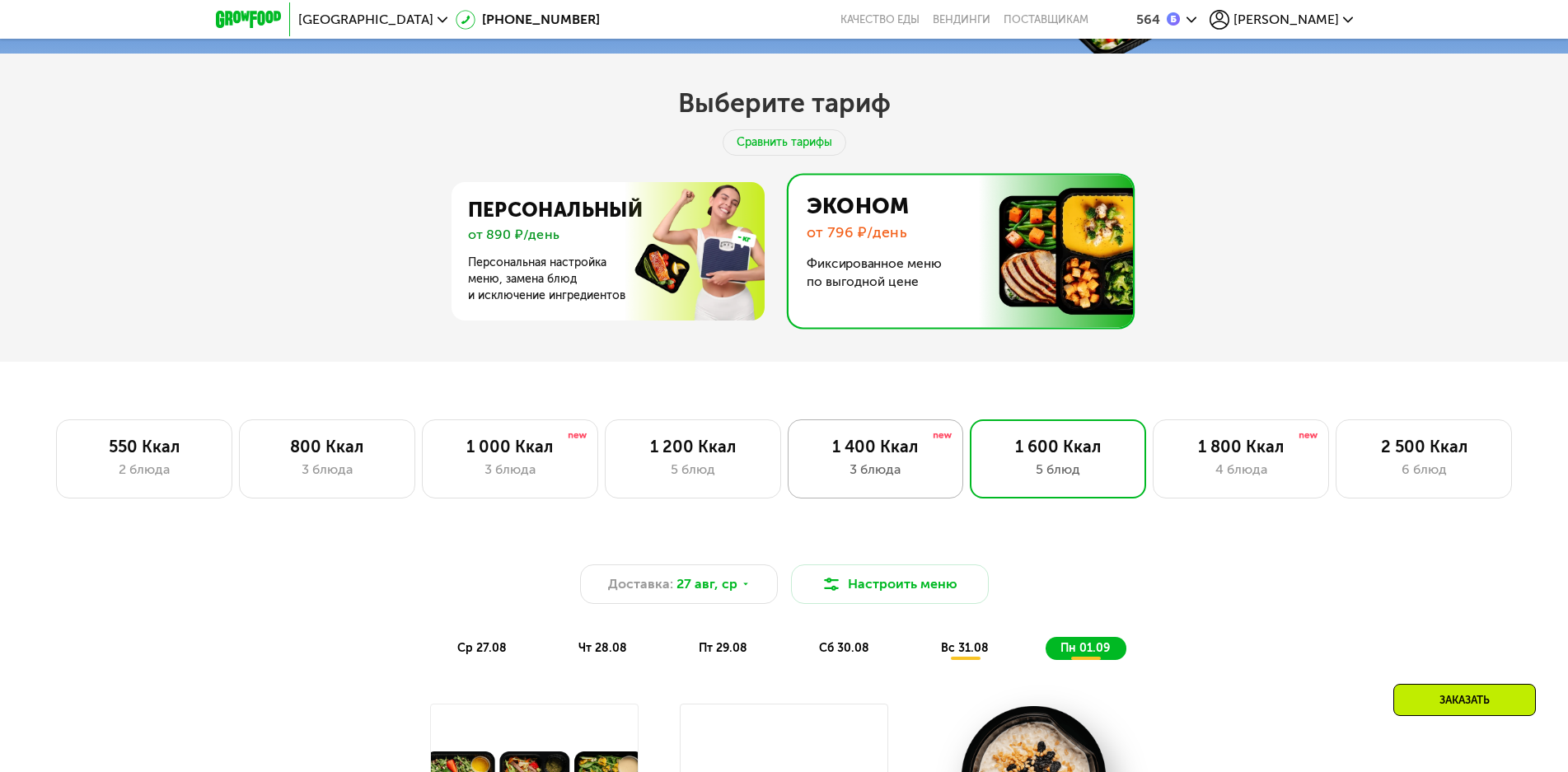
click at [882, 473] on div "3 блюда" at bounding box center [876, 469] width 142 height 20
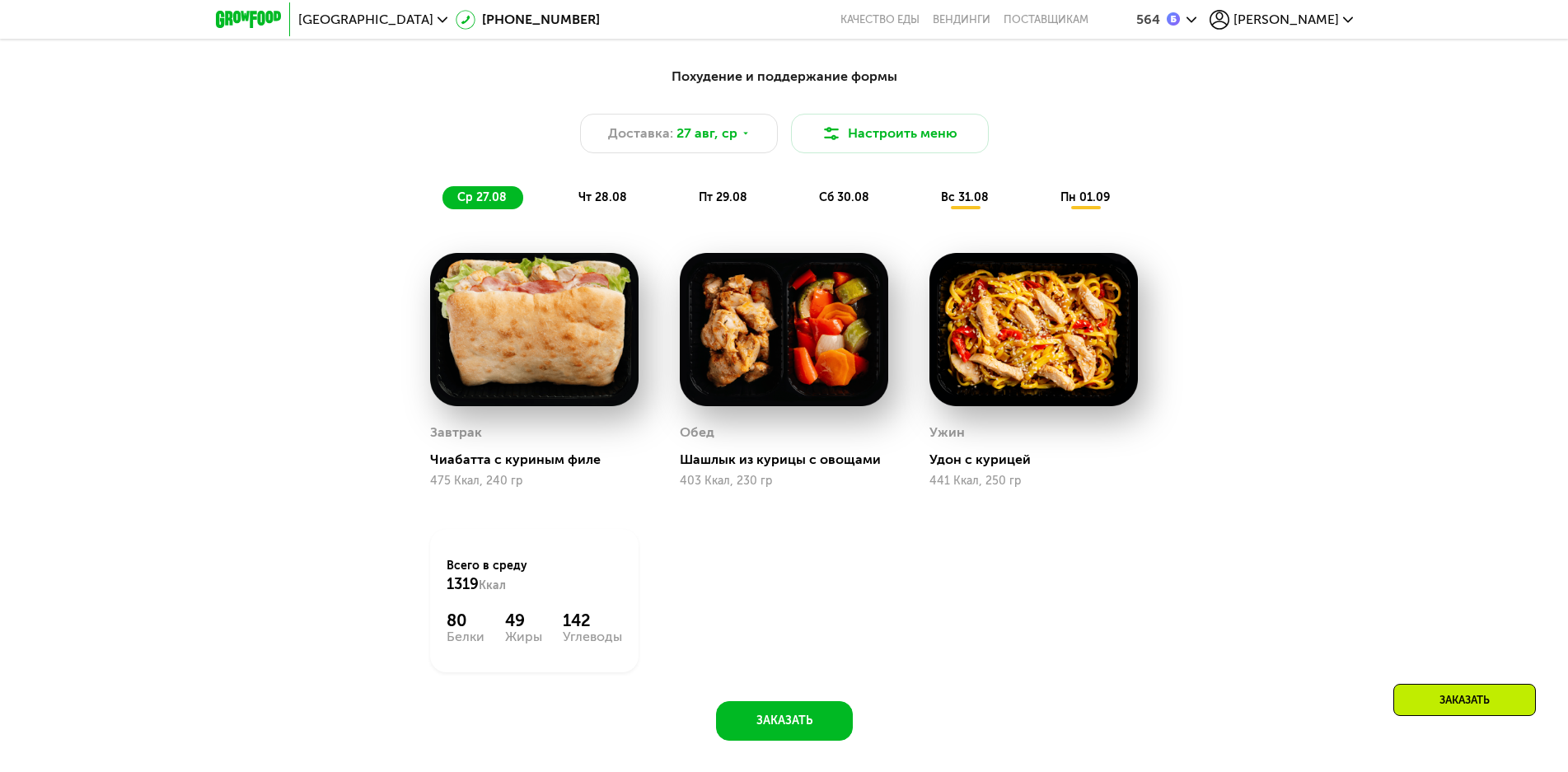
scroll to position [1305, 0]
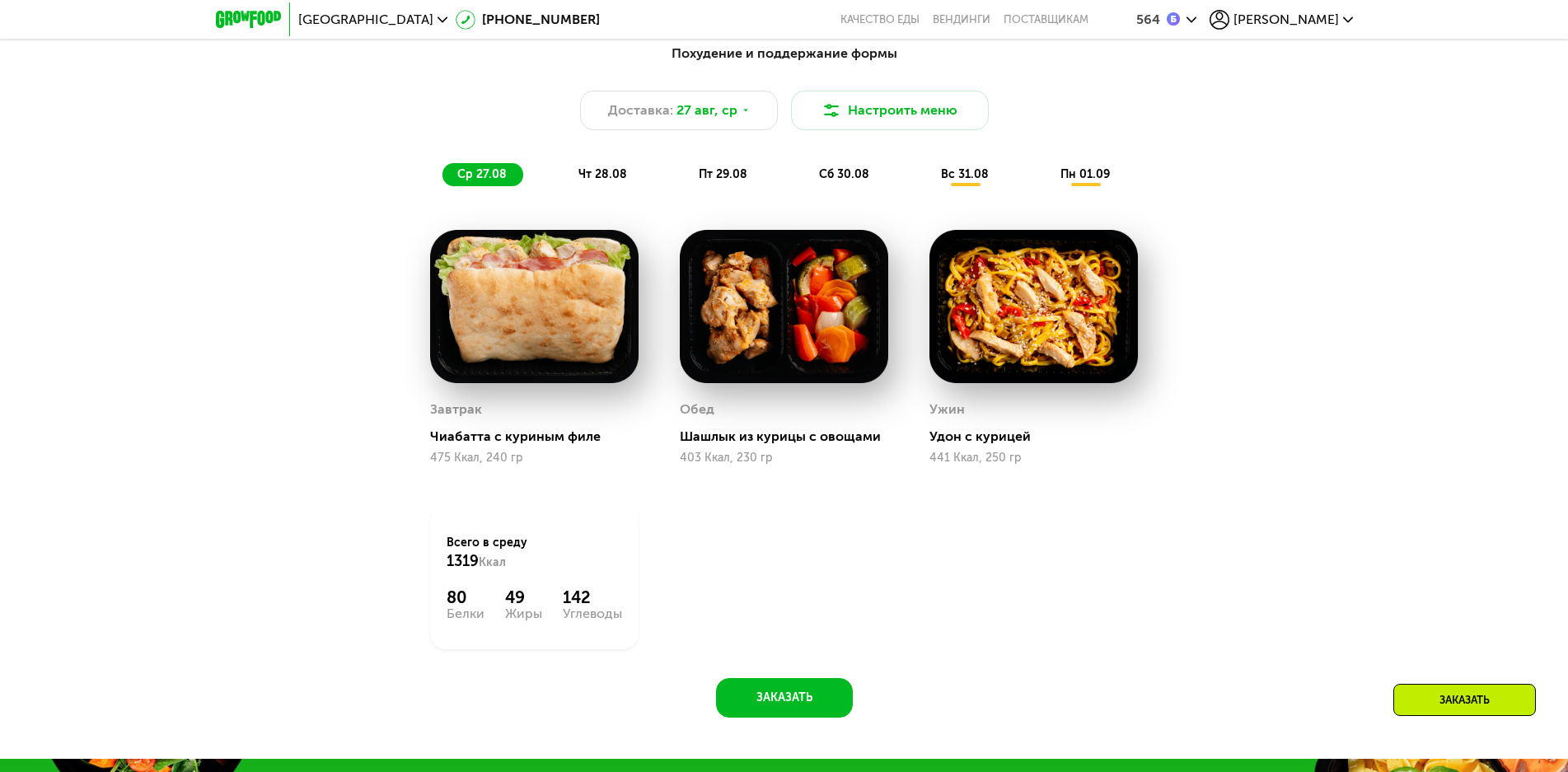
click at [1083, 182] on span "пн 01.09" at bounding box center [1085, 174] width 49 height 14
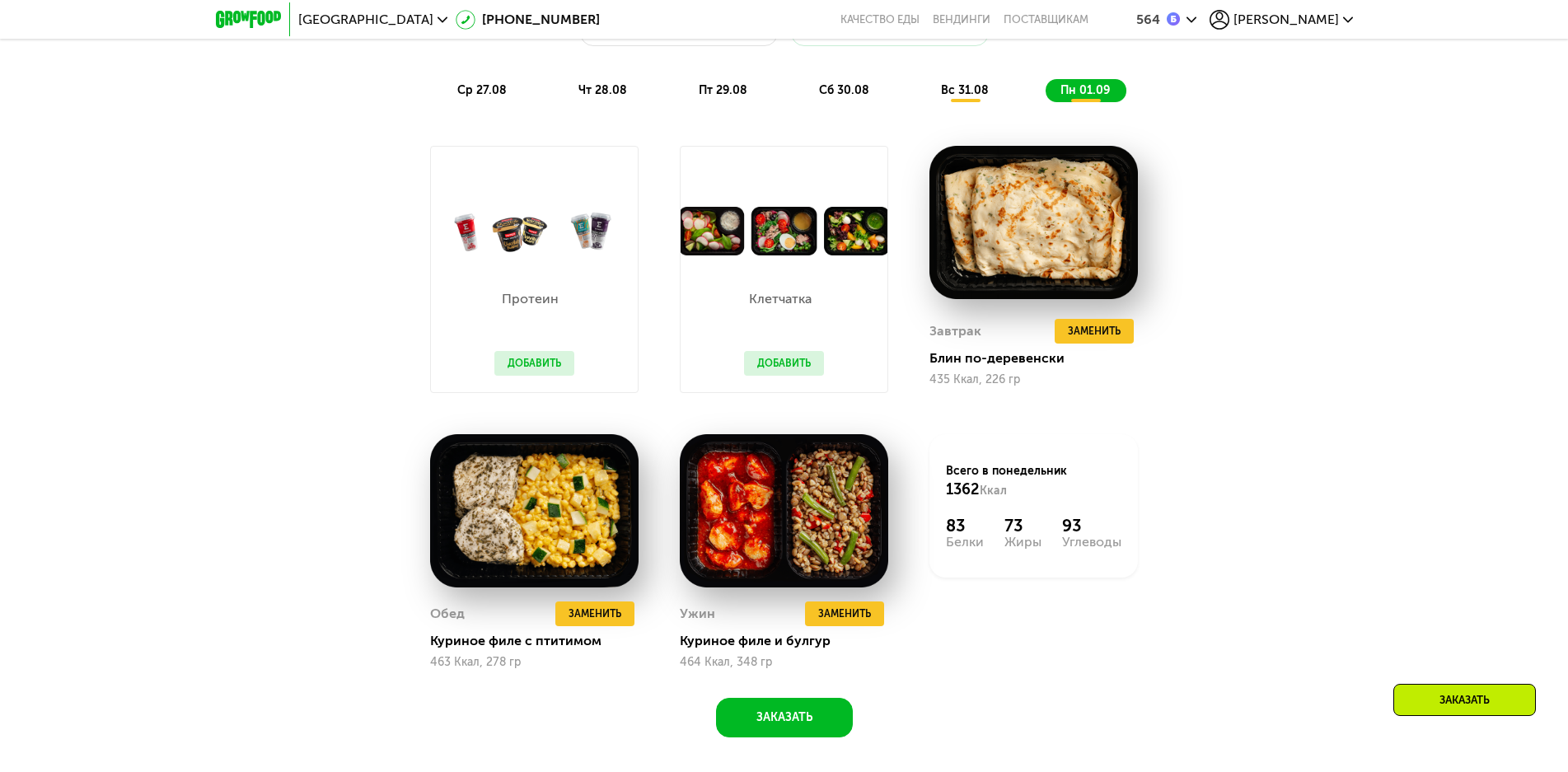
scroll to position [1388, 0]
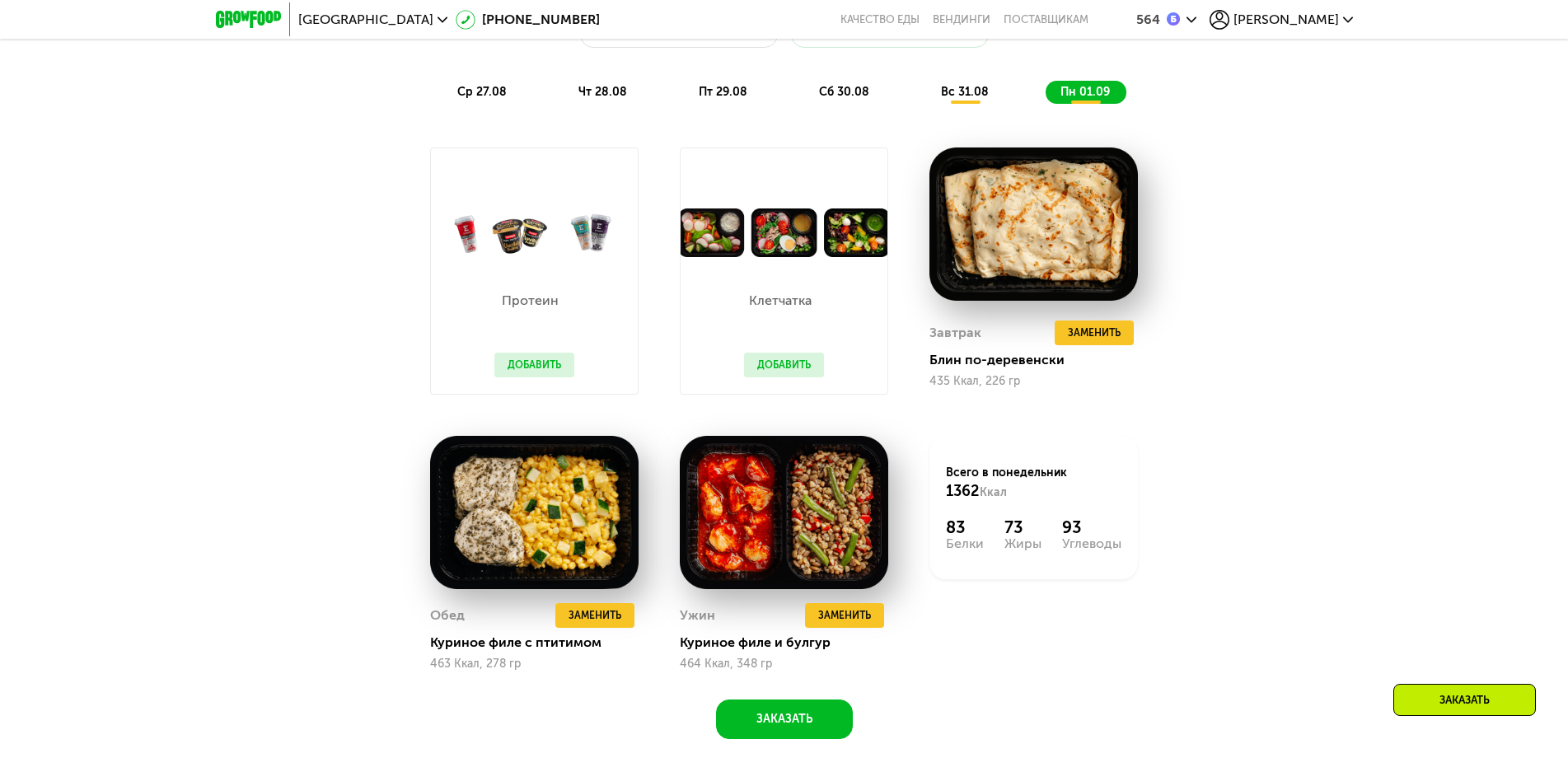
click at [712, 234] on img at bounding box center [784, 233] width 207 height 48
click at [770, 371] on button "Добавить" at bounding box center [784, 365] width 80 height 25
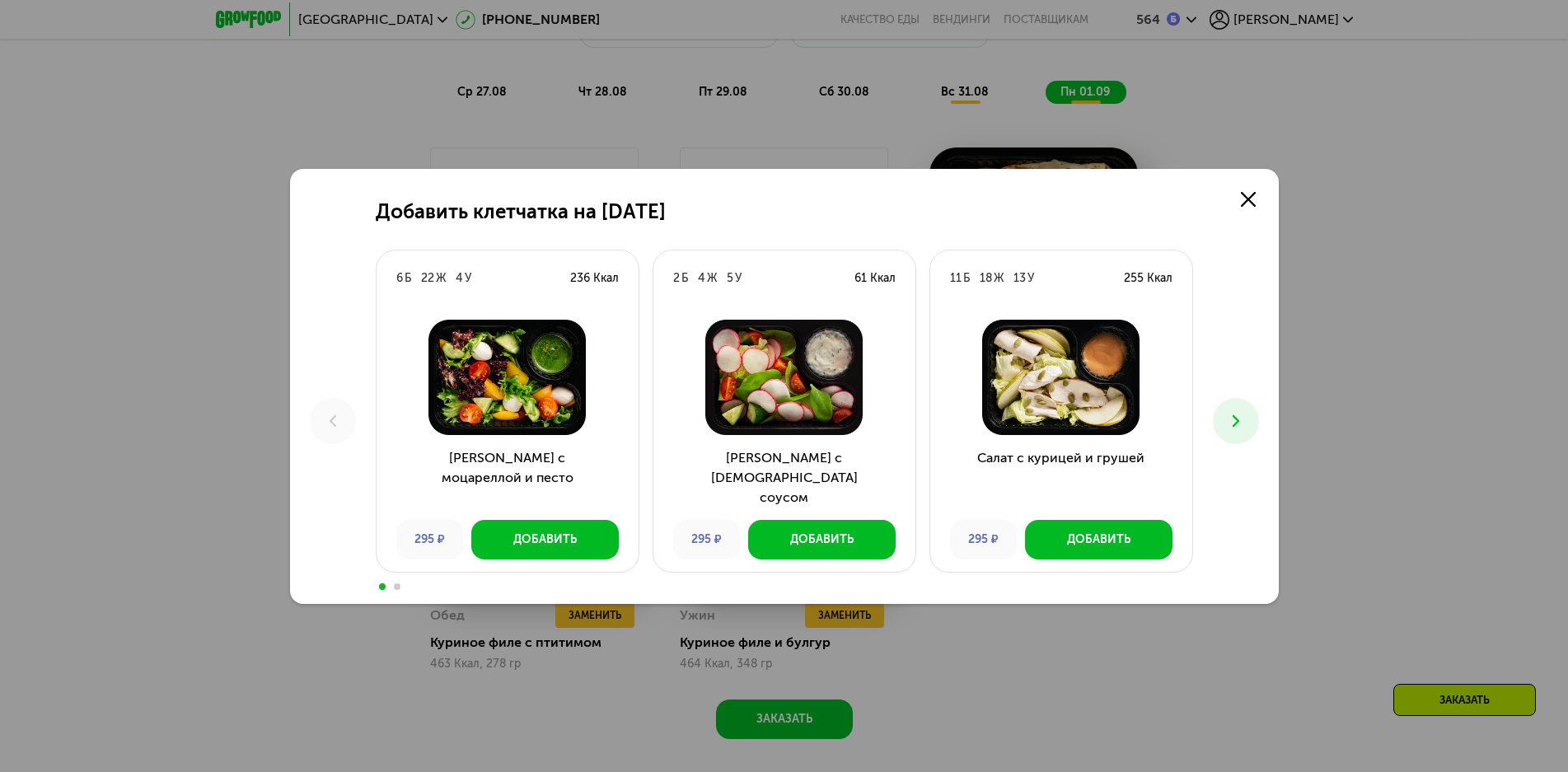
click at [732, 240] on div "Добавить клетчатка на 1 сентября 6 Б 22 Ж 4 У 236 Ккал Салат с моцареллой и пес…" at bounding box center [784, 386] width 989 height 435
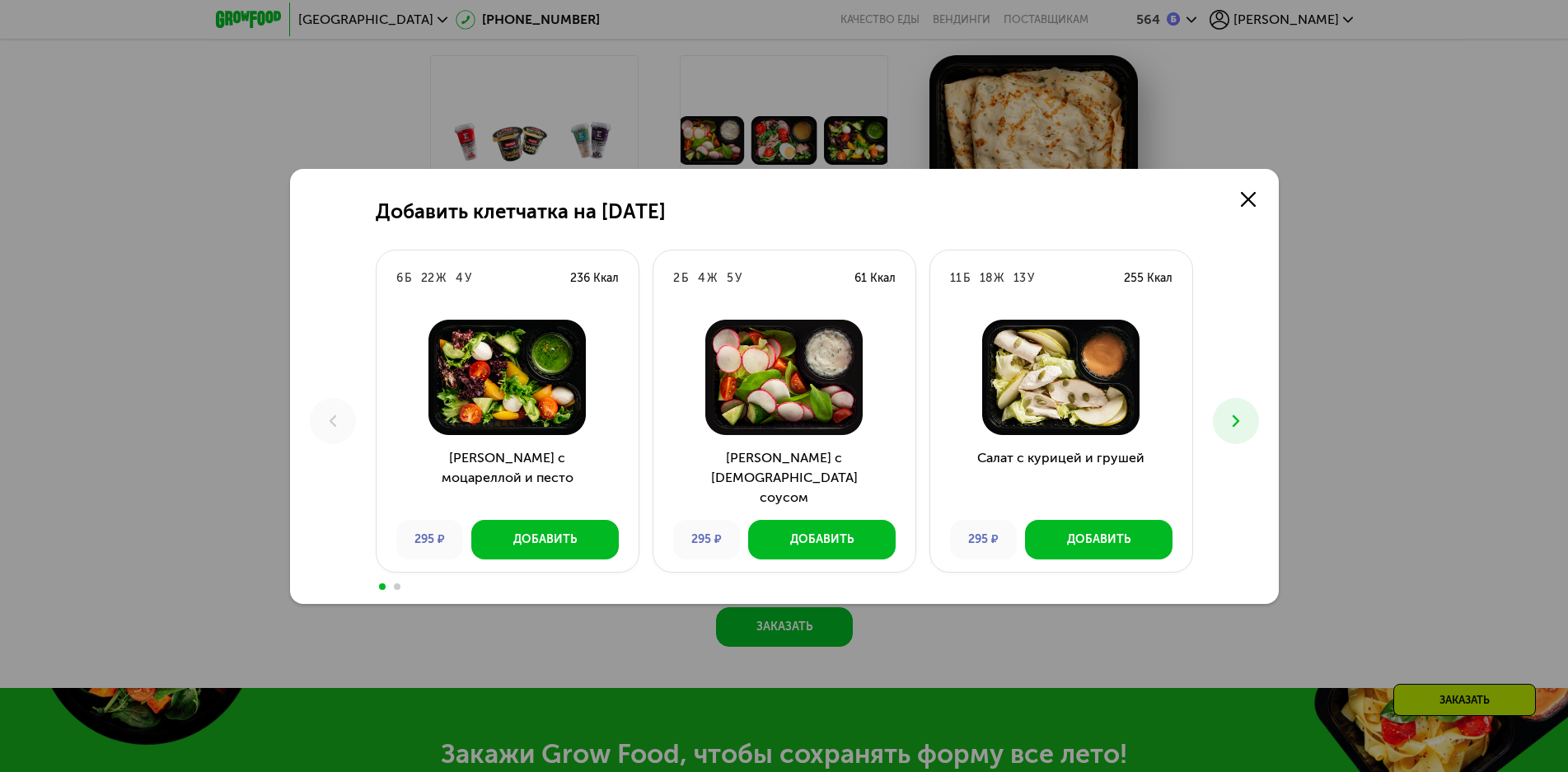
scroll to position [1470, 0]
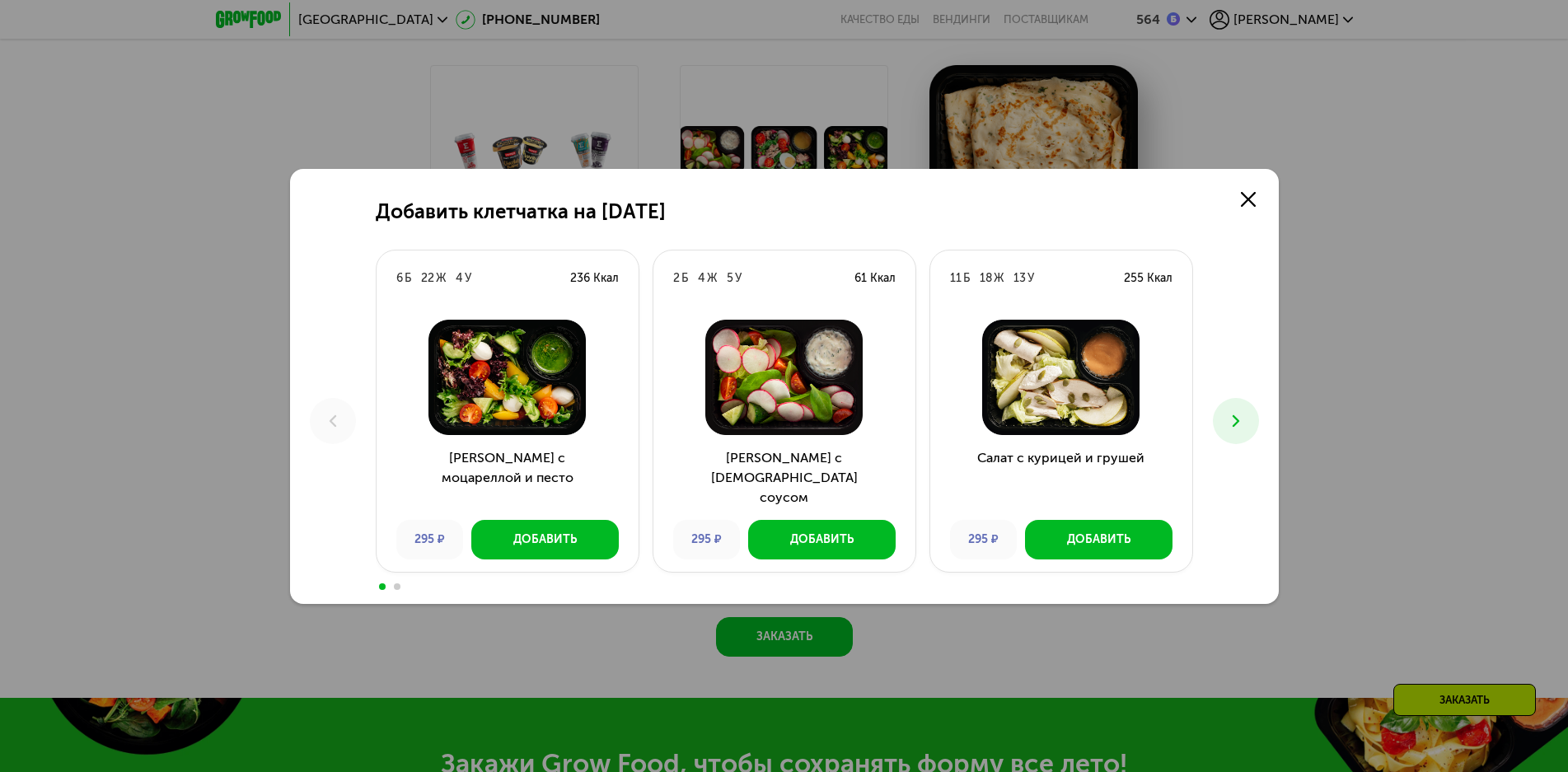
click at [1233, 428] on icon at bounding box center [1236, 421] width 20 height 20
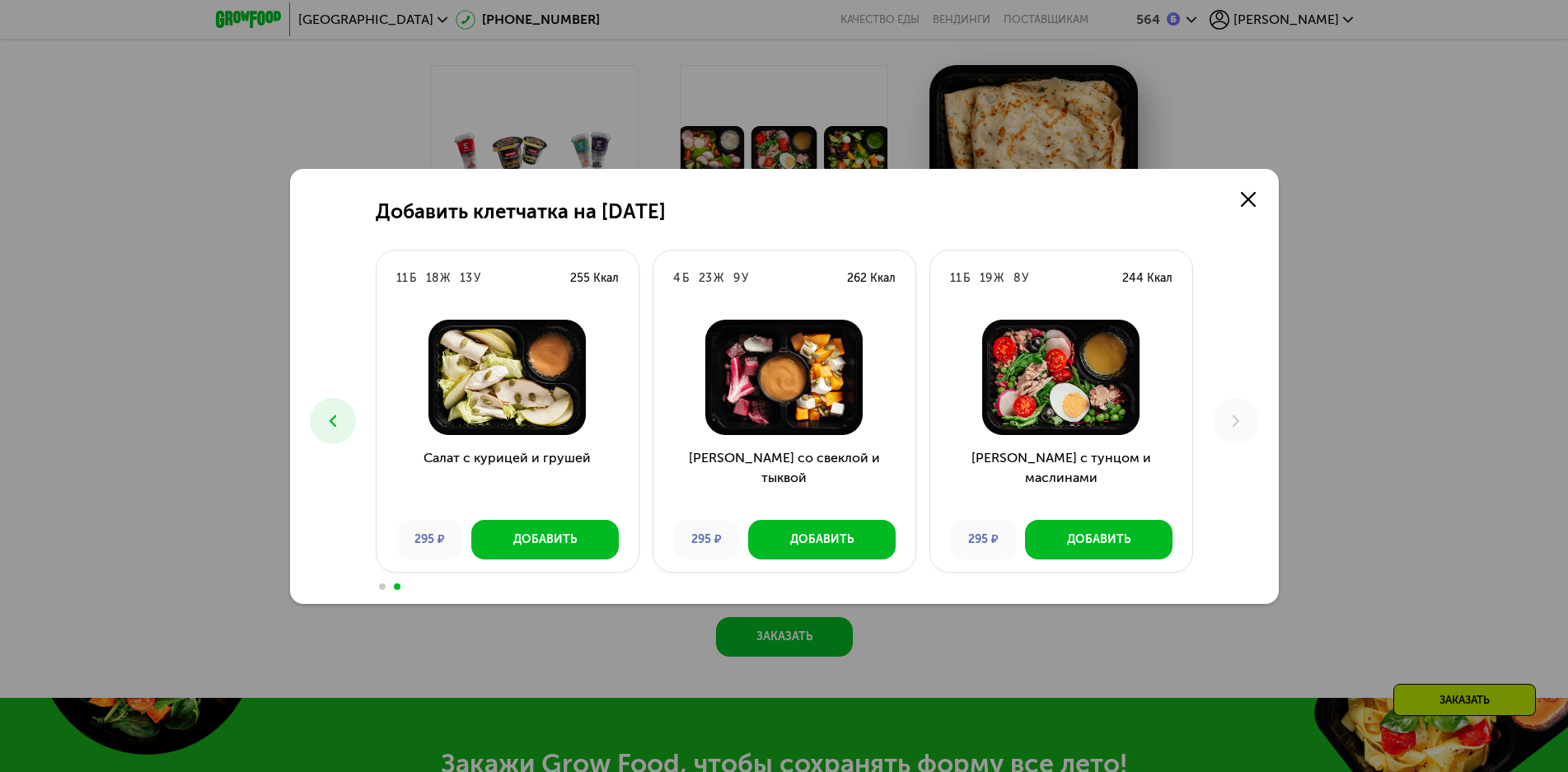
click at [1233, 428] on icon at bounding box center [1236, 421] width 20 height 20
drag, startPoint x: 1244, startPoint y: 198, endPoint x: 1166, endPoint y: 197, distance: 78.0
click at [1243, 198] on icon at bounding box center [1248, 199] width 15 height 15
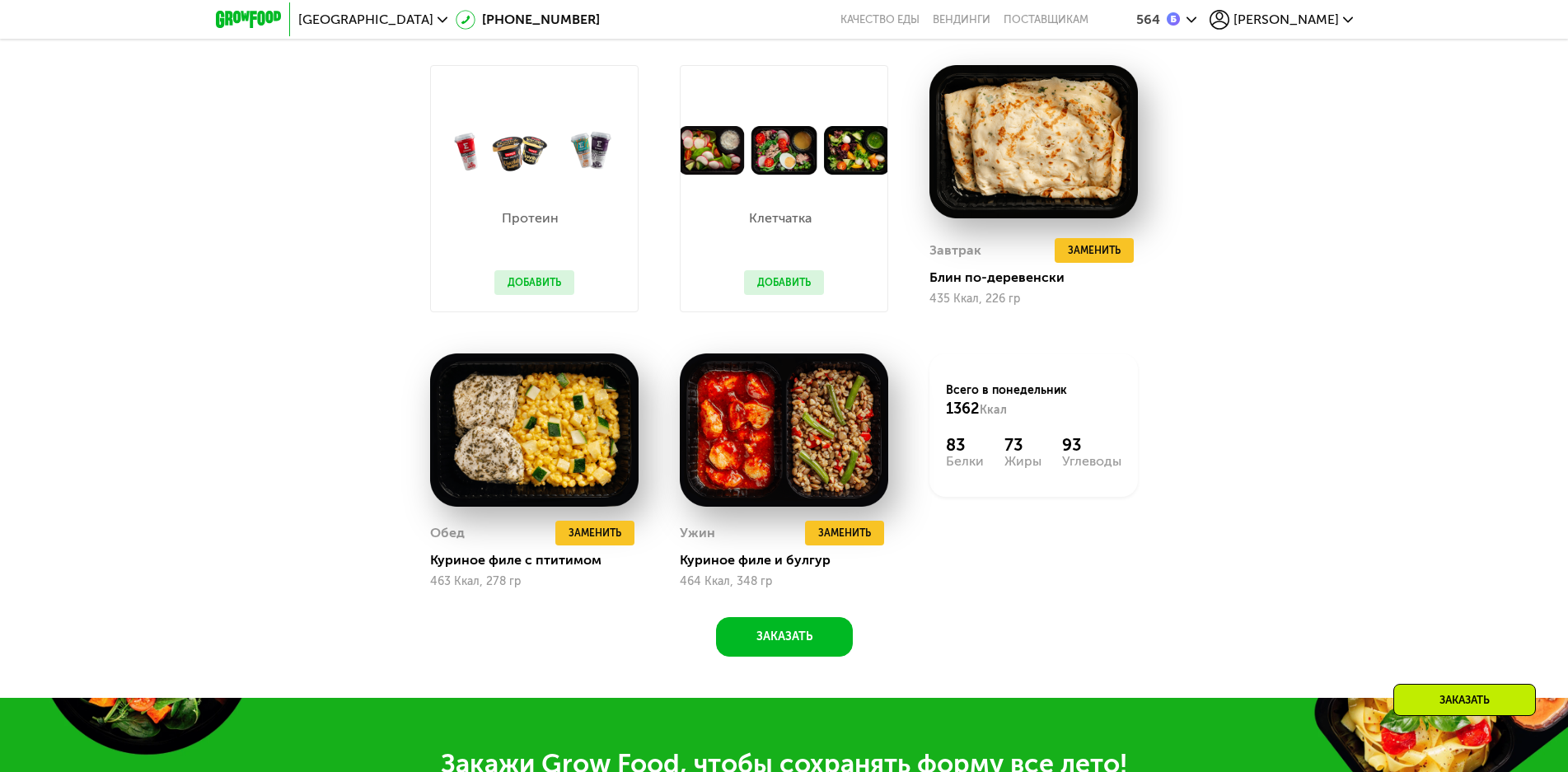
click at [1313, 21] on span "[PERSON_NAME]" at bounding box center [1287, 19] width 106 height 13
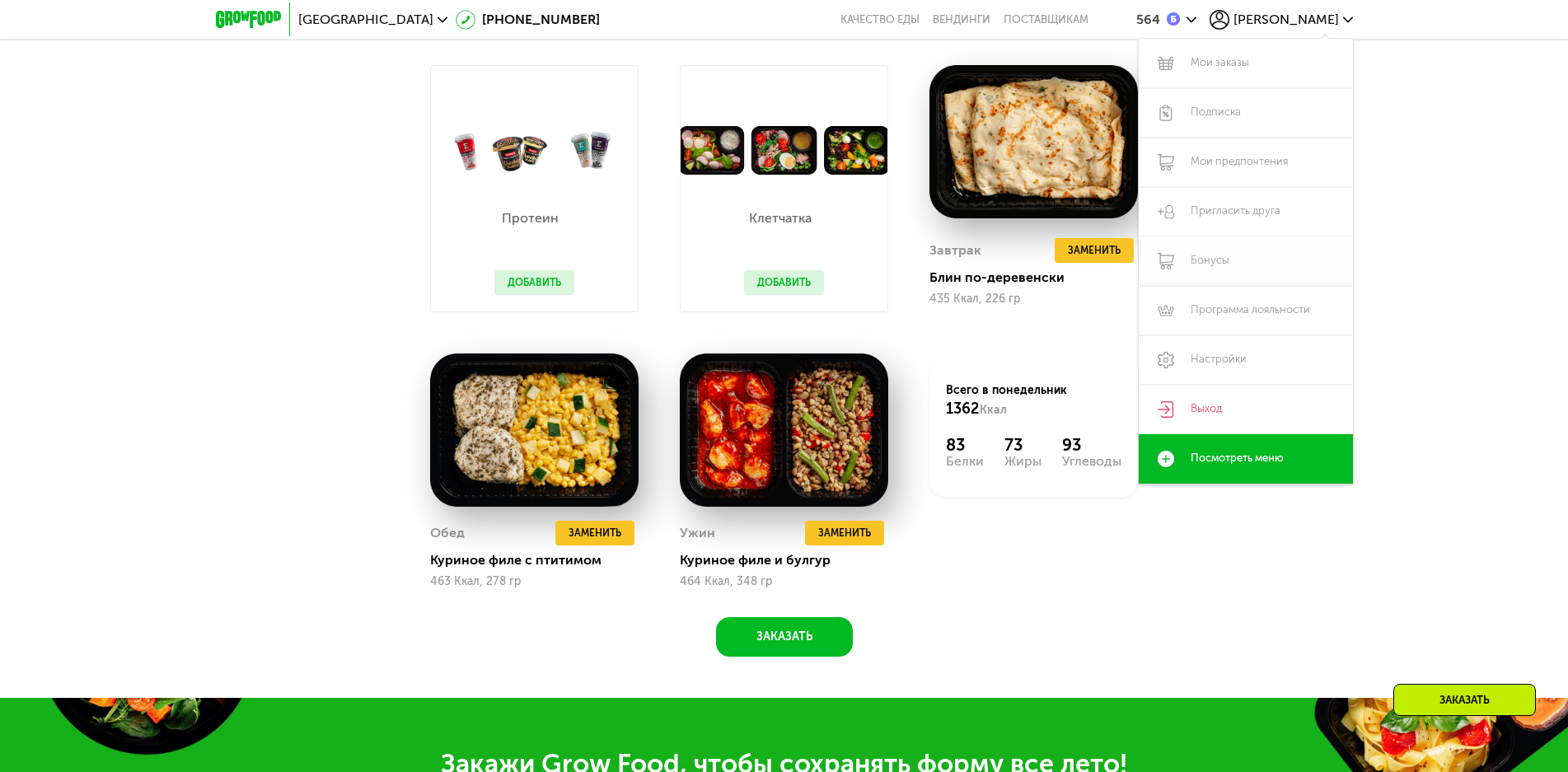
click at [1205, 257] on link "Бонусы" at bounding box center [1246, 261] width 215 height 49
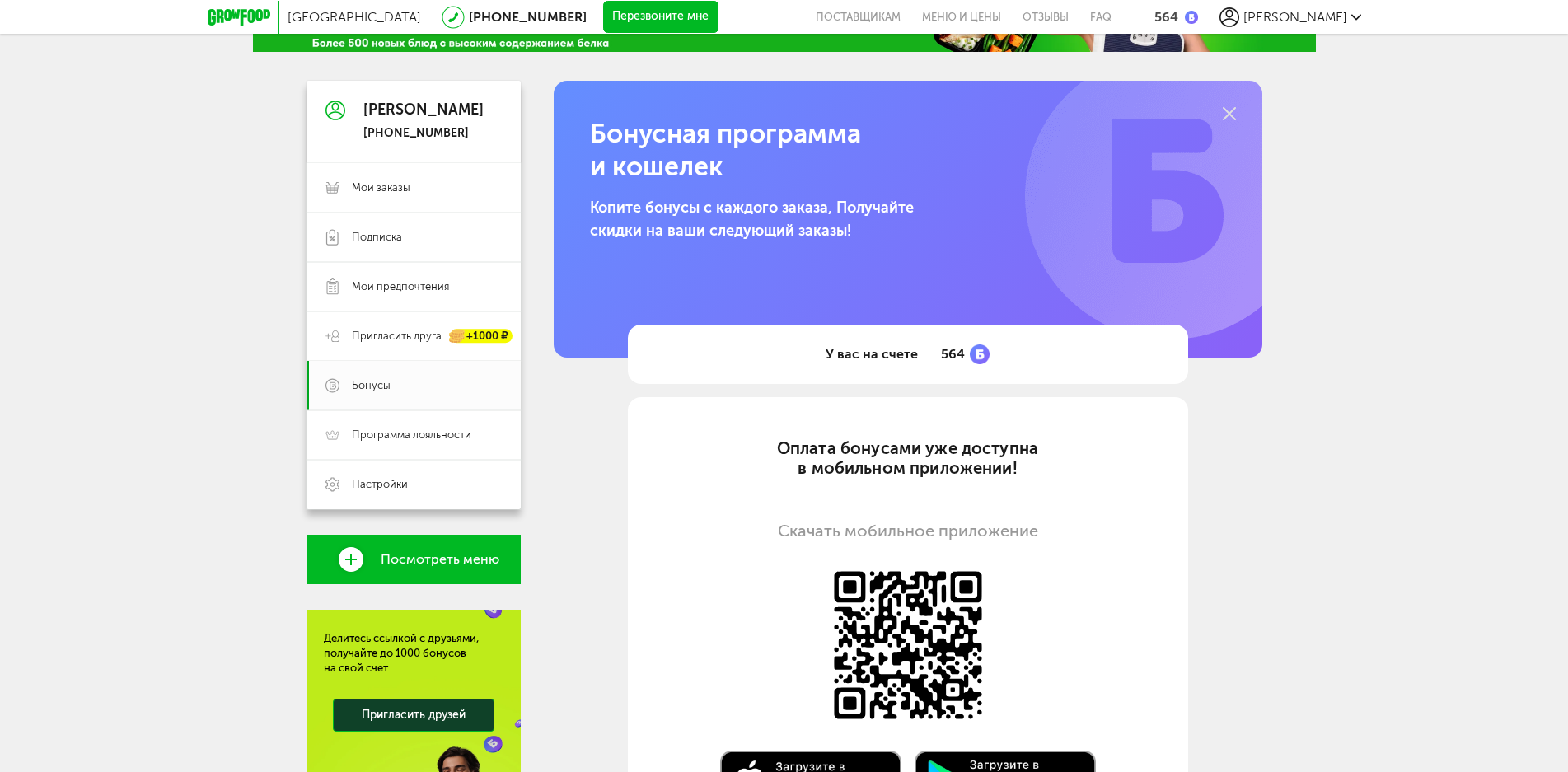
scroll to position [52, 0]
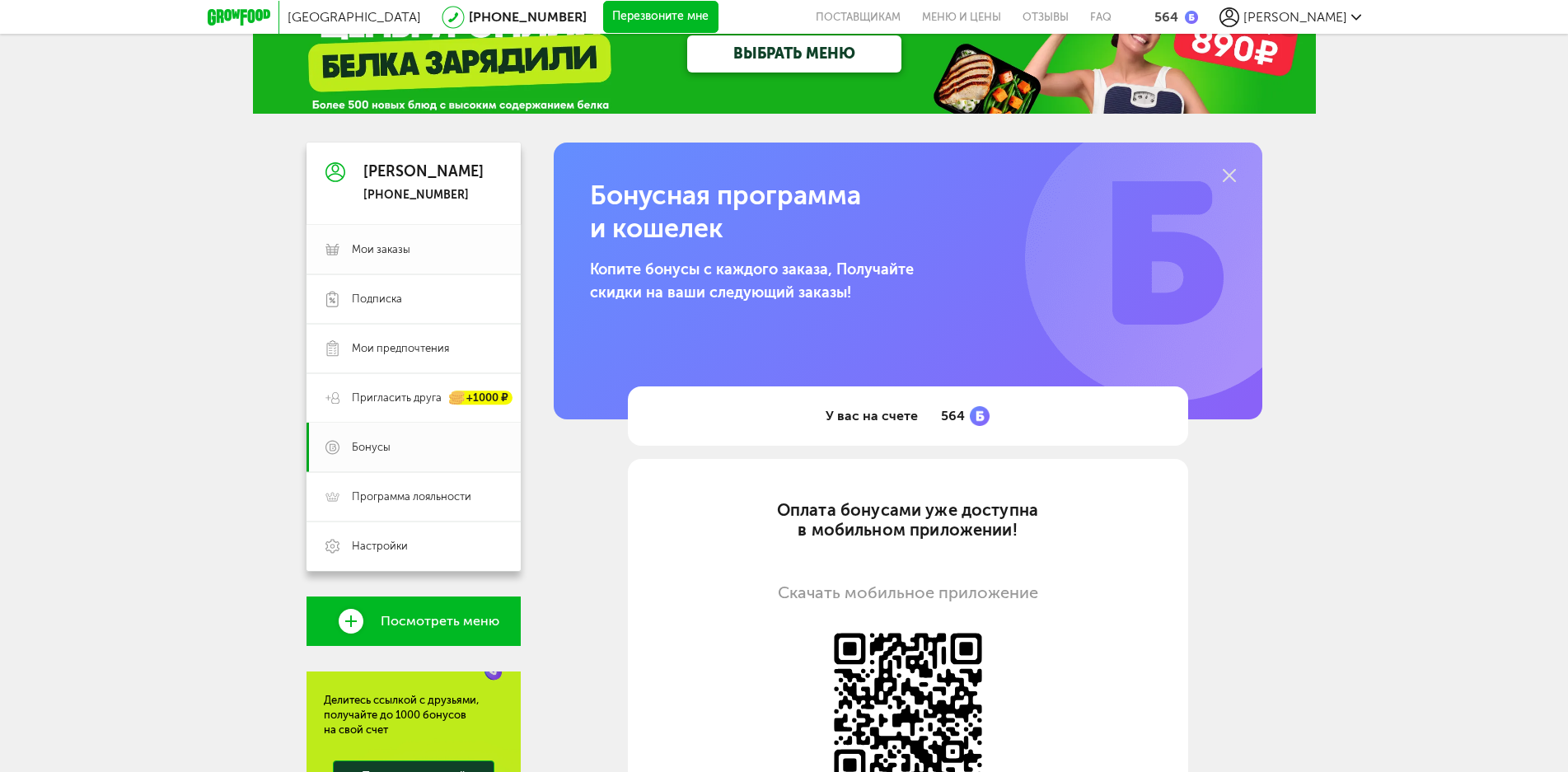
click at [386, 250] on span "Мои заказы" at bounding box center [382, 249] width 59 height 15
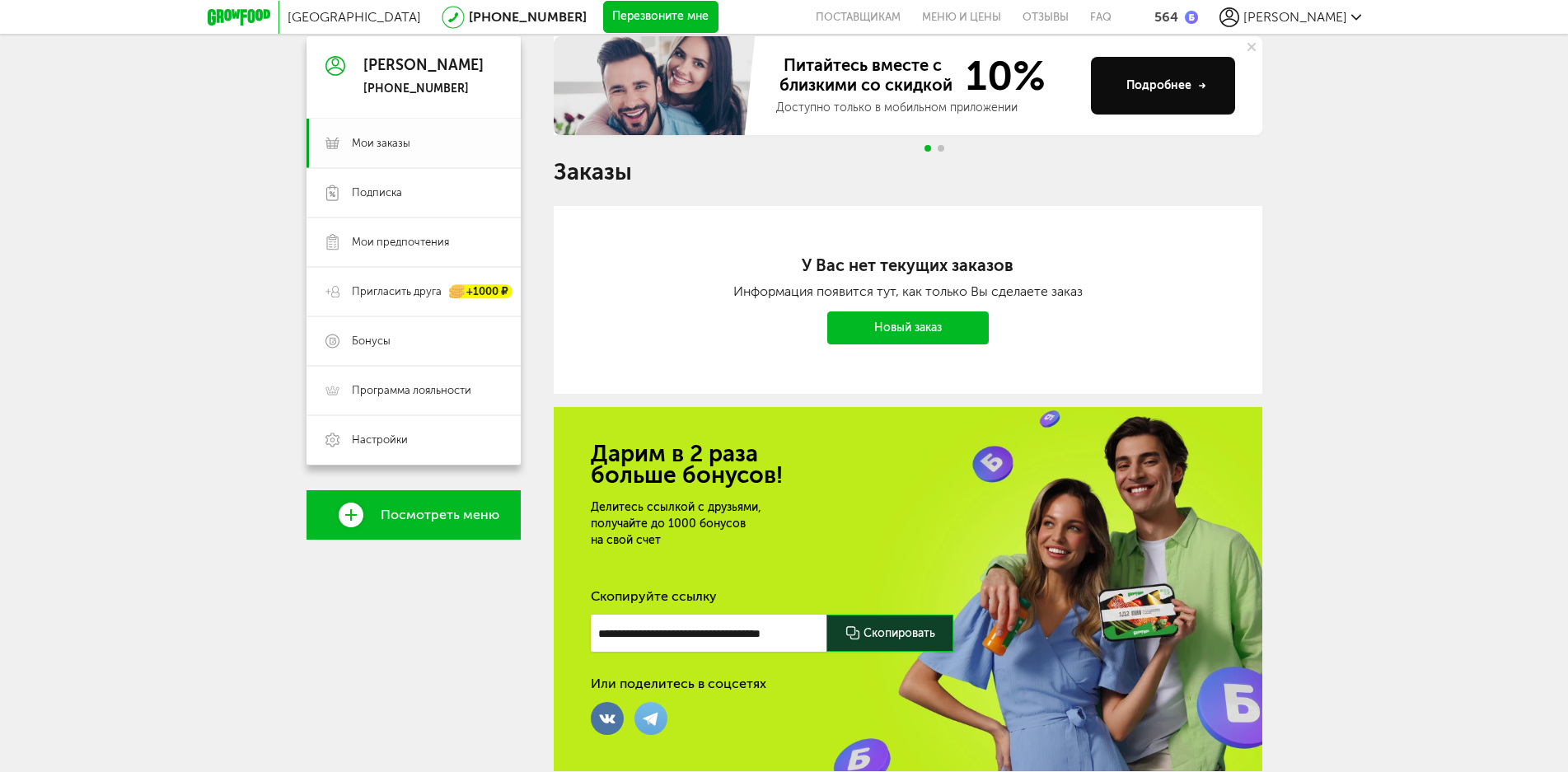
scroll to position [223, 0]
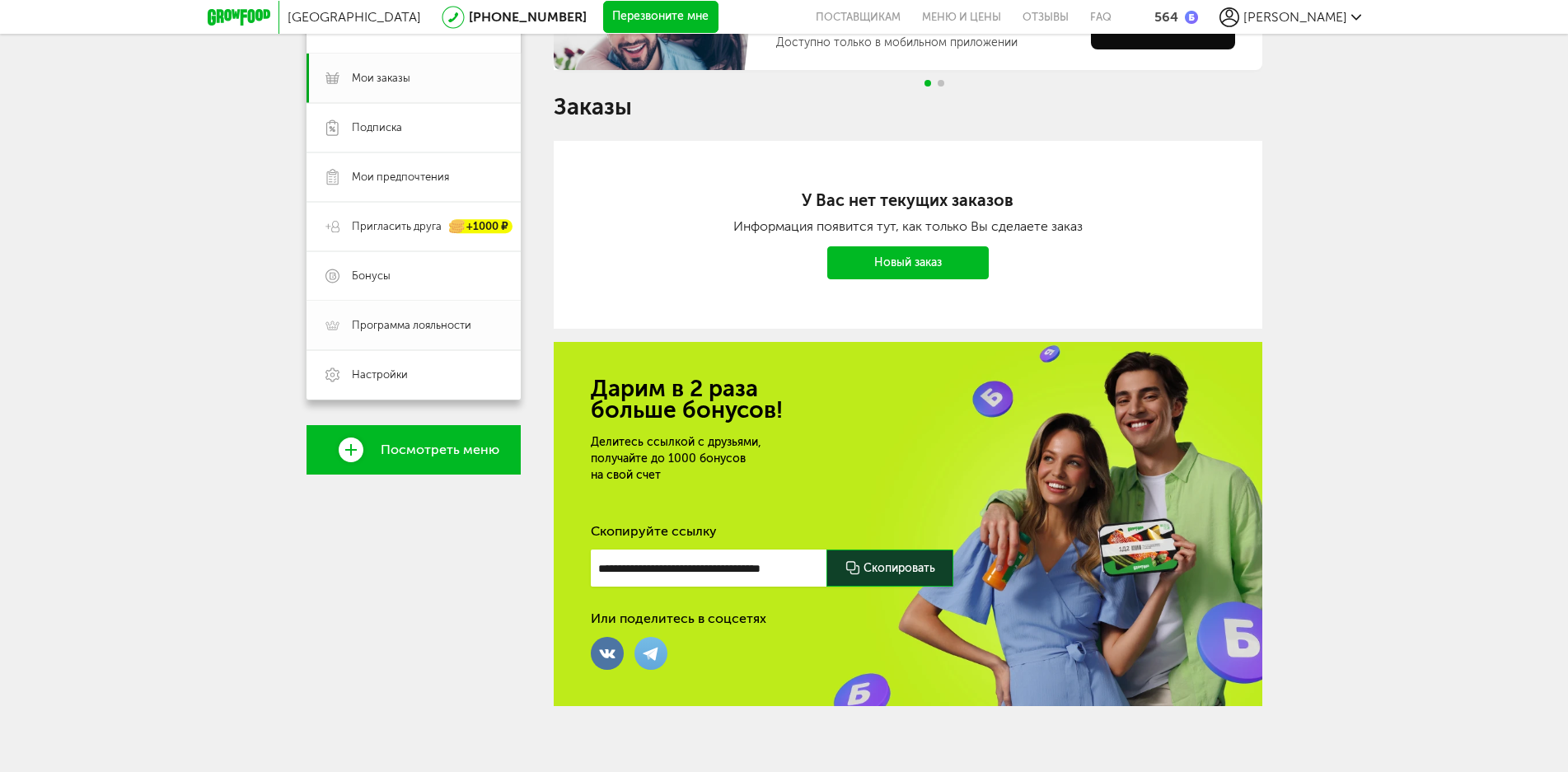
click at [400, 325] on span "Программа лояльности" at bounding box center [412, 325] width 119 height 15
